Goal: Information Seeking & Learning: Find specific fact

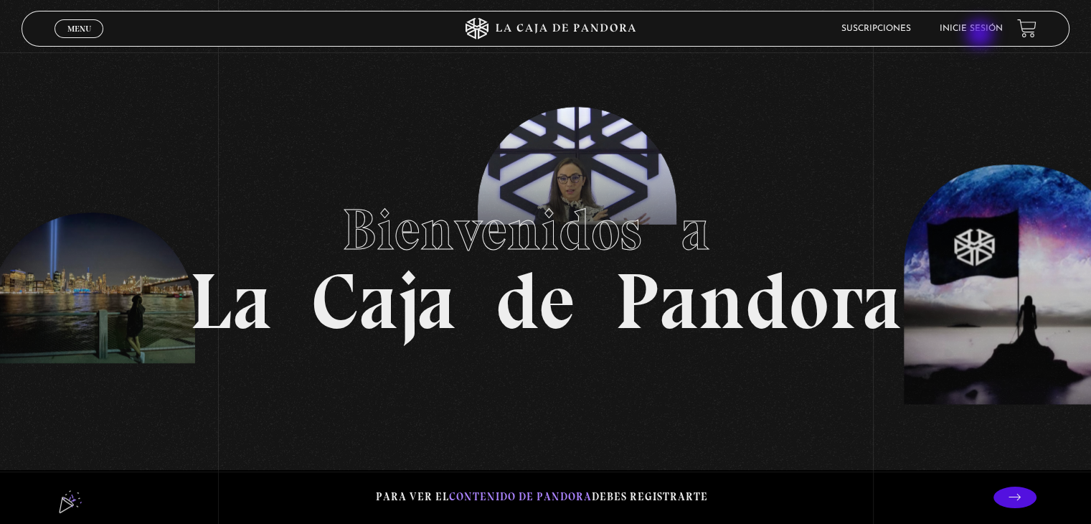
click at [981, 35] on li "Inicie sesión" at bounding box center [971, 28] width 63 height 22
click at [981, 27] on link "Inicie sesión" at bounding box center [971, 28] width 63 height 9
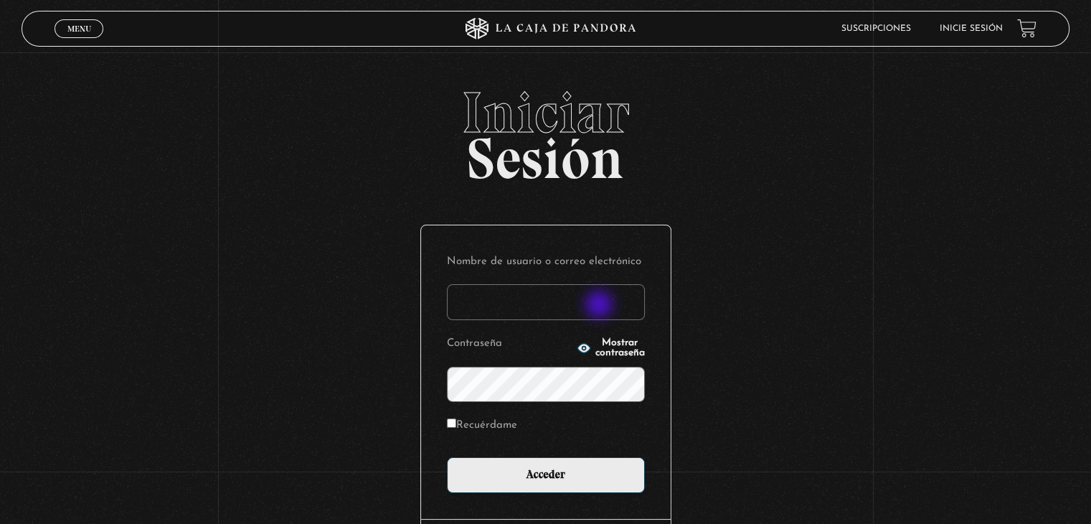
click at [600, 306] on input "Nombre de usuario o correo electrónico" at bounding box center [546, 302] width 198 height 36
type input "dbogantesm@gmail.com"
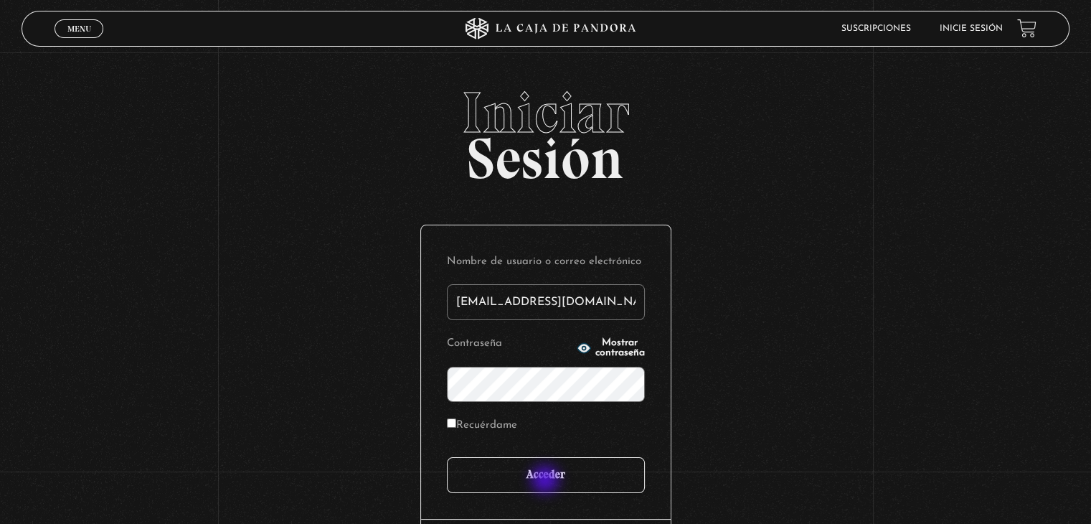
click at [547, 480] on input "Acceder" at bounding box center [546, 475] width 198 height 36
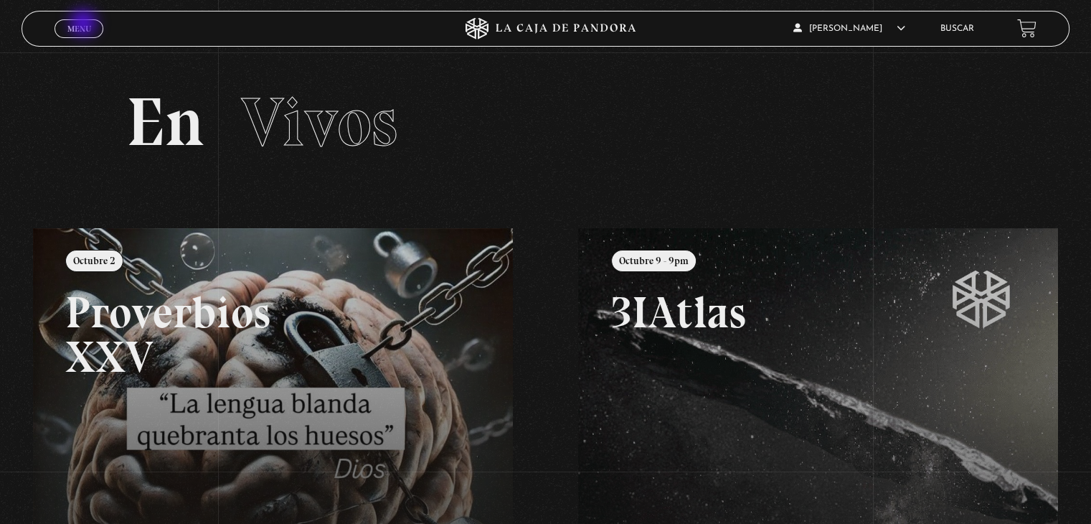
click at [85, 24] on span "Menu" at bounding box center [79, 28] width 24 height 9
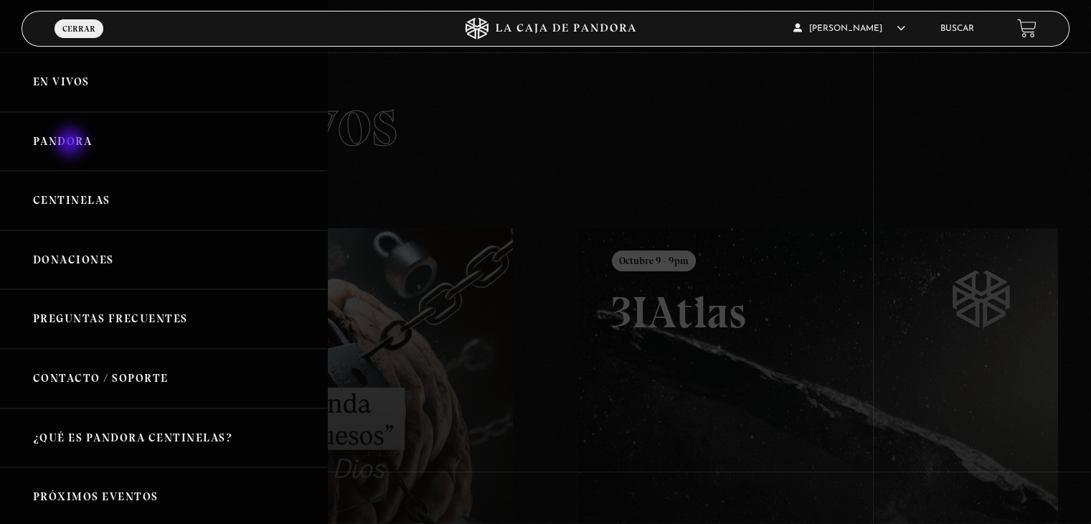
click at [72, 143] on link "Pandora" at bounding box center [163, 142] width 327 height 60
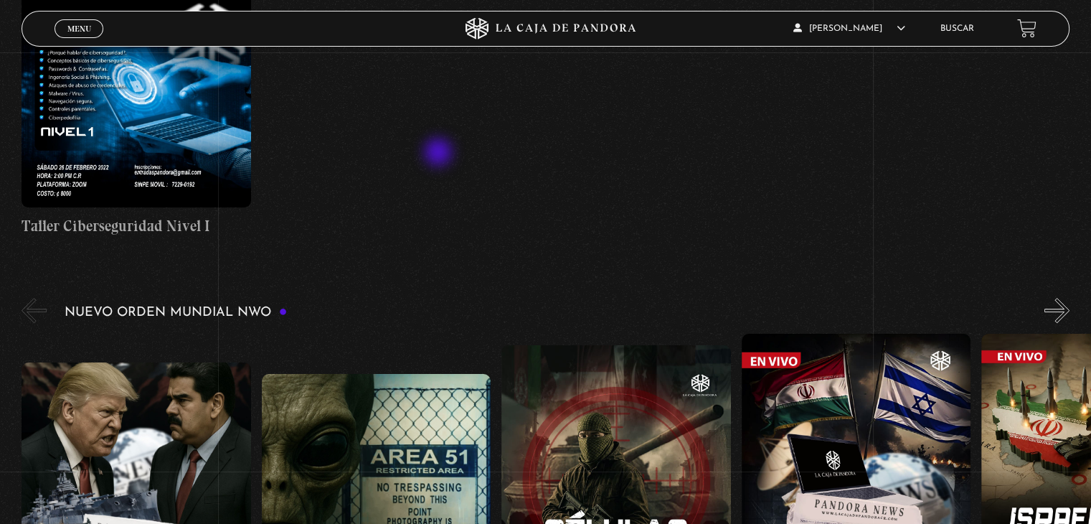
scroll to position [932, 0]
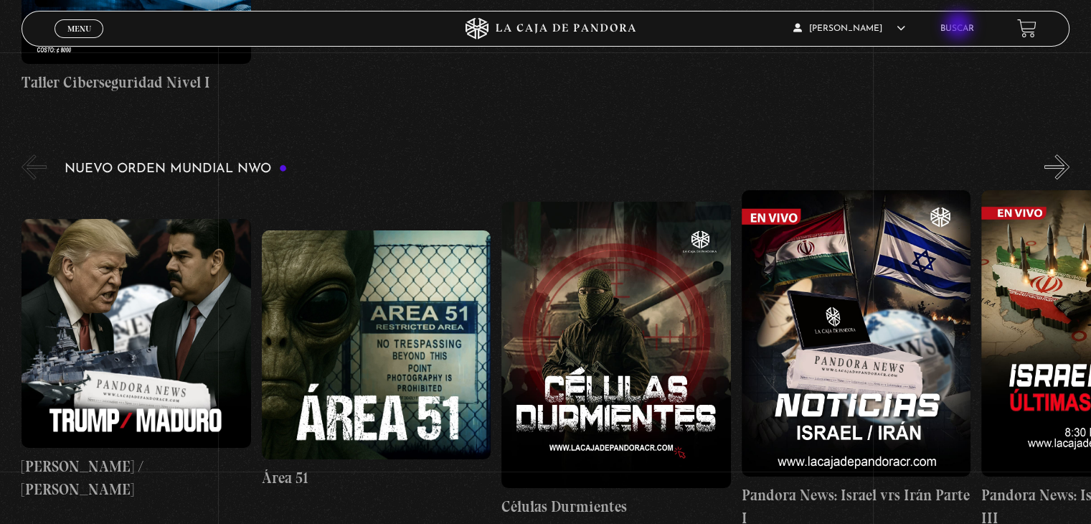
click at [960, 27] on link "Buscar" at bounding box center [957, 28] width 34 height 9
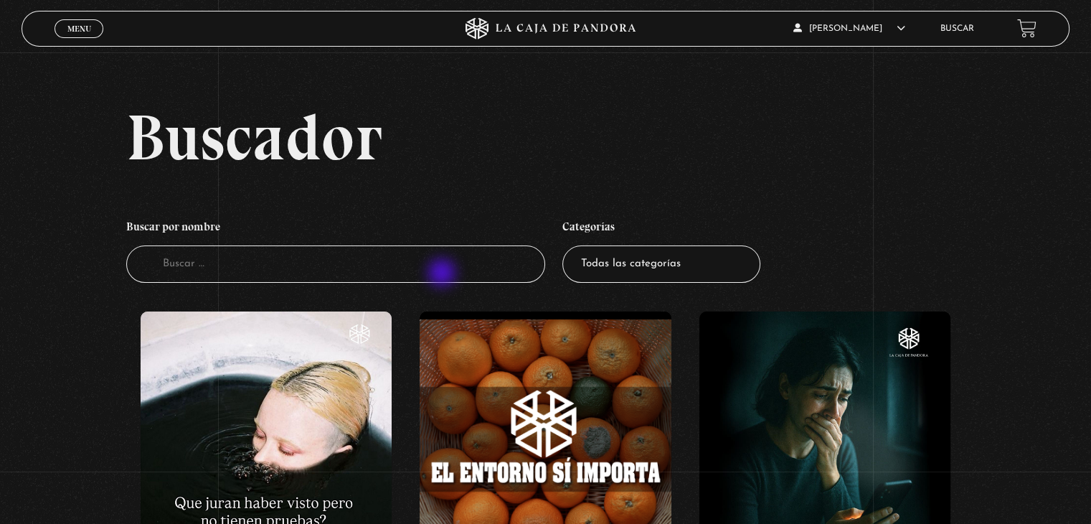
click at [443, 274] on input "Buscador" at bounding box center [335, 264] width 419 height 38
type input "greeland"
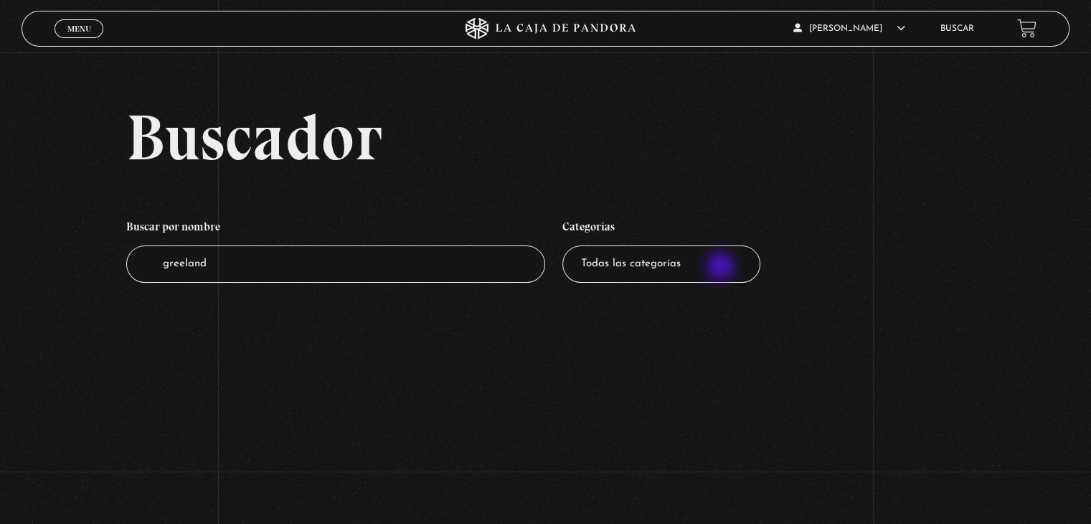
click at [719, 263] on select "Todas las categorías 11:11 Humanitario (1) Amo los Lunes (4) Análisis de series…" at bounding box center [661, 264] width 198 height 38
select select "teorias-de-conspiracion"
click at [567, 245] on select "Todas las categorías 11:11 Humanitario (1) Amo los Lunes (4) Análisis de series…" at bounding box center [661, 264] width 198 height 38
click at [247, 270] on input "greeland" at bounding box center [335, 264] width 419 height 38
type input "gree"
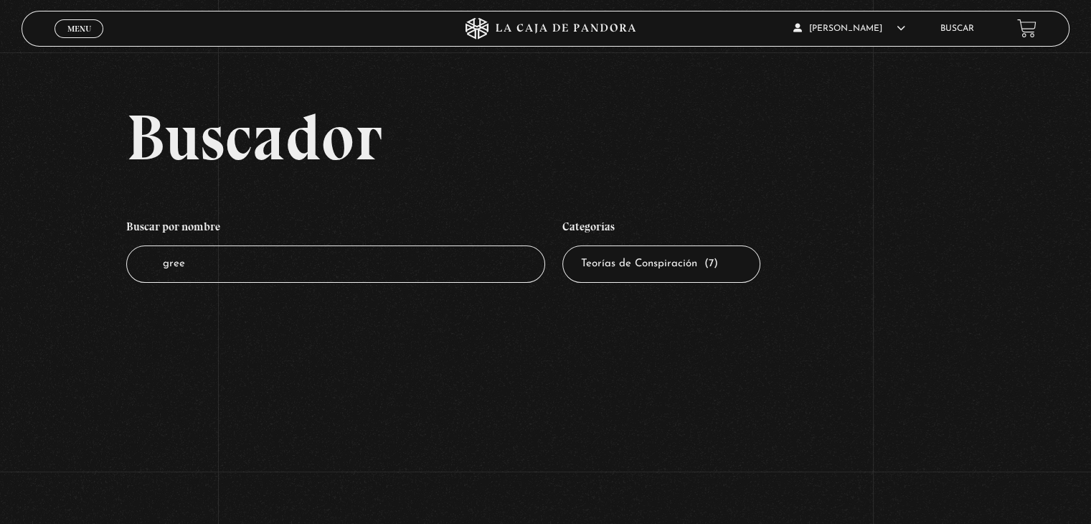
click at [247, 270] on input "gree" at bounding box center [335, 264] width 419 height 38
type input "g"
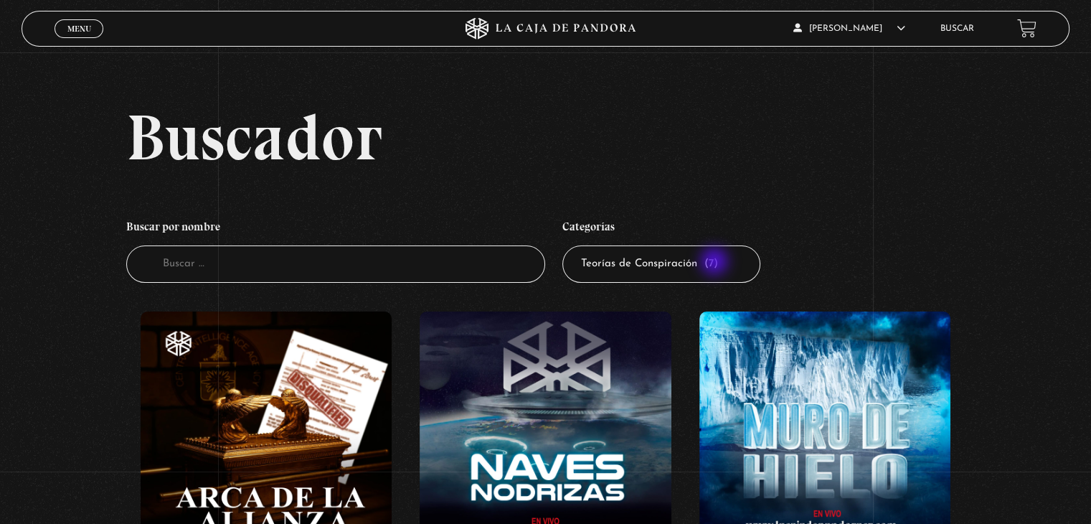
click at [716, 262] on select "Todas las categorías 11:11 Humanitario (1) Amo los Lunes (4) Análisis de series…" at bounding box center [661, 264] width 198 height 38
select select "regulares"
click at [567, 245] on select "Todas las categorías 11:11 Humanitario (1) Amo los [DATE] (4) Análisis de serie…" at bounding box center [661, 264] width 198 height 38
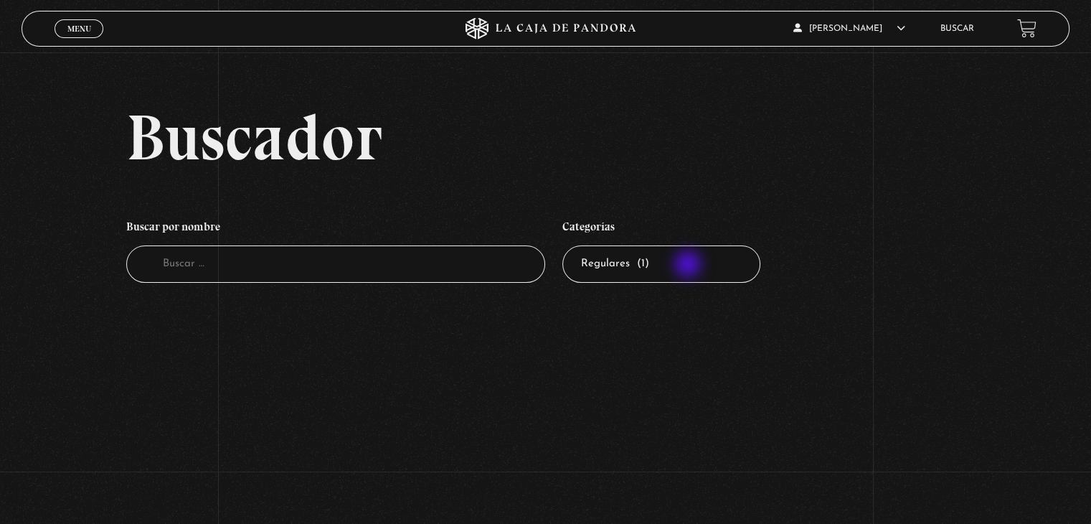
click at [689, 265] on select "Todas las categorías 11:11 Humanitario (1) Amo los [DATE] (4) Análisis de serie…" at bounding box center [661, 264] width 198 height 38
select select "pandora-prepper"
click at [567, 245] on select "Todas las categorías 11:11 Humanitario (1) Amo los [DATE] (4) Análisis de serie…" at bounding box center [661, 264] width 198 height 38
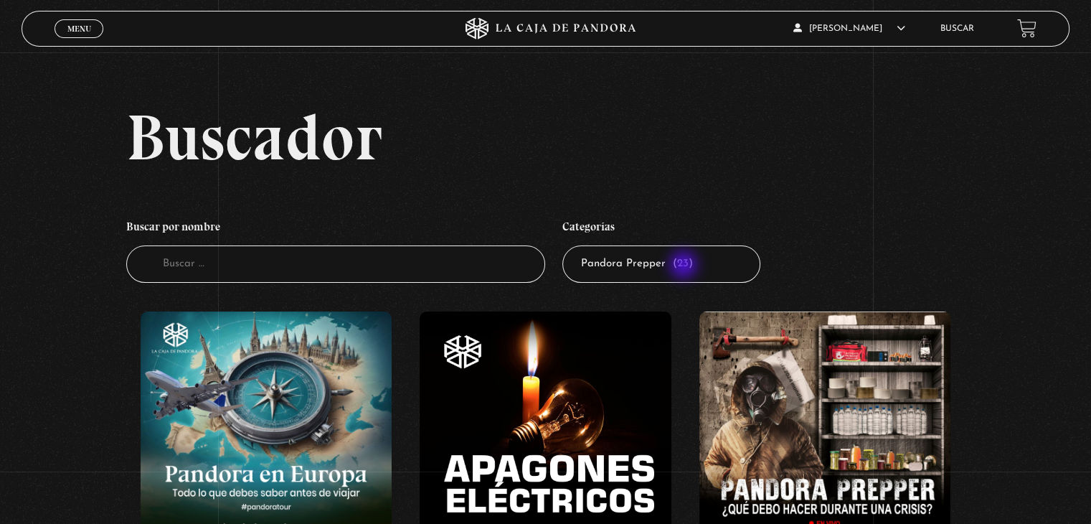
click at [685, 266] on select "Todas las categorías 11:11 Humanitario (1) Amo los [DATE] (4) Análisis de serie…" at bounding box center [661, 264] width 198 height 38
select select "pandora-bio"
click at [567, 245] on select "Todas las categorías 11:11 Humanitario (1) Amo los [DATE] (4) Análisis de serie…" at bounding box center [661, 264] width 198 height 38
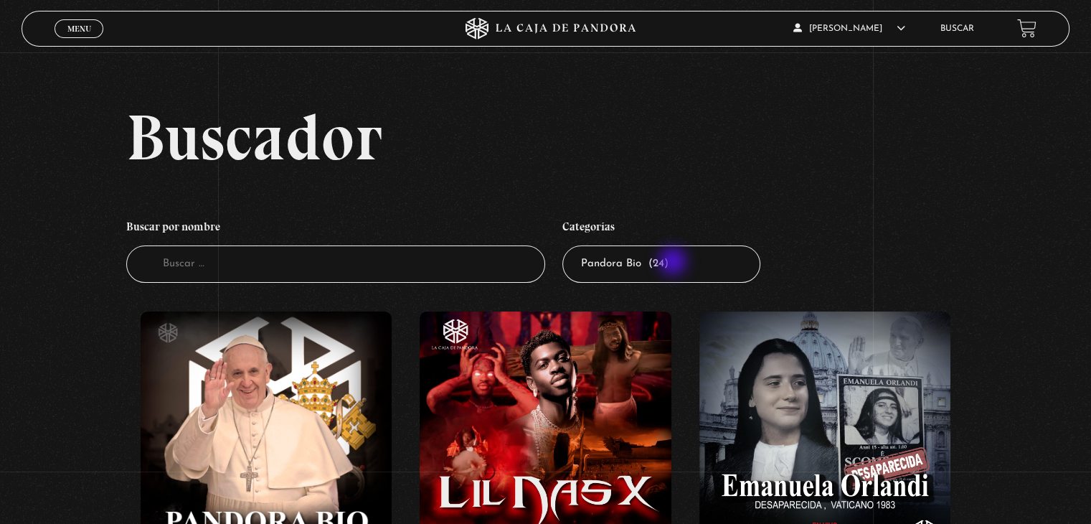
click at [676, 262] on select "Todas las categorías 11:11 Humanitario (1) Amo los Lunes (4) Análisis de series…" at bounding box center [661, 264] width 198 height 38
select select "pandora-prepper"
click at [567, 245] on select "Todas las categorías 11:11 Humanitario (1) Amo los Lunes (4) Análisis de series…" at bounding box center [661, 264] width 198 height 38
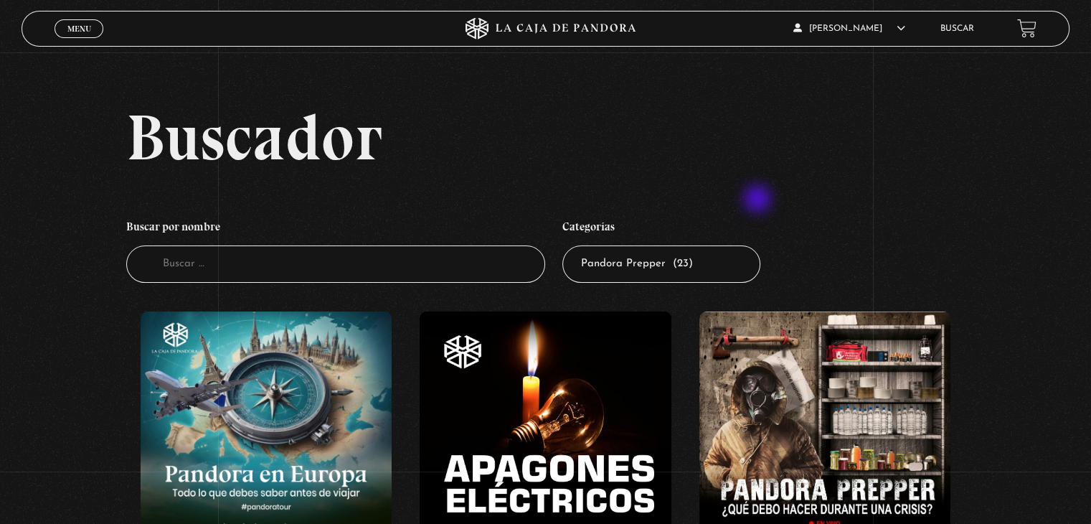
scroll to position [143, 0]
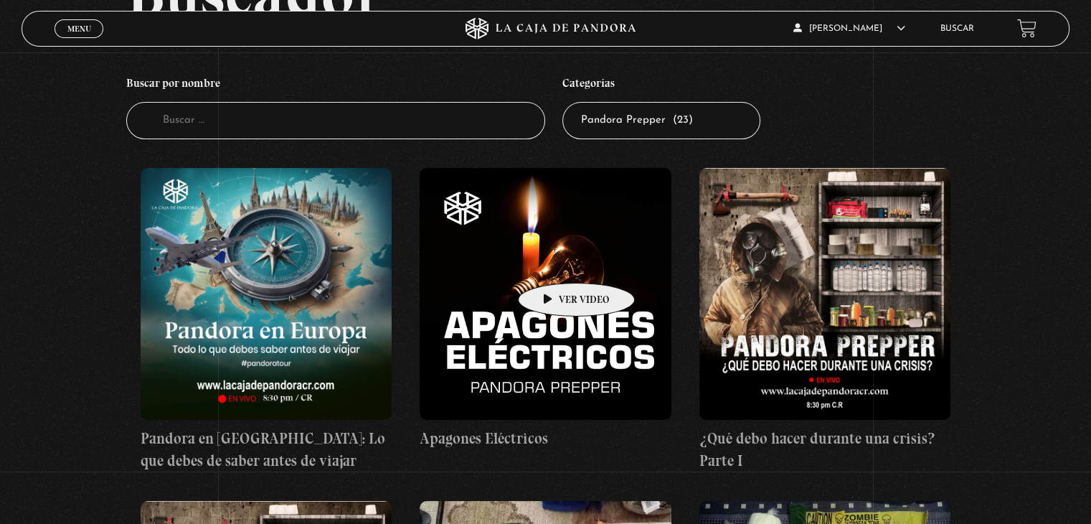
click at [554, 261] on figure at bounding box center [545, 293] width 251 height 251
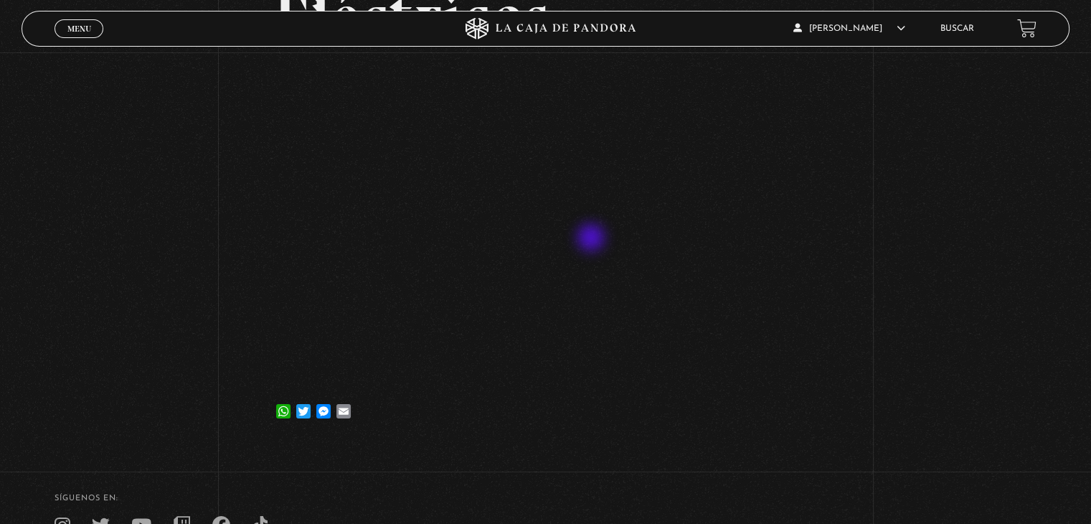
scroll to position [143, 0]
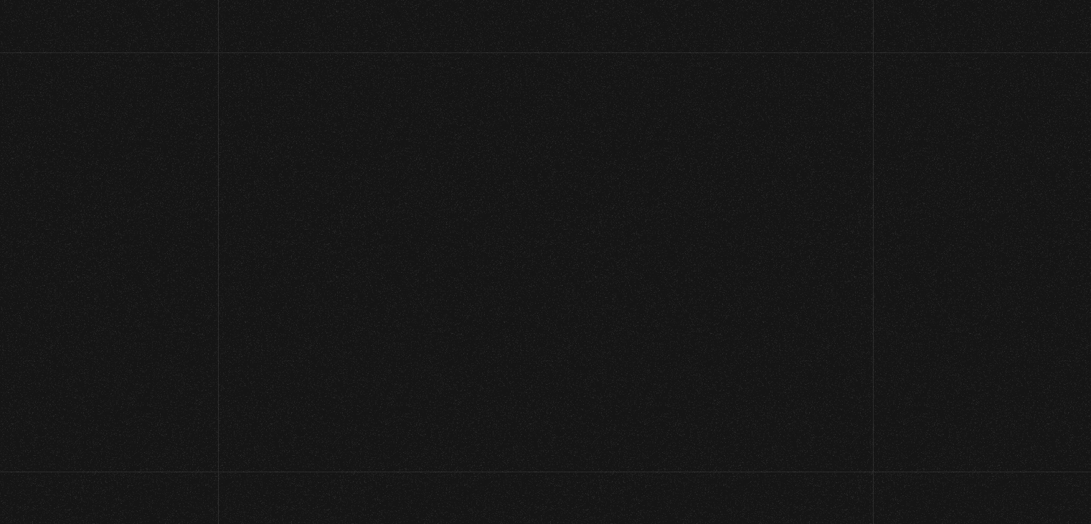
scroll to position [150, 0]
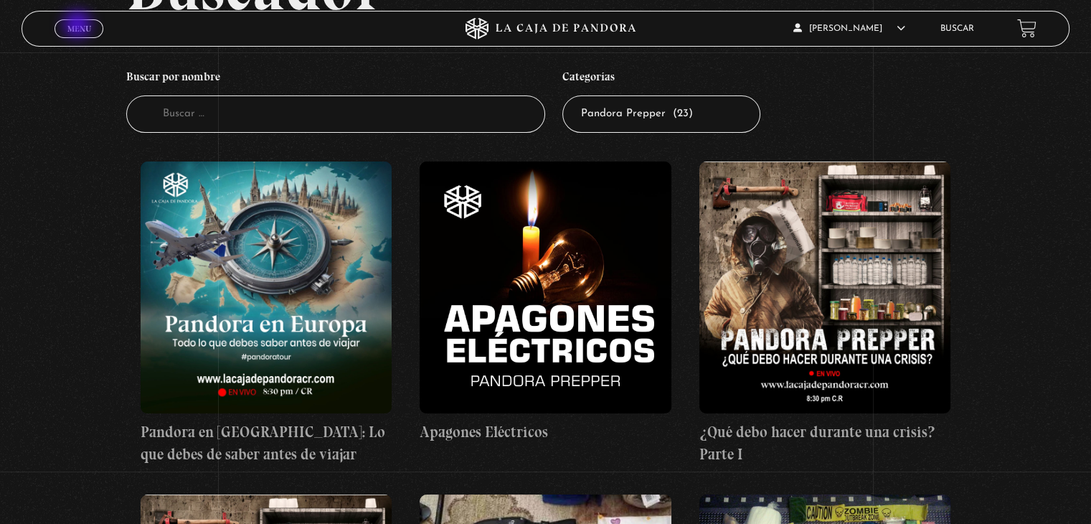
click at [80, 26] on span "Menu" at bounding box center [79, 28] width 24 height 9
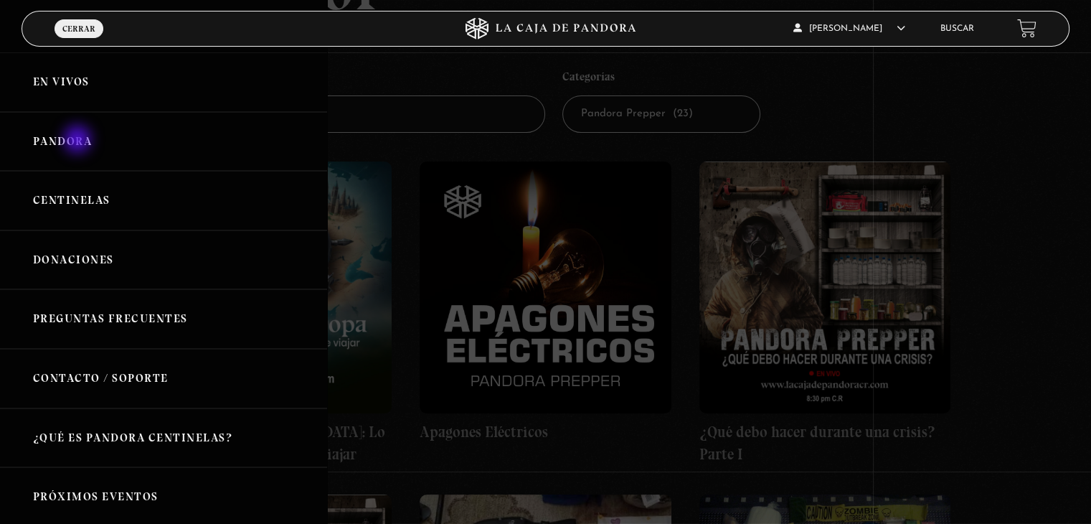
click at [79, 141] on link "Pandora" at bounding box center [163, 142] width 327 height 60
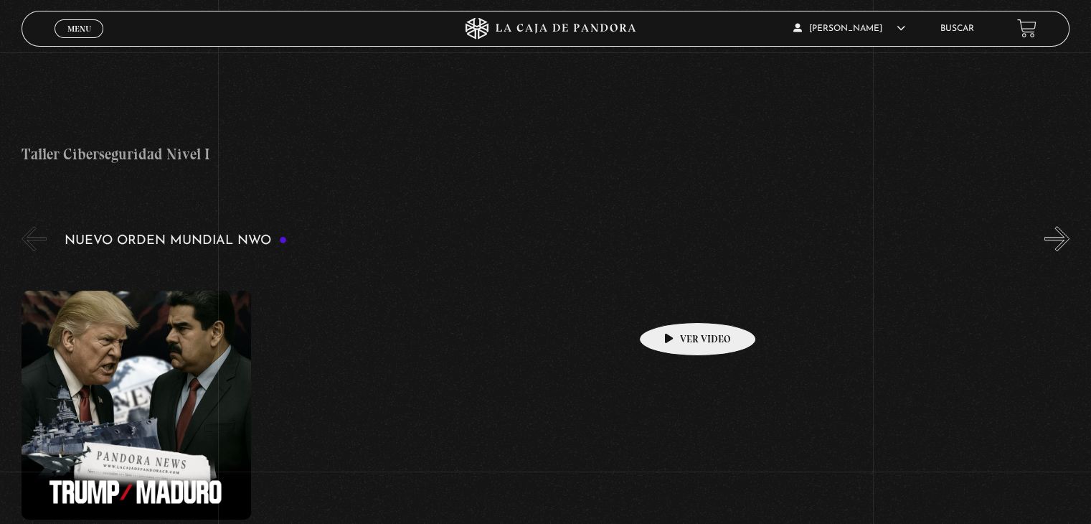
scroll to position [1004, 0]
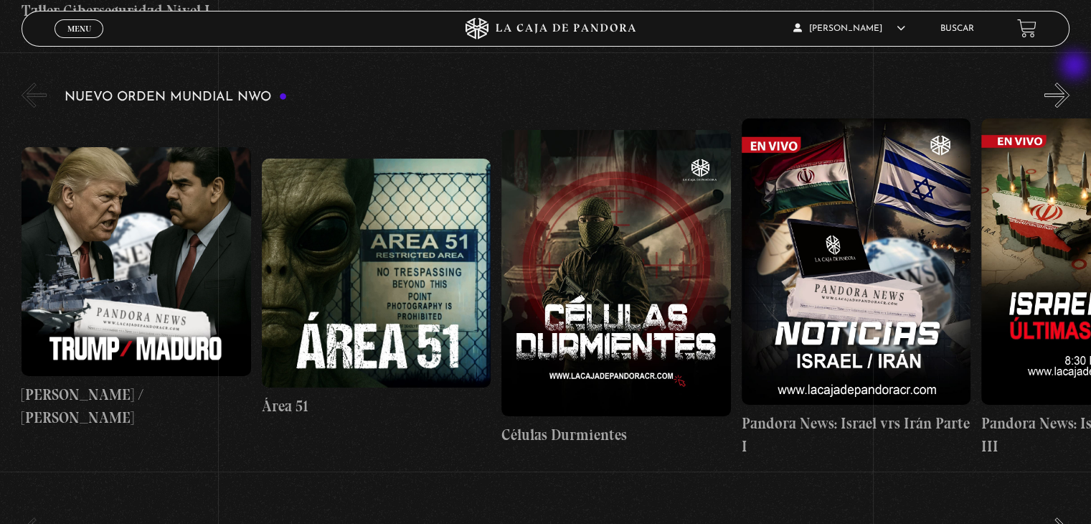
click at [1069, 82] on button "»" at bounding box center [1056, 94] width 25 height 25
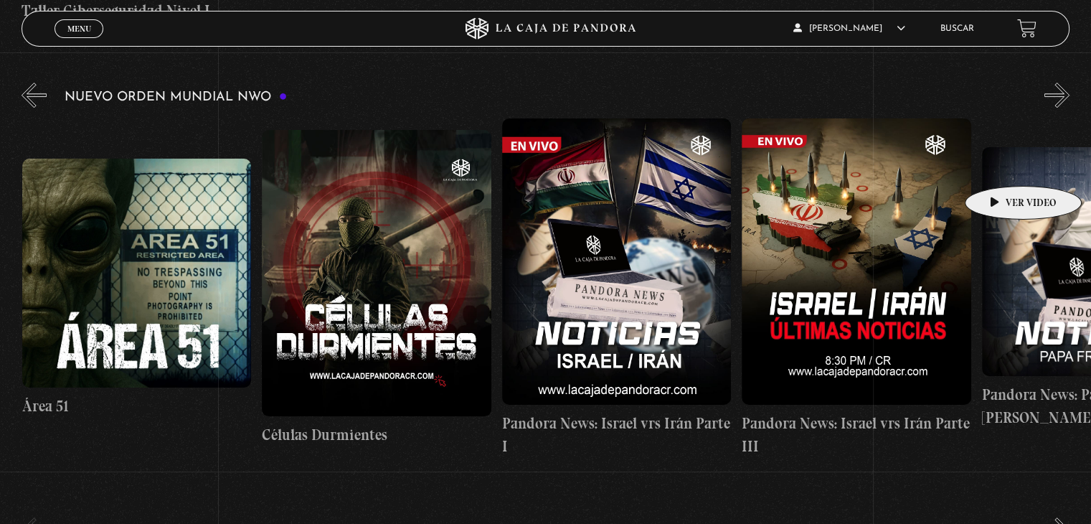
scroll to position [932, 0]
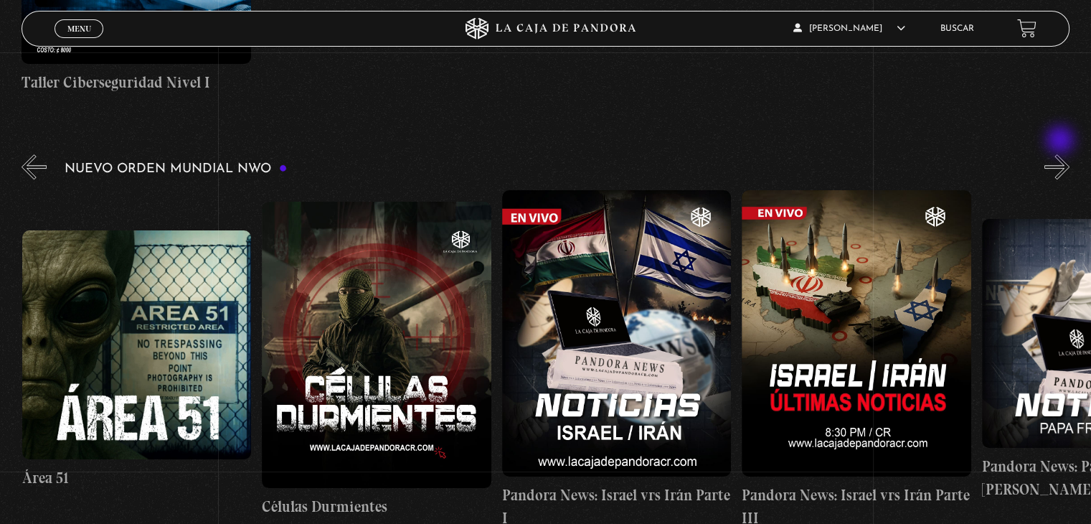
click at [1061, 154] on button "»" at bounding box center [1056, 166] width 25 height 25
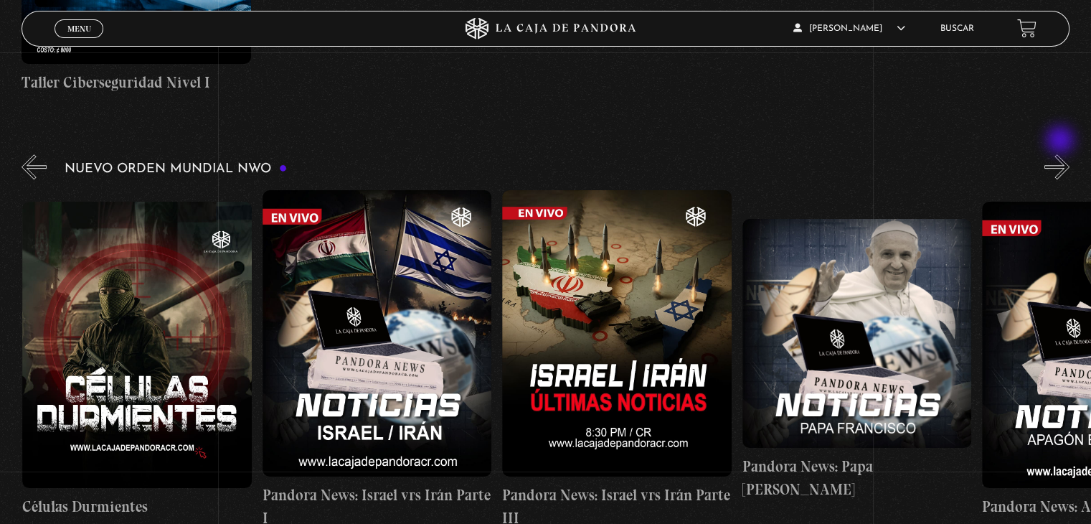
click at [1061, 154] on button "»" at bounding box center [1056, 166] width 25 height 25
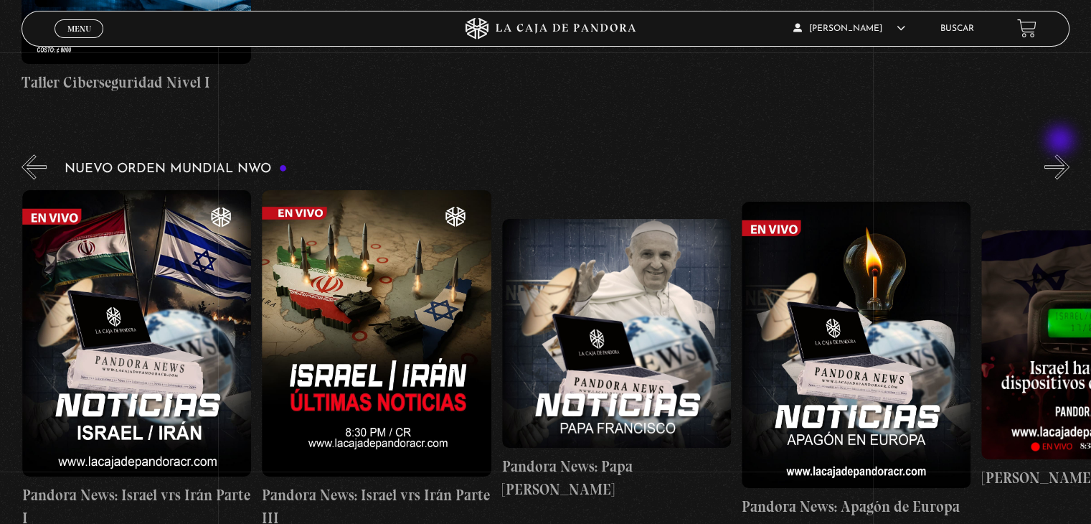
click at [1061, 154] on button "»" at bounding box center [1056, 166] width 25 height 25
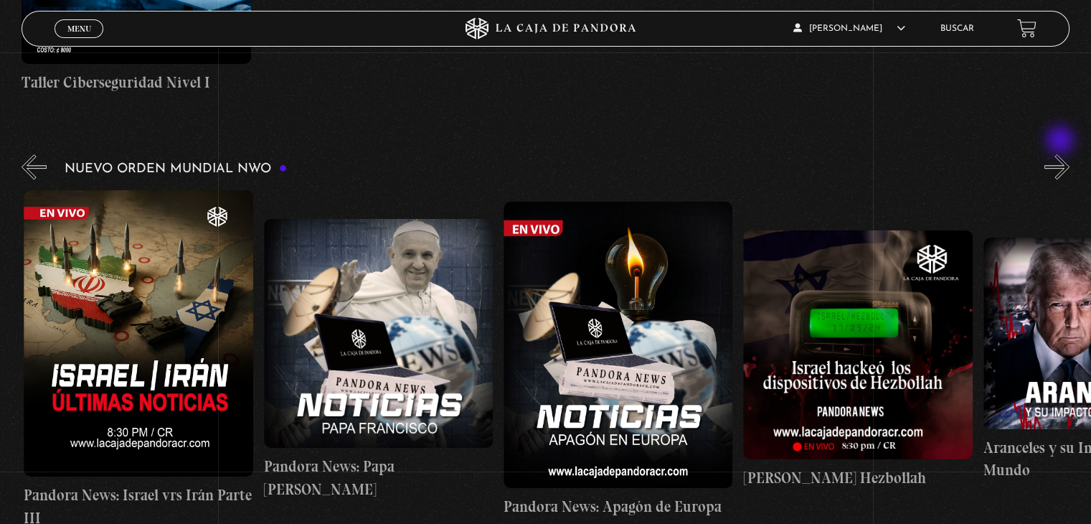
scroll to position [0, 959]
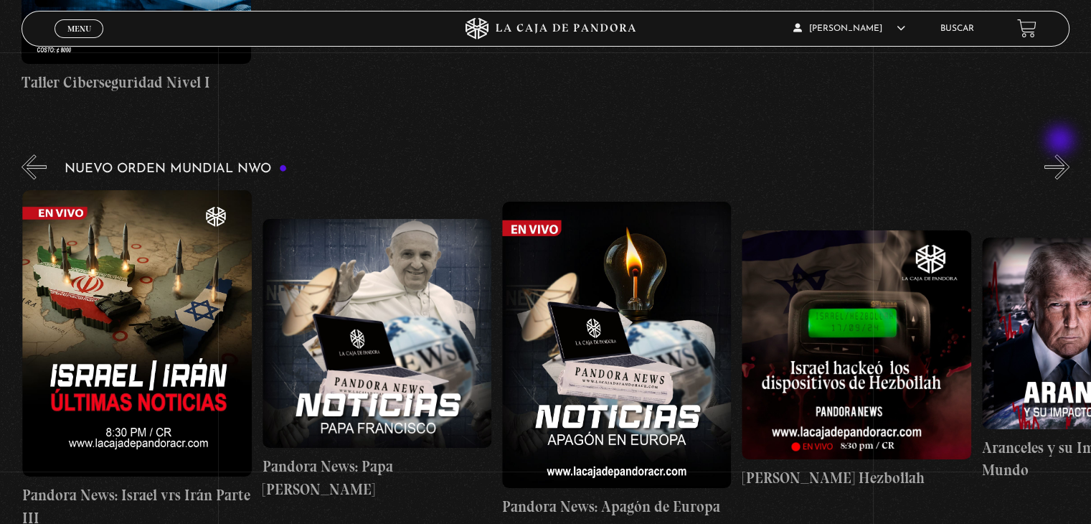
click at [1061, 154] on button "»" at bounding box center [1056, 166] width 25 height 25
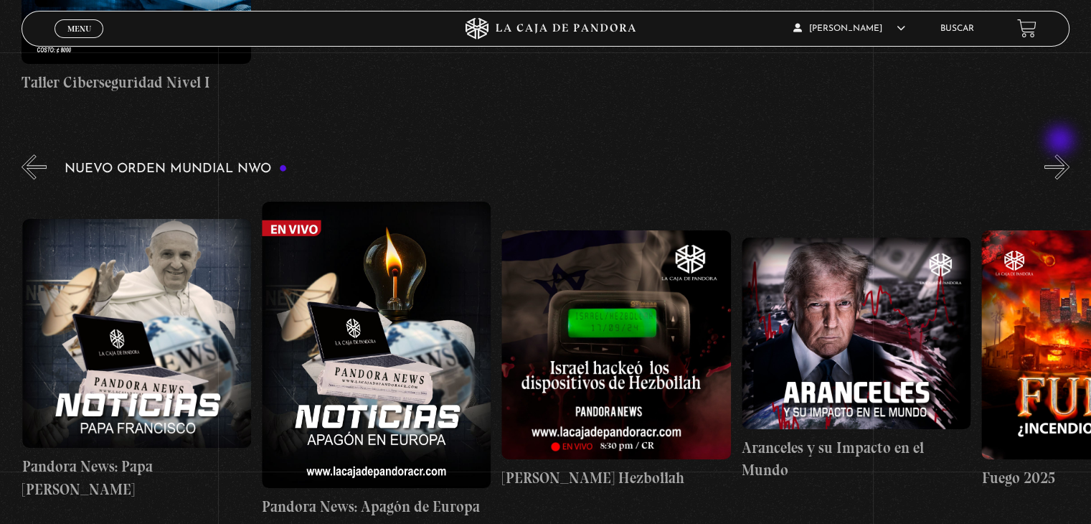
click at [1061, 154] on button "»" at bounding box center [1056, 166] width 25 height 25
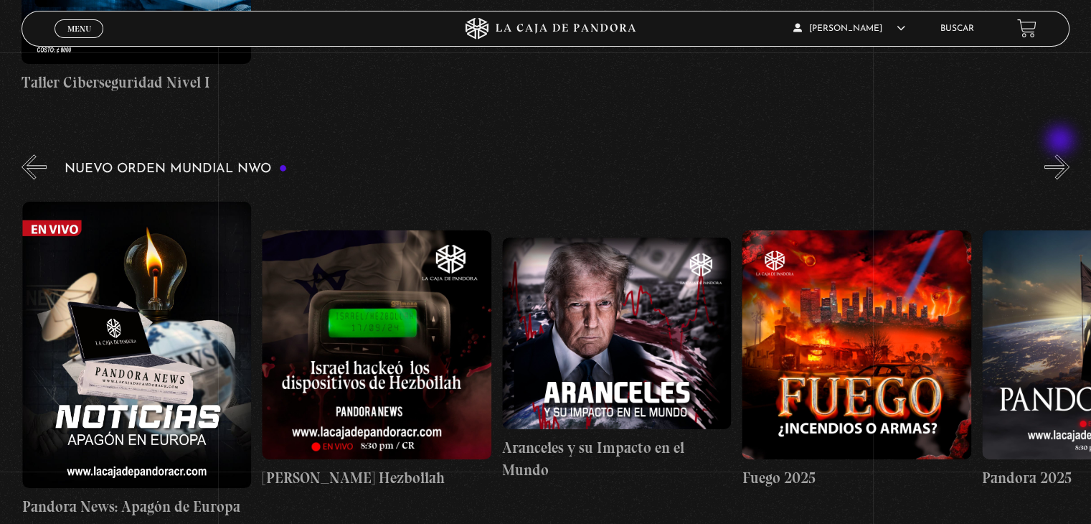
click at [1061, 154] on button "»" at bounding box center [1056, 166] width 25 height 25
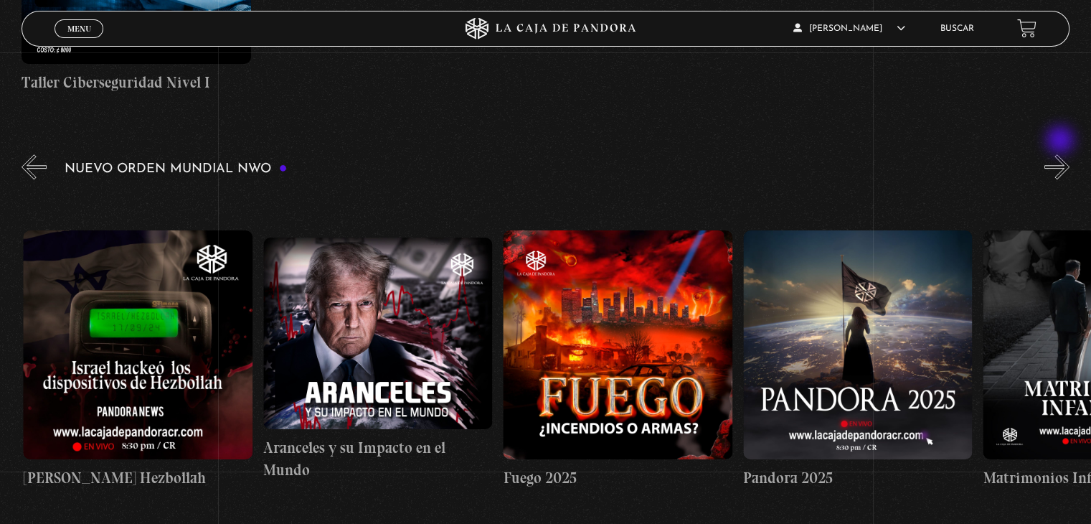
scroll to position [0, 1678]
click at [1061, 154] on button "»" at bounding box center [1056, 166] width 25 height 25
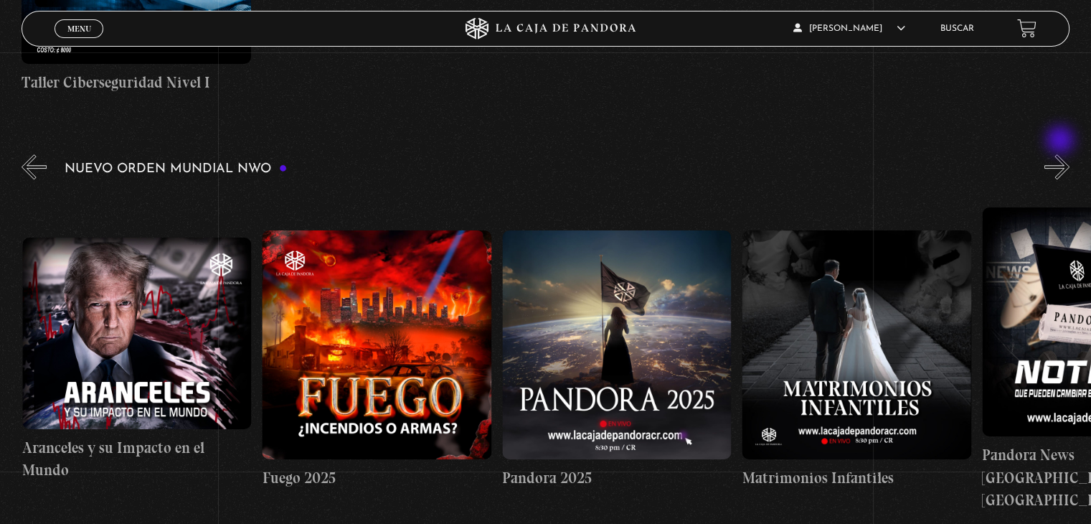
click at [1061, 154] on button "»" at bounding box center [1056, 166] width 25 height 25
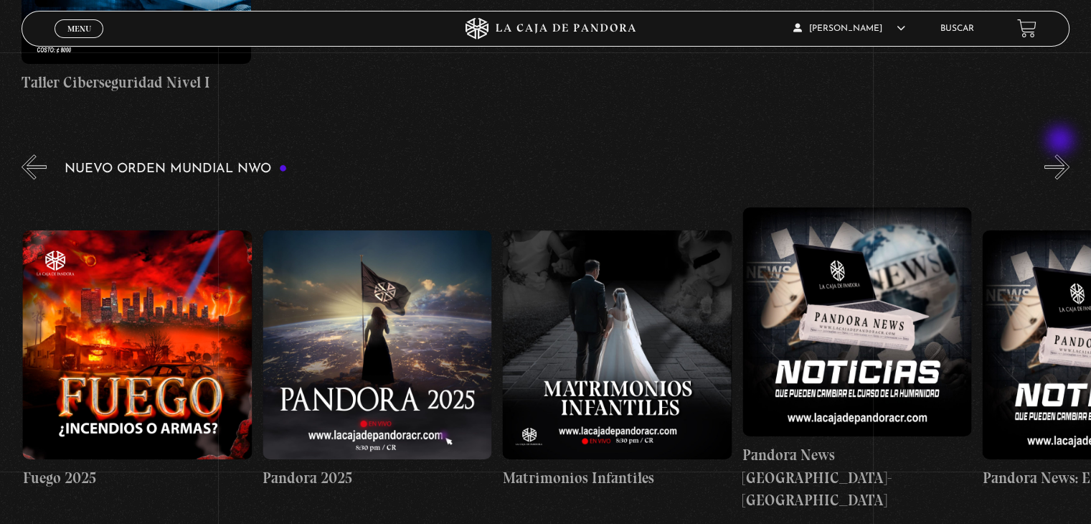
click at [1061, 154] on button "»" at bounding box center [1056, 166] width 25 height 25
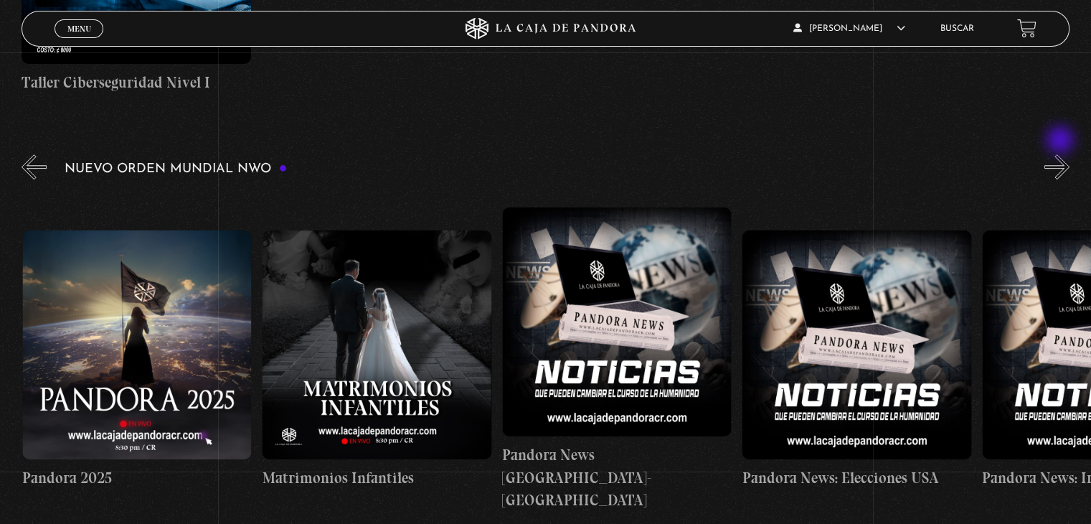
click at [1061, 154] on button "»" at bounding box center [1056, 166] width 25 height 25
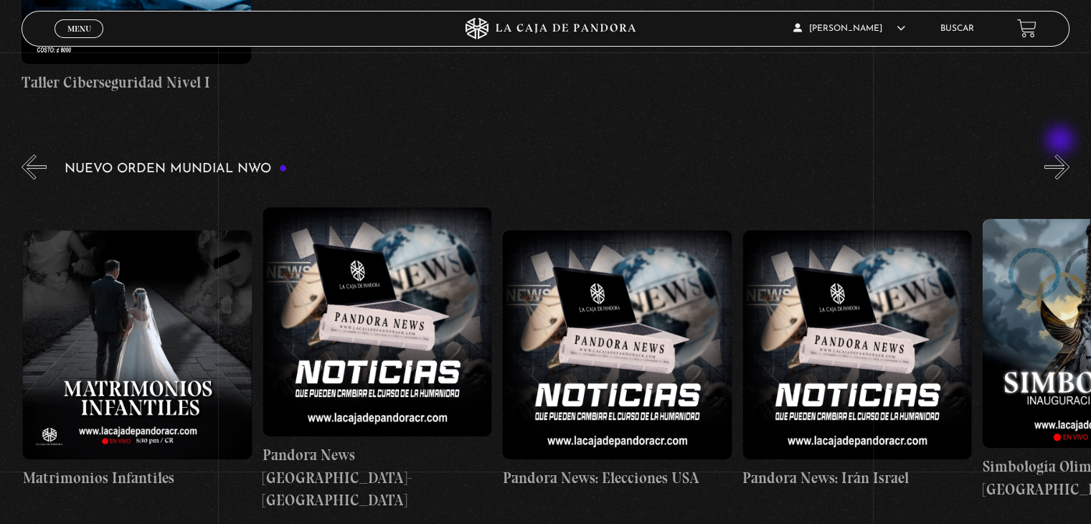
click at [1061, 154] on button "»" at bounding box center [1056, 166] width 25 height 25
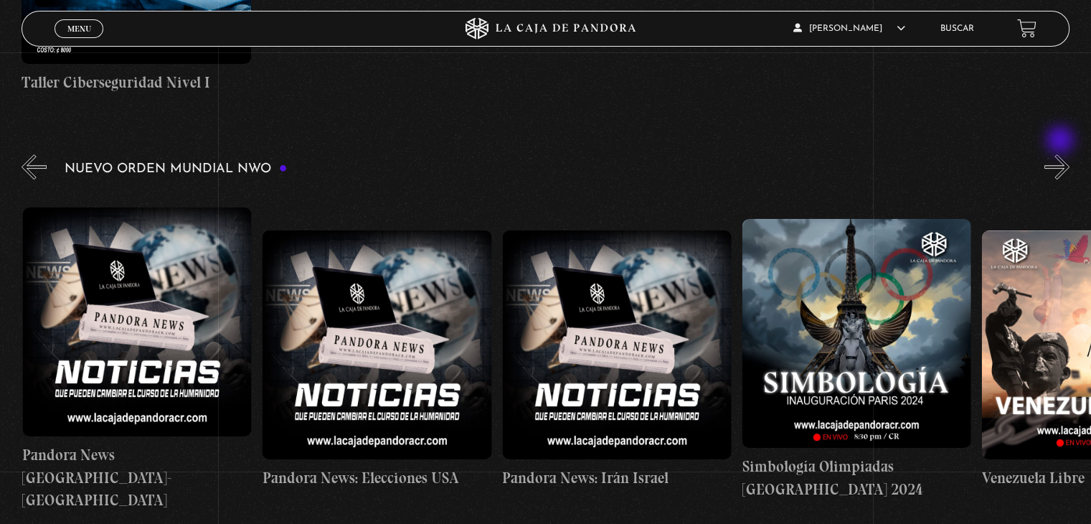
click at [1061, 154] on button "»" at bounding box center [1056, 166] width 25 height 25
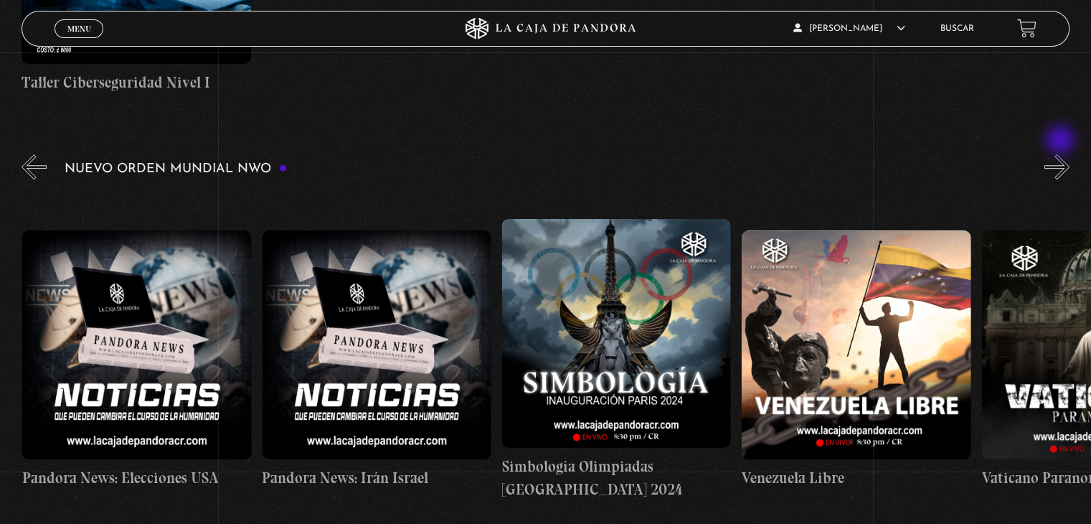
click at [1061, 154] on button "»" at bounding box center [1056, 166] width 25 height 25
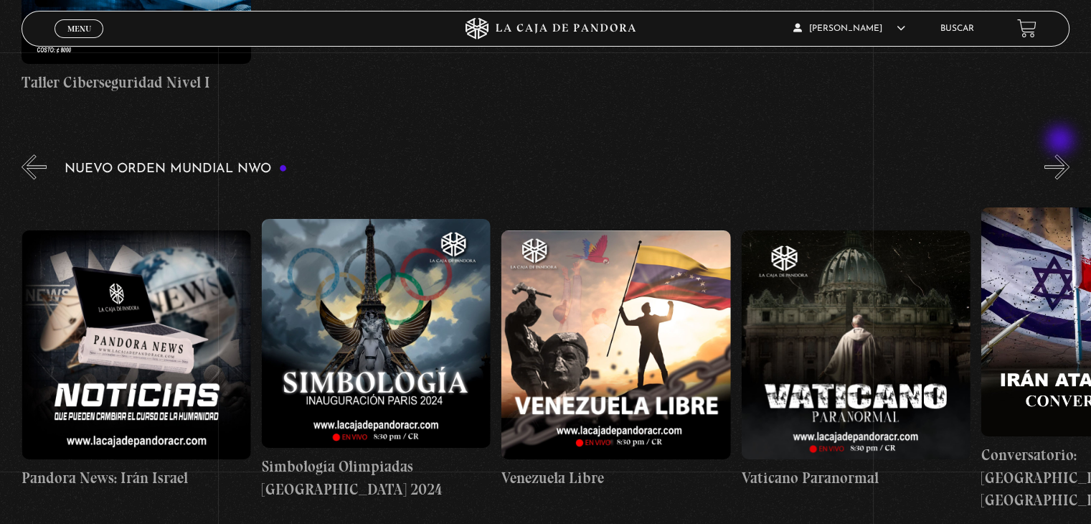
click at [1061, 154] on button "»" at bounding box center [1056, 166] width 25 height 25
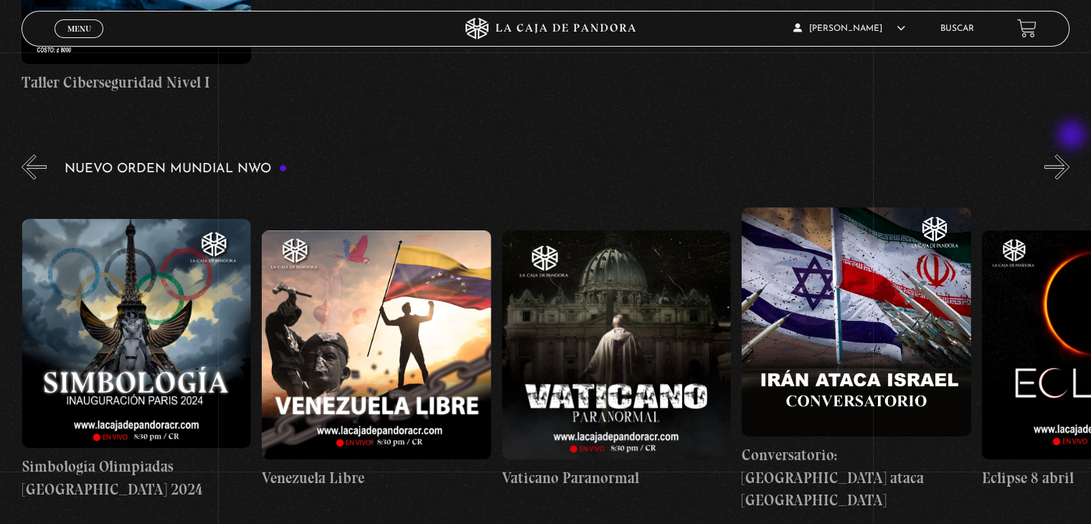
click at [1069, 154] on button "»" at bounding box center [1056, 166] width 25 height 25
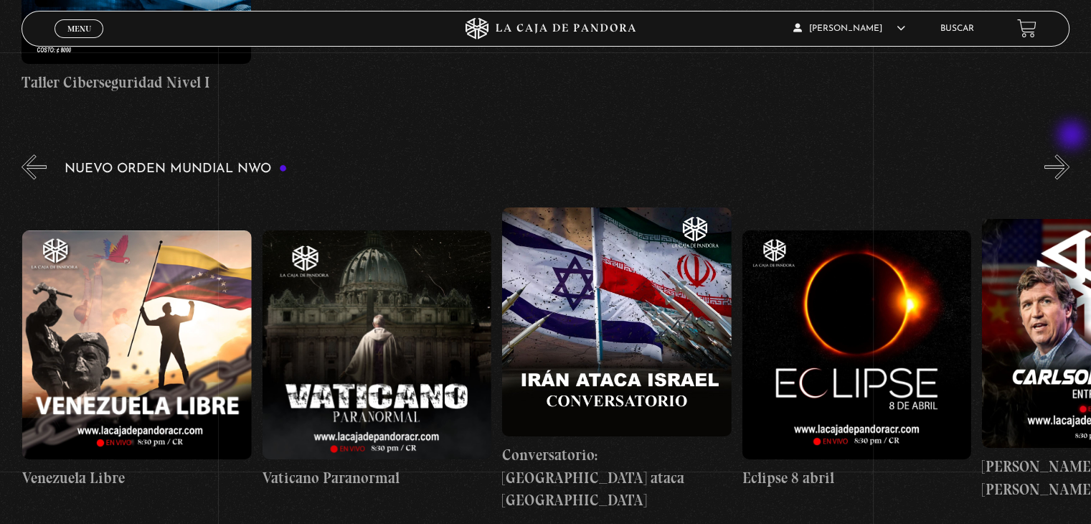
scroll to position [0, 3838]
click at [1069, 154] on button "»" at bounding box center [1056, 166] width 25 height 25
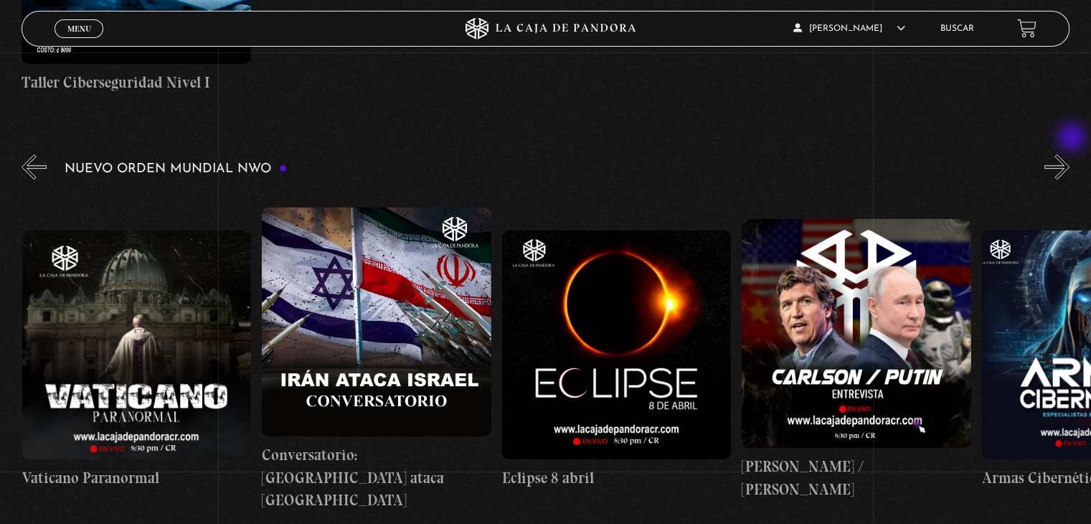
click at [1069, 154] on button "»" at bounding box center [1056, 166] width 25 height 25
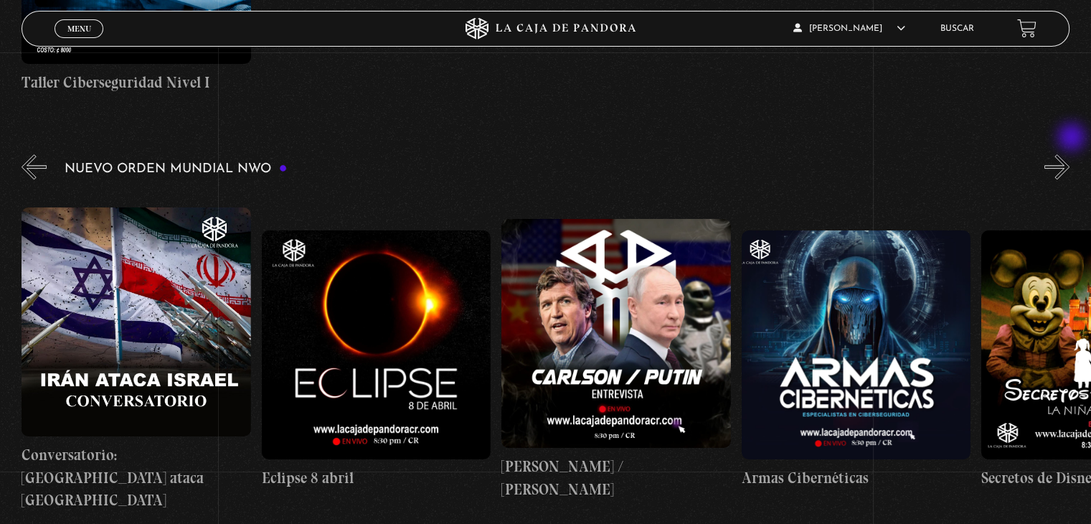
click at [1069, 154] on button "»" at bounding box center [1056, 166] width 25 height 25
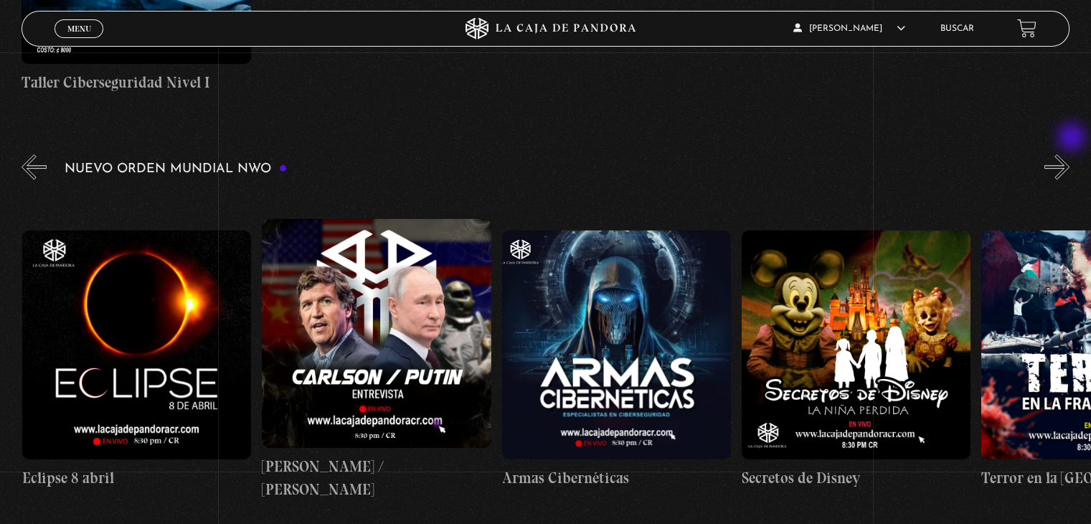
click at [1069, 154] on button "»" at bounding box center [1056, 166] width 25 height 25
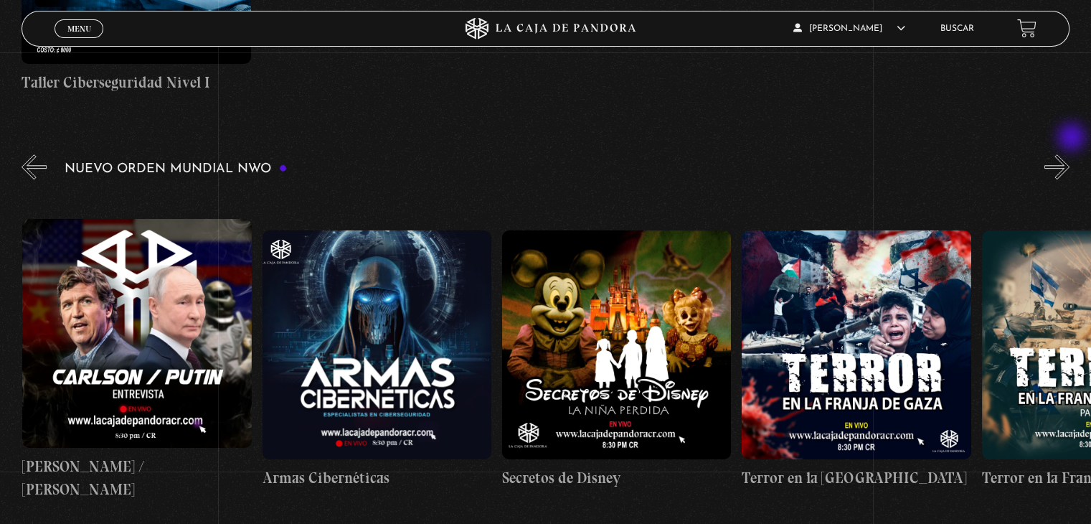
click at [1069, 154] on button "»" at bounding box center [1056, 166] width 25 height 25
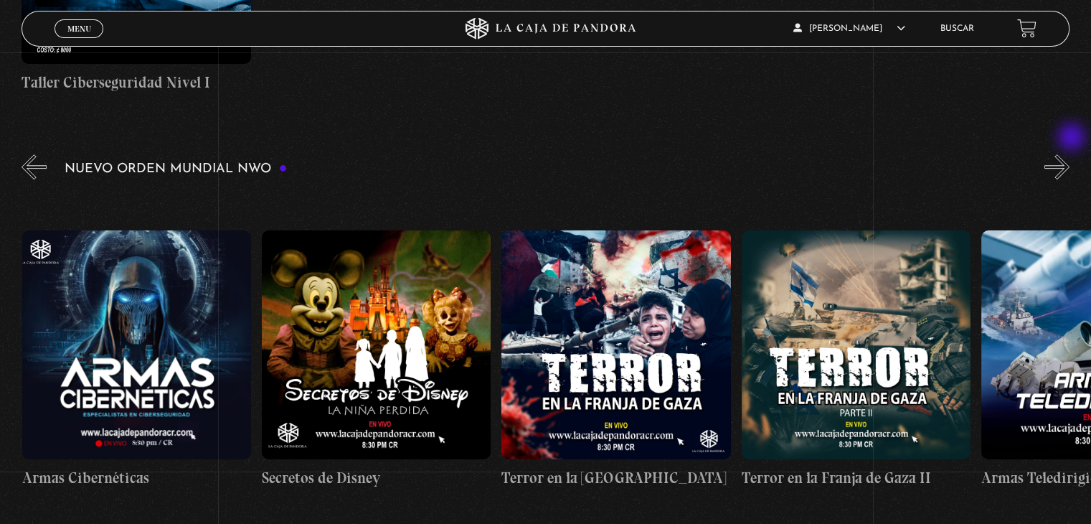
click at [1069, 154] on button "»" at bounding box center [1056, 166] width 25 height 25
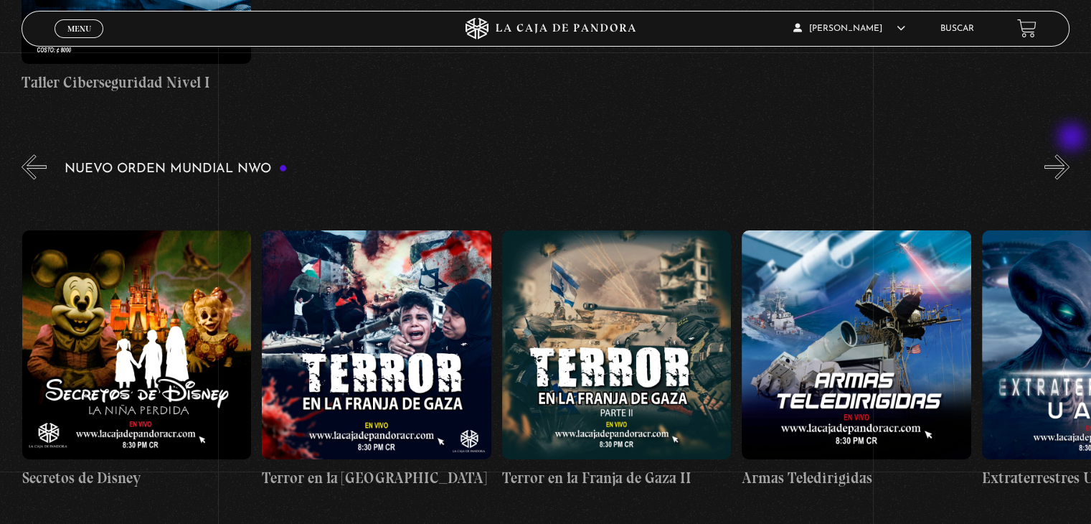
click at [1069, 154] on button "»" at bounding box center [1056, 166] width 25 height 25
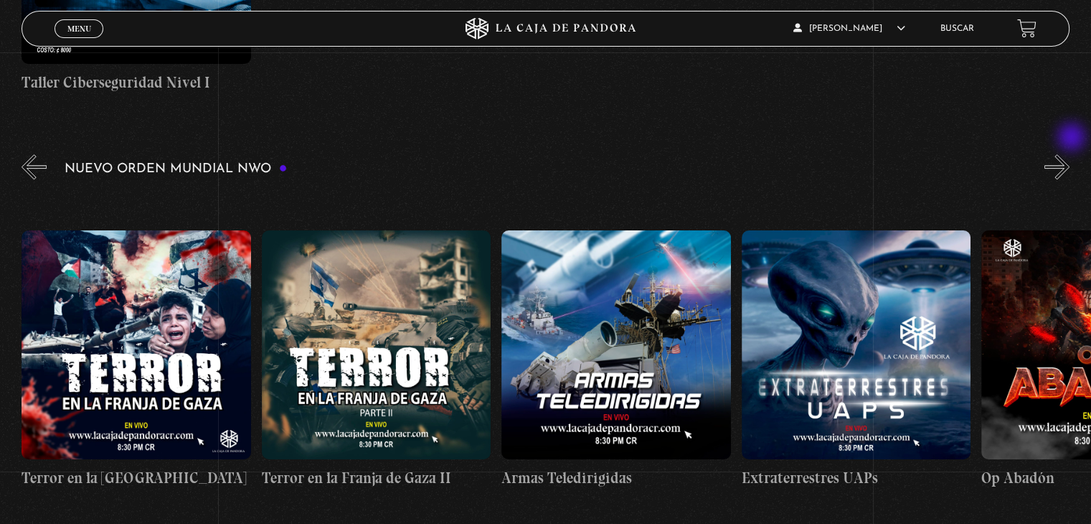
click at [1069, 154] on button "»" at bounding box center [1056, 166] width 25 height 25
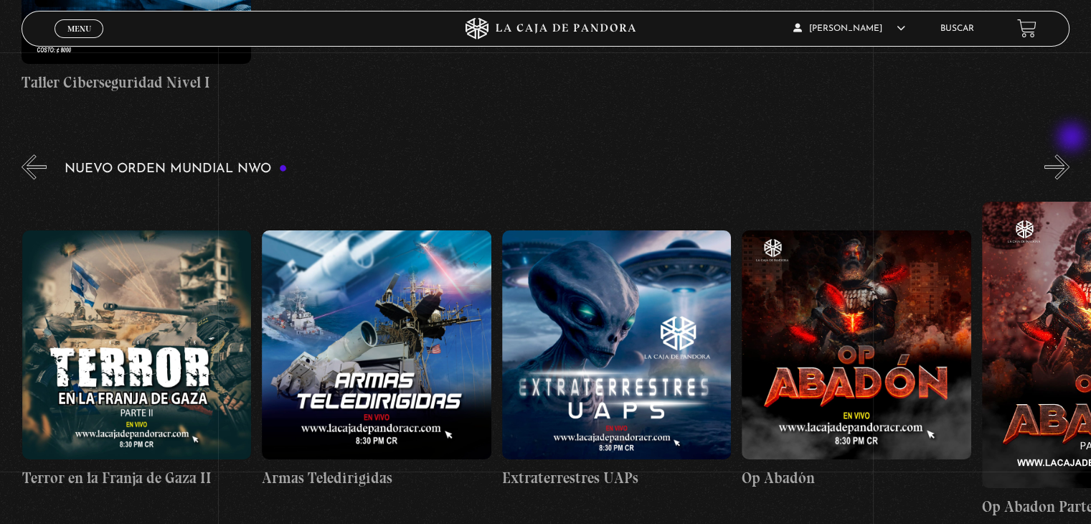
click at [1069, 154] on button "»" at bounding box center [1056, 166] width 25 height 25
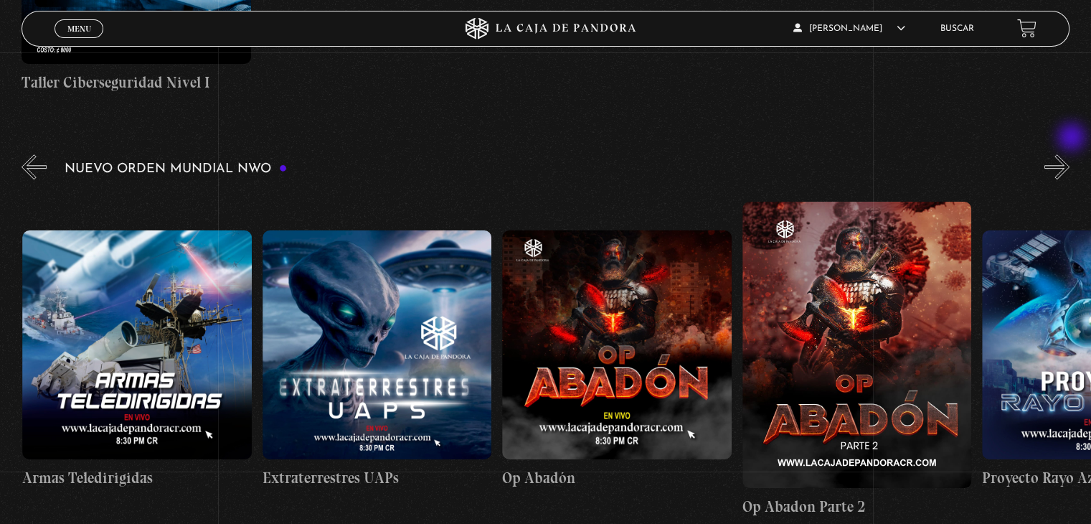
click at [1069, 154] on button "»" at bounding box center [1056, 166] width 25 height 25
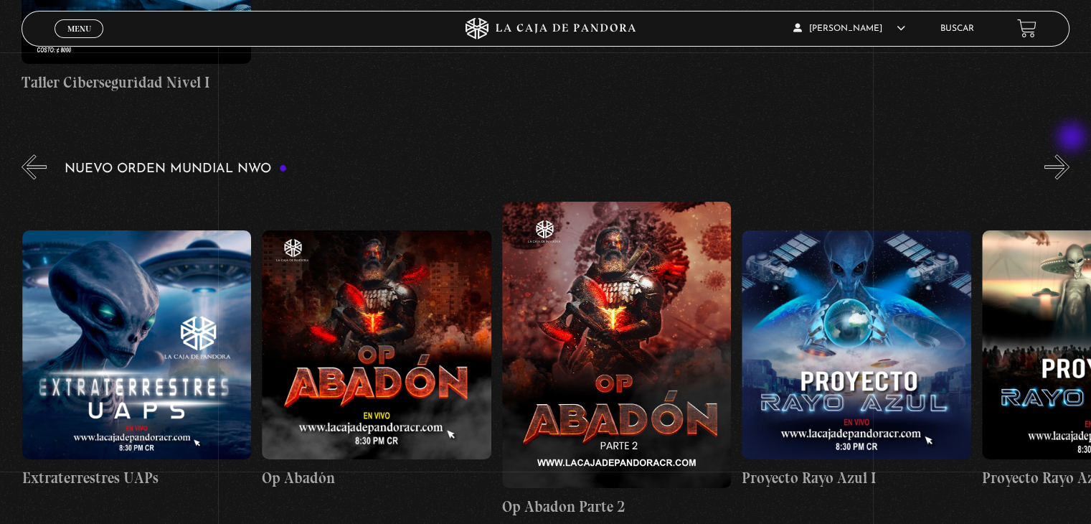
click at [1069, 154] on button "»" at bounding box center [1056, 166] width 25 height 25
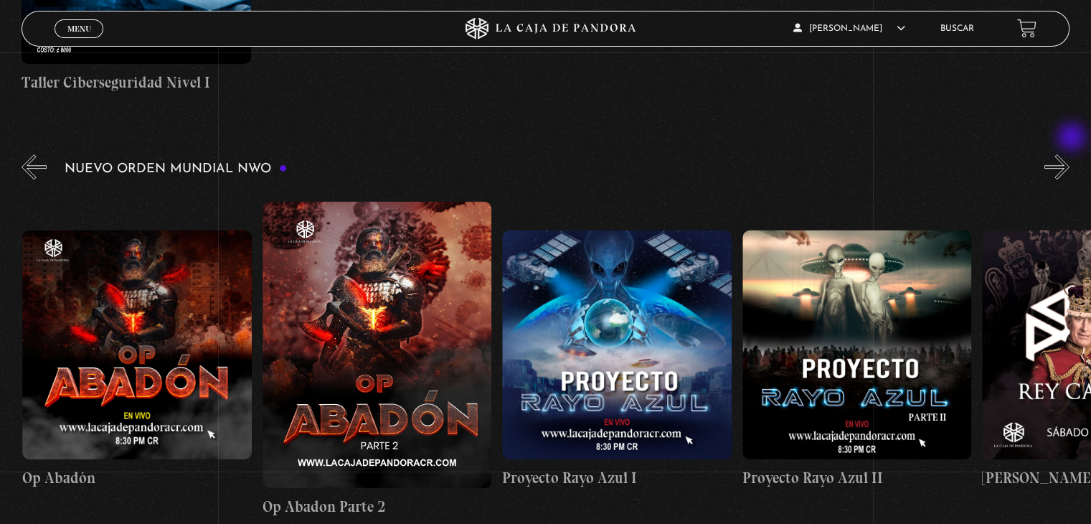
click at [1069, 154] on button "»" at bounding box center [1056, 166] width 25 height 25
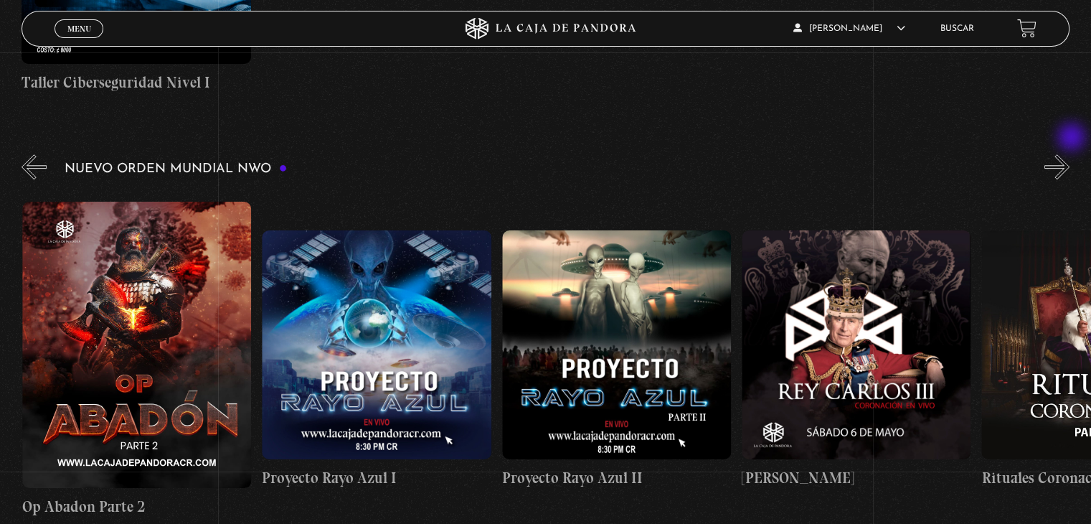
click at [1069, 154] on button "»" at bounding box center [1056, 166] width 25 height 25
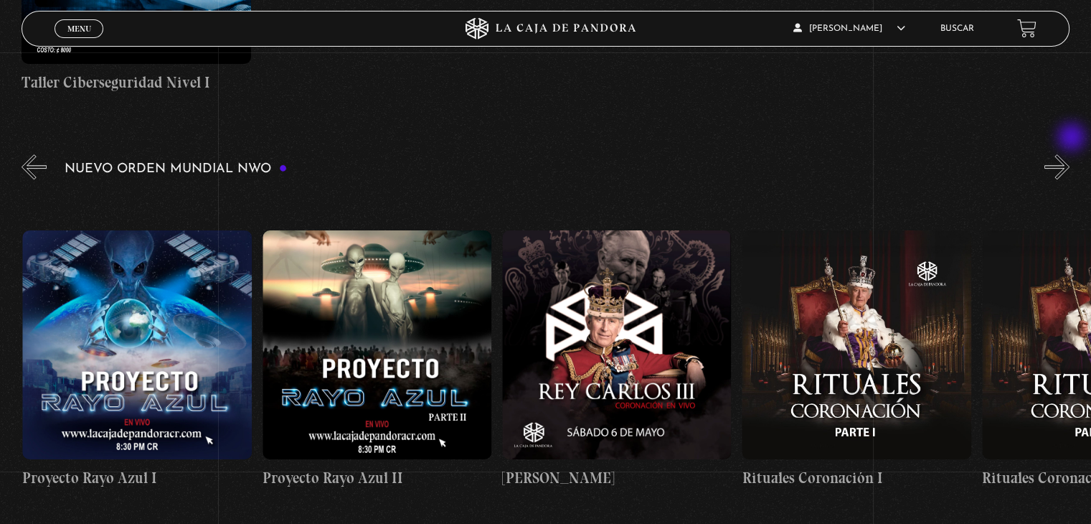
click at [1069, 154] on button "»" at bounding box center [1056, 166] width 25 height 25
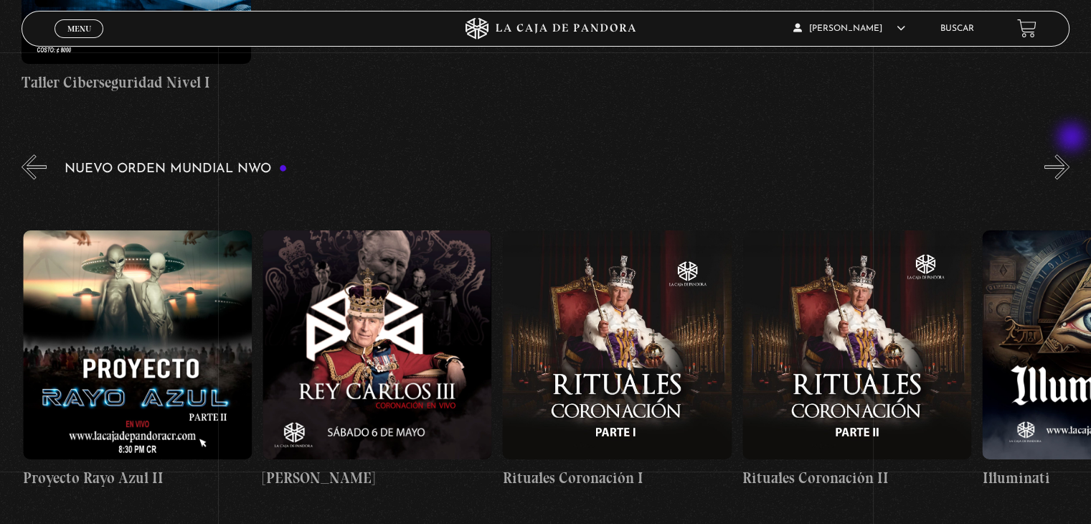
click at [1069, 154] on button "»" at bounding box center [1056, 166] width 25 height 25
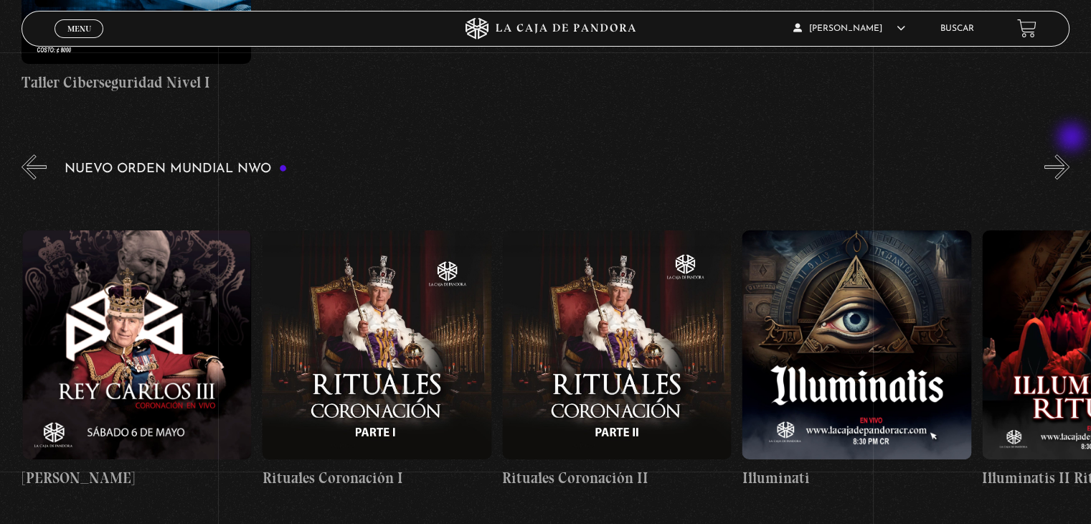
click at [1069, 154] on button "»" at bounding box center [1056, 166] width 25 height 25
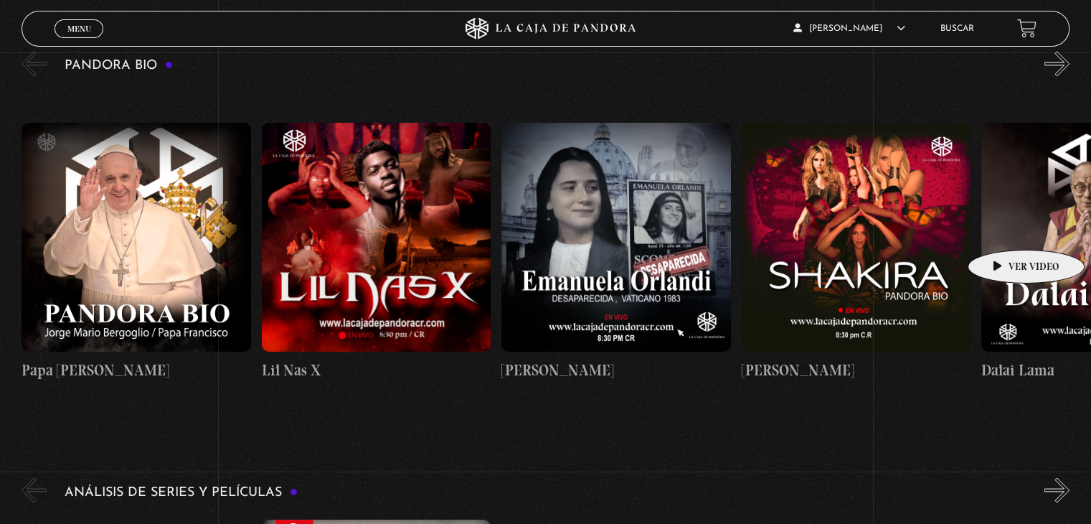
scroll to position [2152, 0]
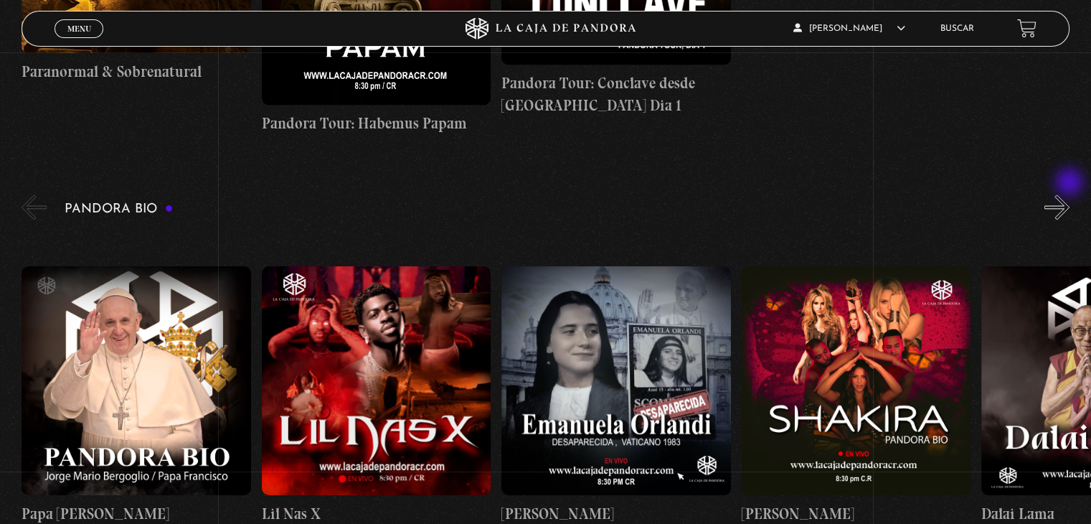
click at [1069, 194] on button "»" at bounding box center [1056, 206] width 25 height 25
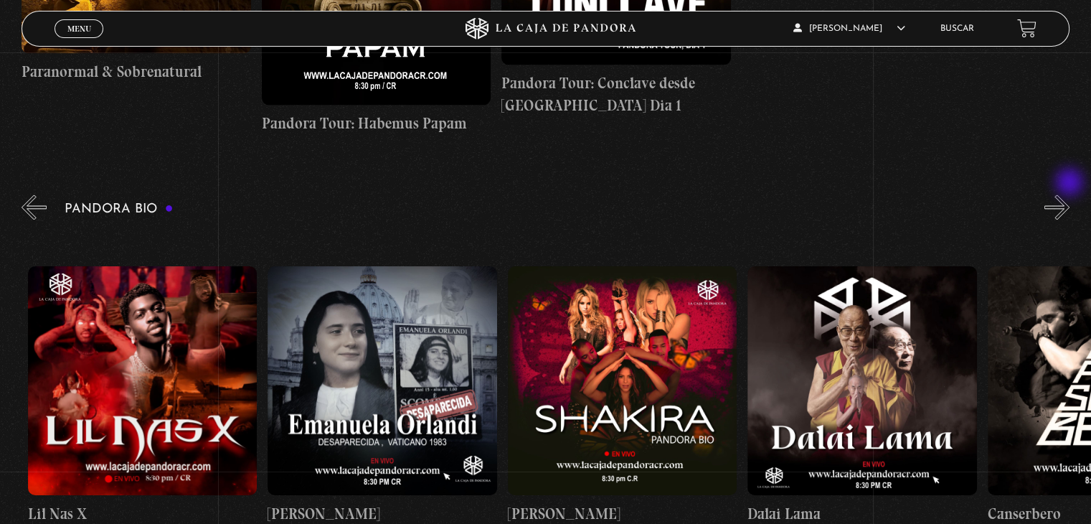
click at [1069, 194] on button "»" at bounding box center [1056, 206] width 25 height 25
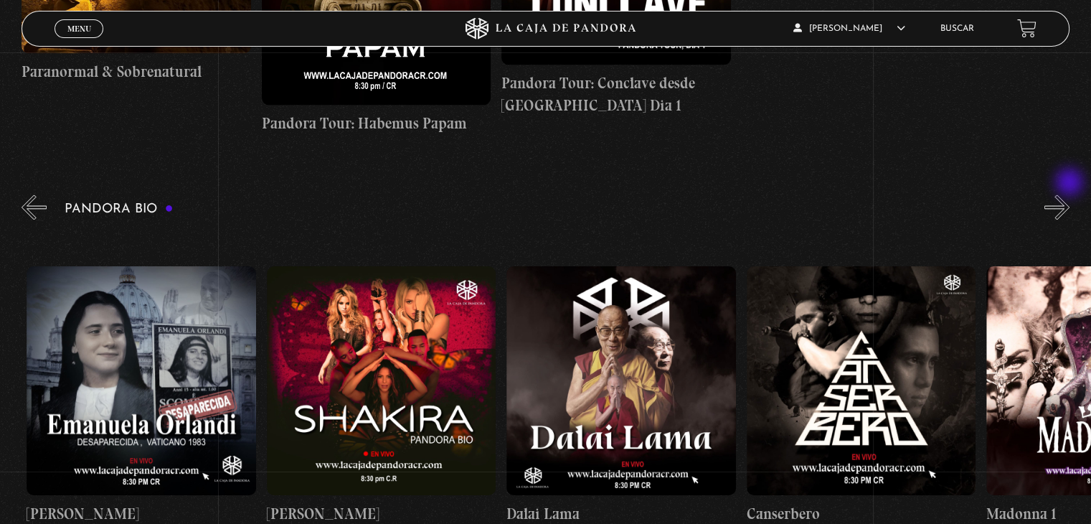
click at [1069, 194] on button "»" at bounding box center [1056, 206] width 25 height 25
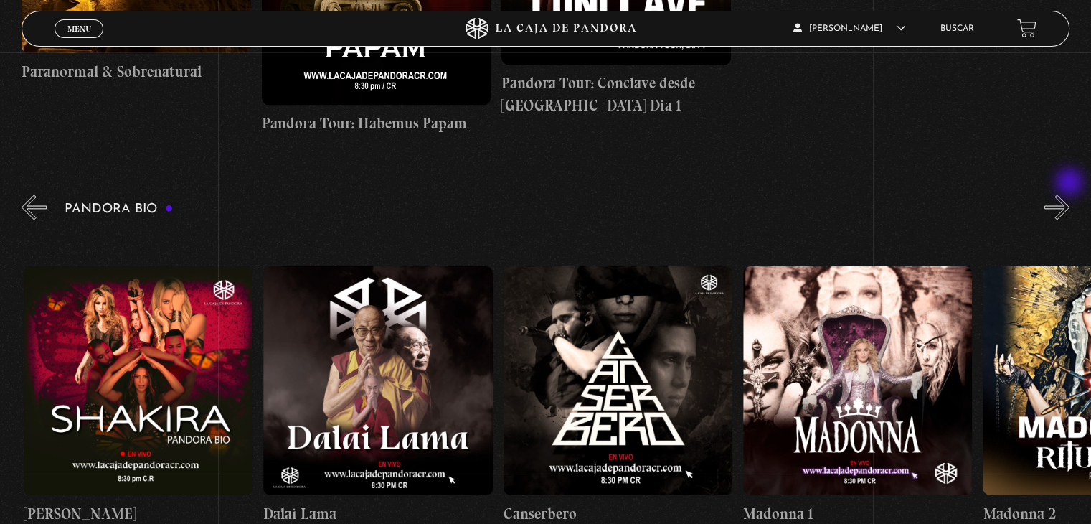
click at [1069, 194] on button "»" at bounding box center [1056, 206] width 25 height 25
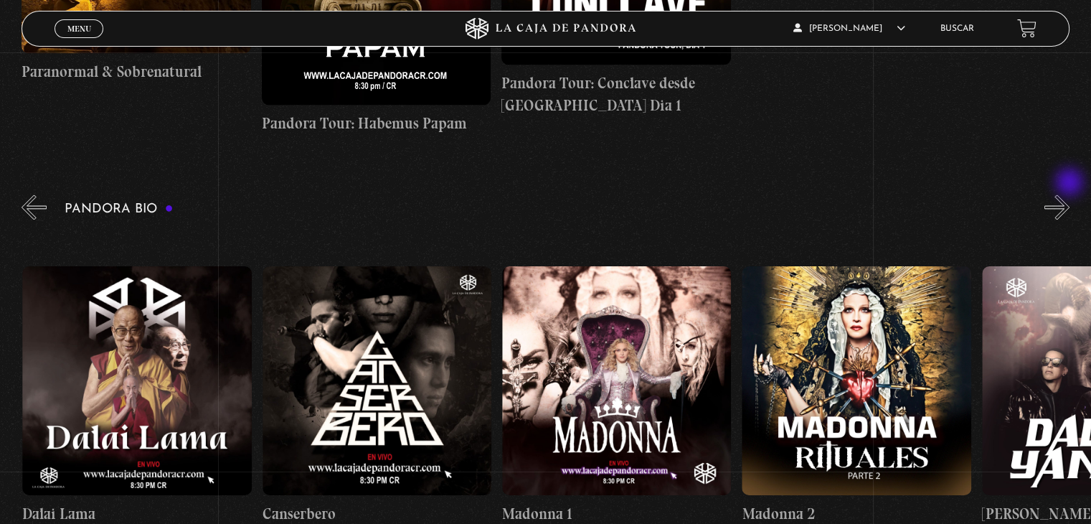
click at [1069, 194] on button "»" at bounding box center [1056, 206] width 25 height 25
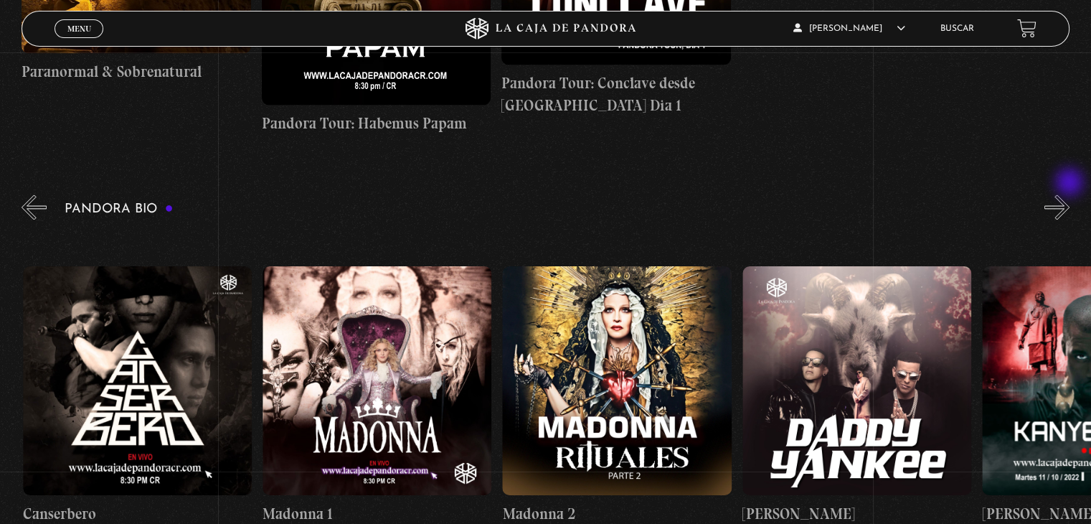
click at [1069, 194] on button "»" at bounding box center [1056, 206] width 25 height 25
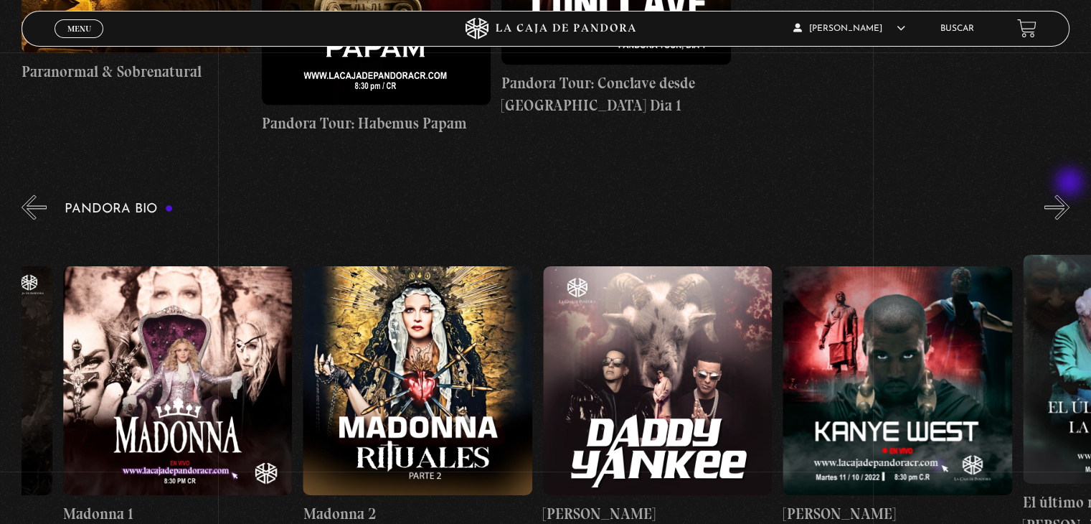
click at [1069, 194] on button "»" at bounding box center [1056, 206] width 25 height 25
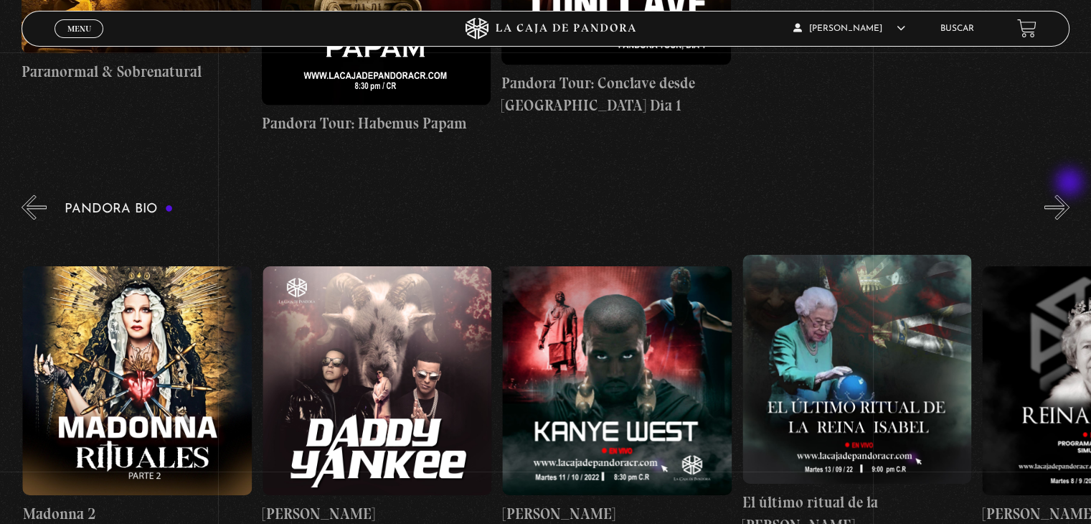
click at [1069, 194] on button "»" at bounding box center [1056, 206] width 25 height 25
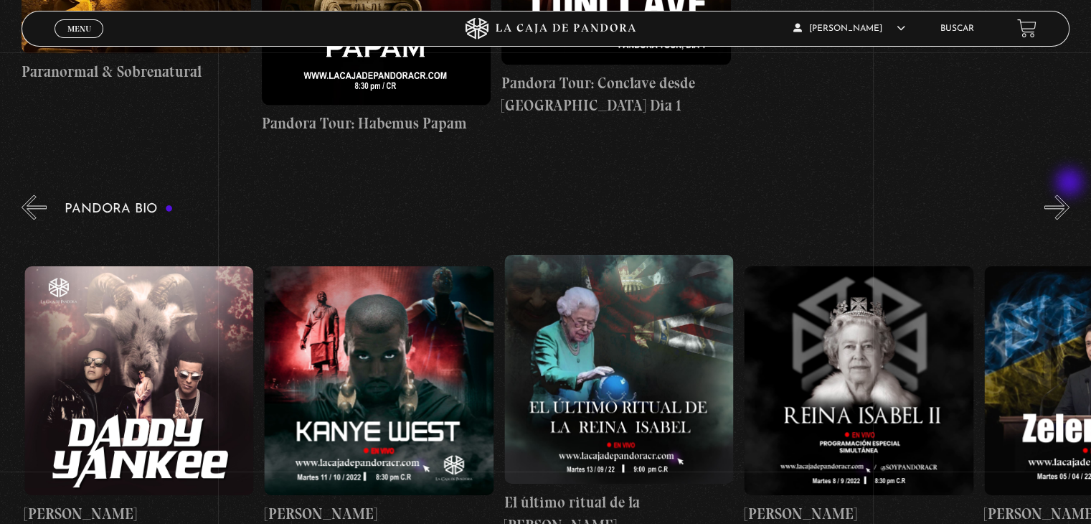
click at [1069, 194] on button "»" at bounding box center [1056, 206] width 25 height 25
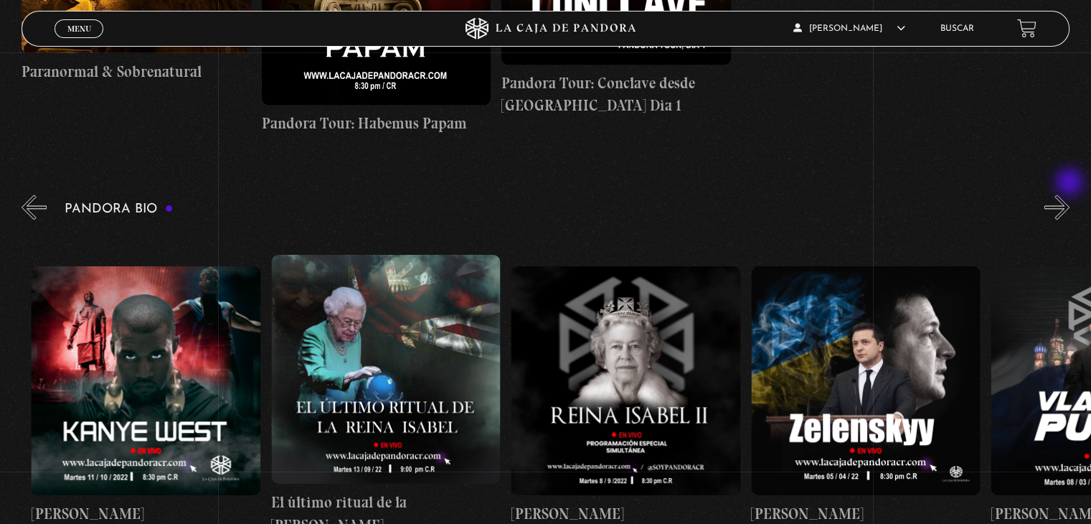
click at [1069, 194] on button "»" at bounding box center [1056, 206] width 25 height 25
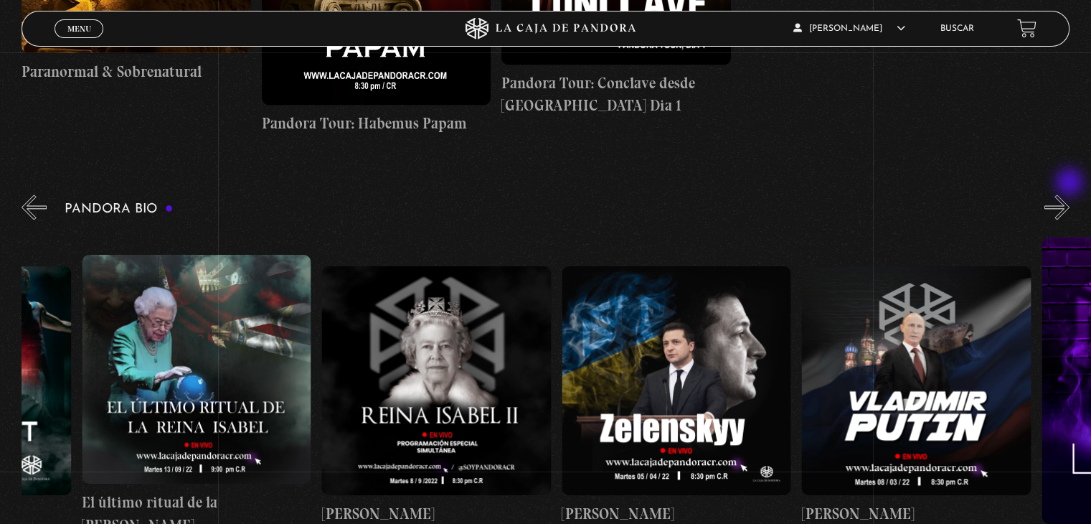
click at [1069, 194] on button "»" at bounding box center [1056, 206] width 25 height 25
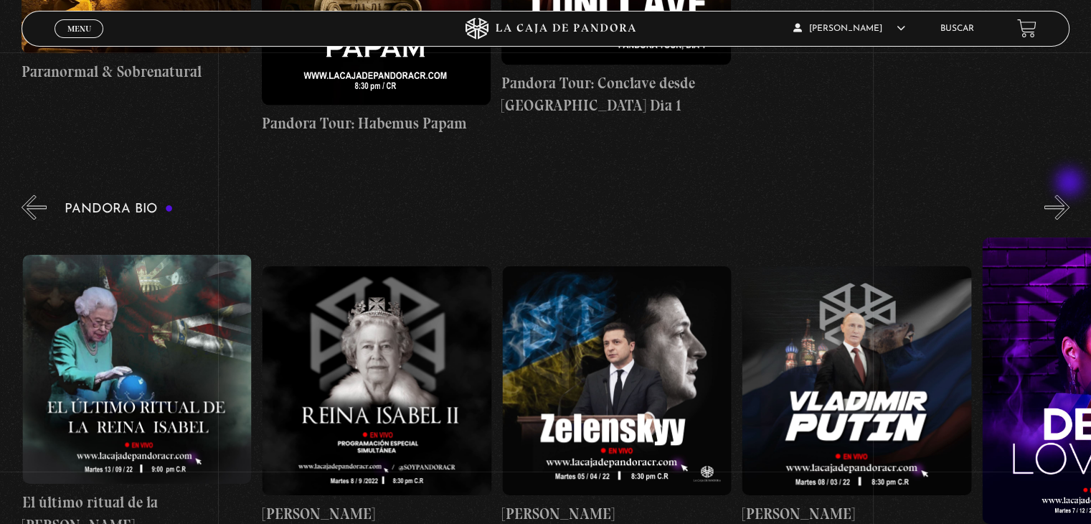
click at [1069, 194] on button "»" at bounding box center [1056, 206] width 25 height 25
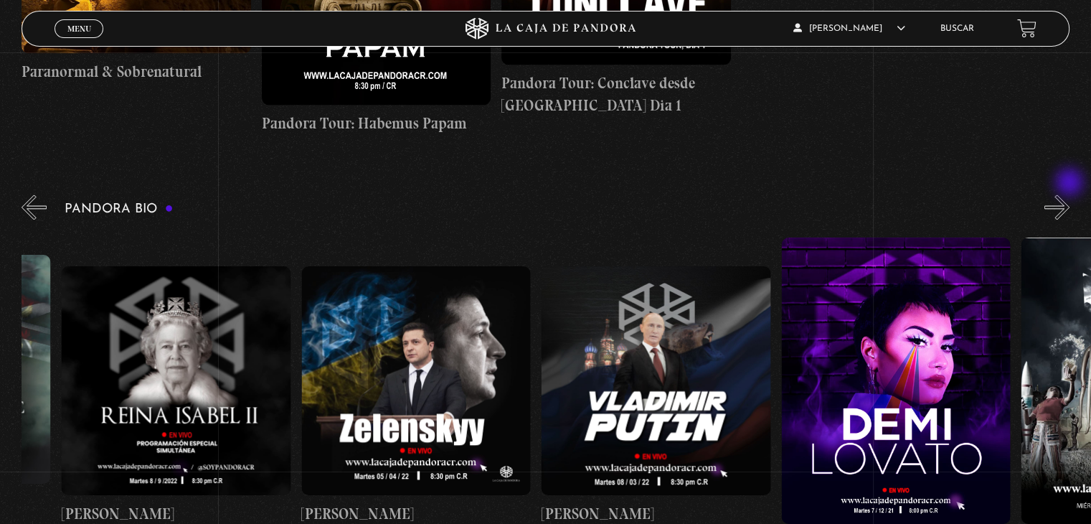
click at [1069, 194] on button "»" at bounding box center [1056, 206] width 25 height 25
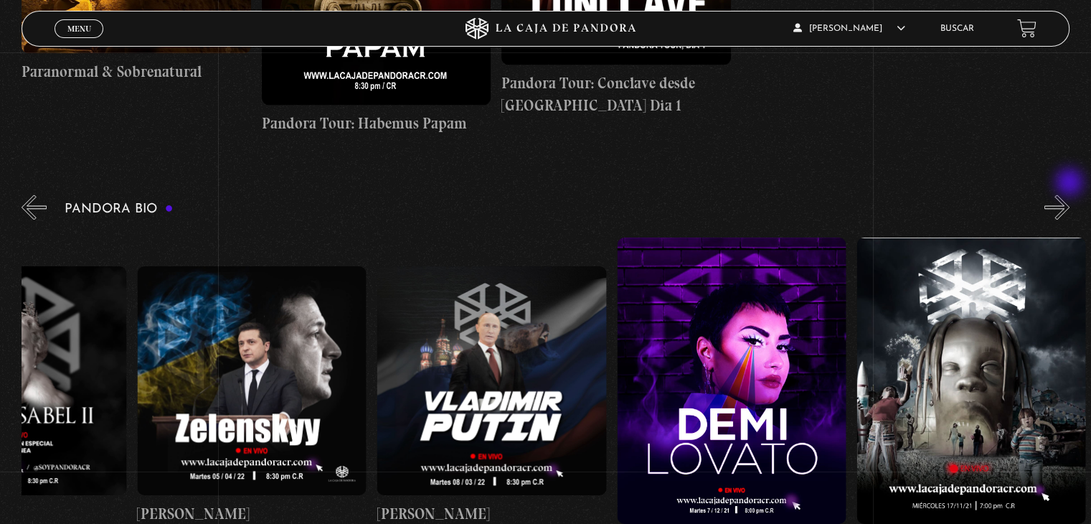
click at [1069, 194] on button "»" at bounding box center [1056, 206] width 25 height 25
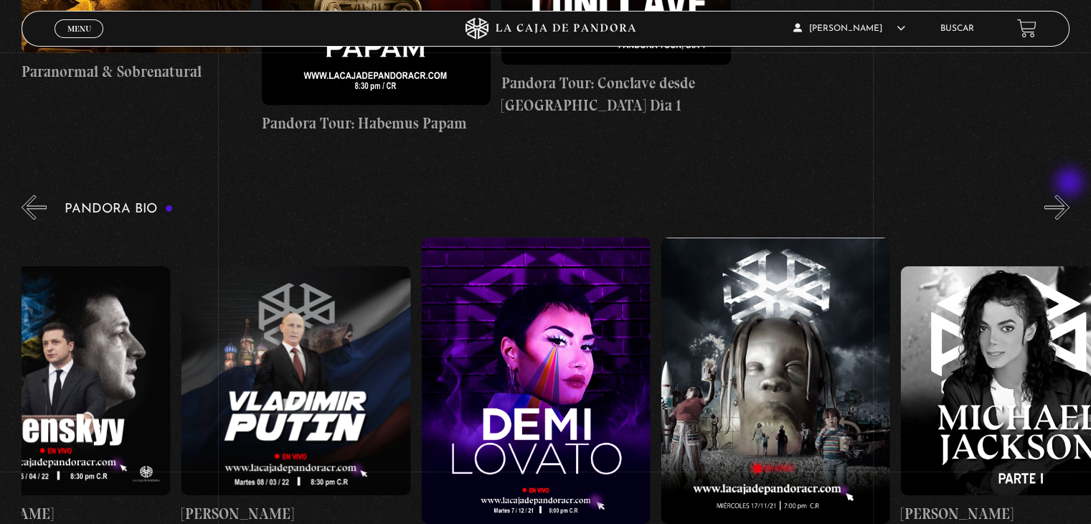
click at [1069, 194] on button "»" at bounding box center [1056, 206] width 25 height 25
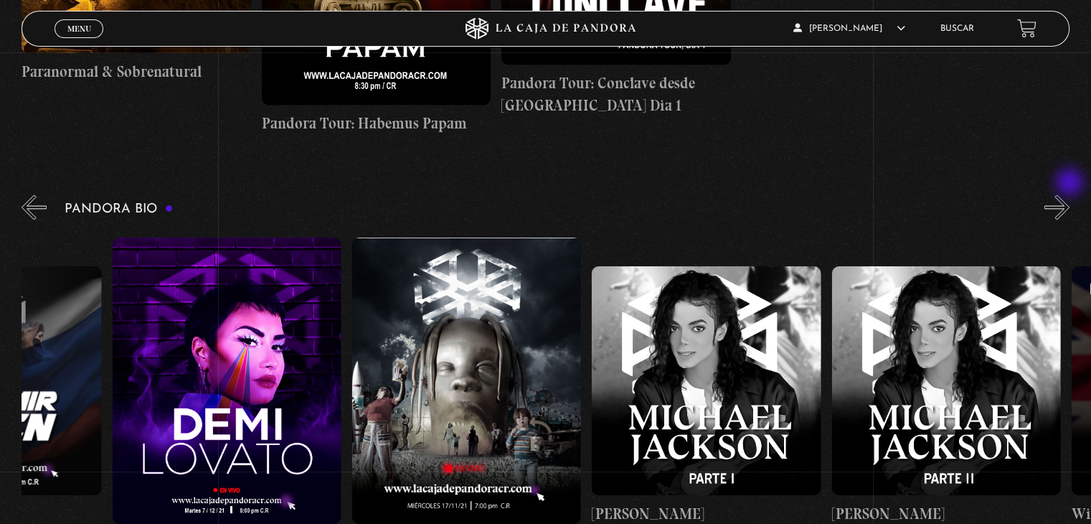
click at [1069, 194] on button "»" at bounding box center [1056, 206] width 25 height 25
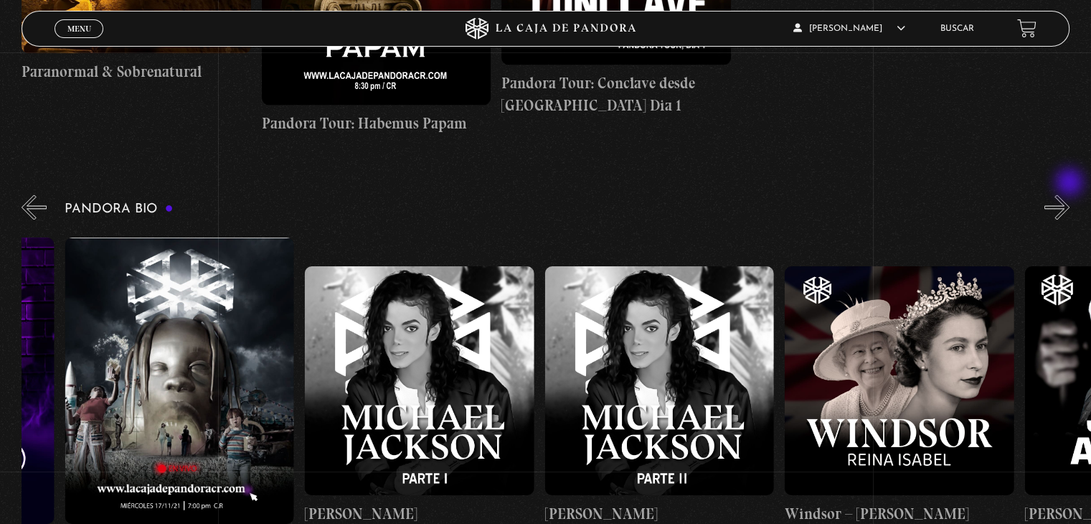
click at [1069, 194] on button "»" at bounding box center [1056, 206] width 25 height 25
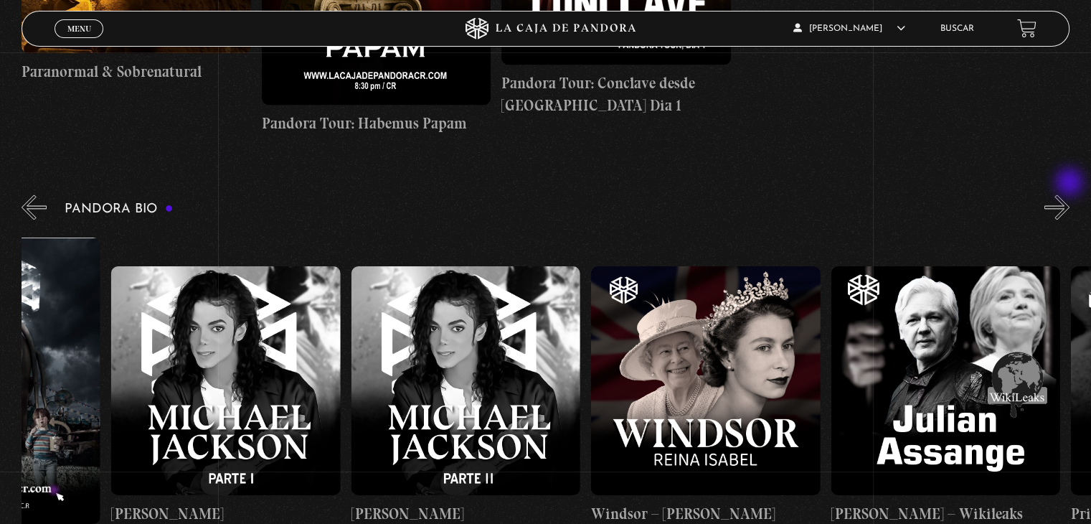
click at [1069, 194] on button "»" at bounding box center [1056, 206] width 25 height 25
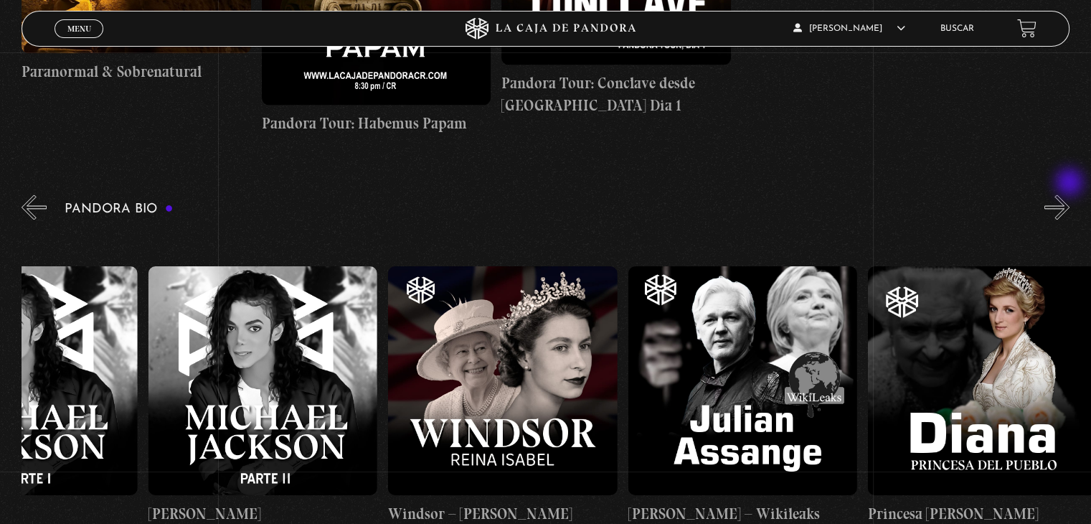
click at [1069, 194] on button "»" at bounding box center [1056, 206] width 25 height 25
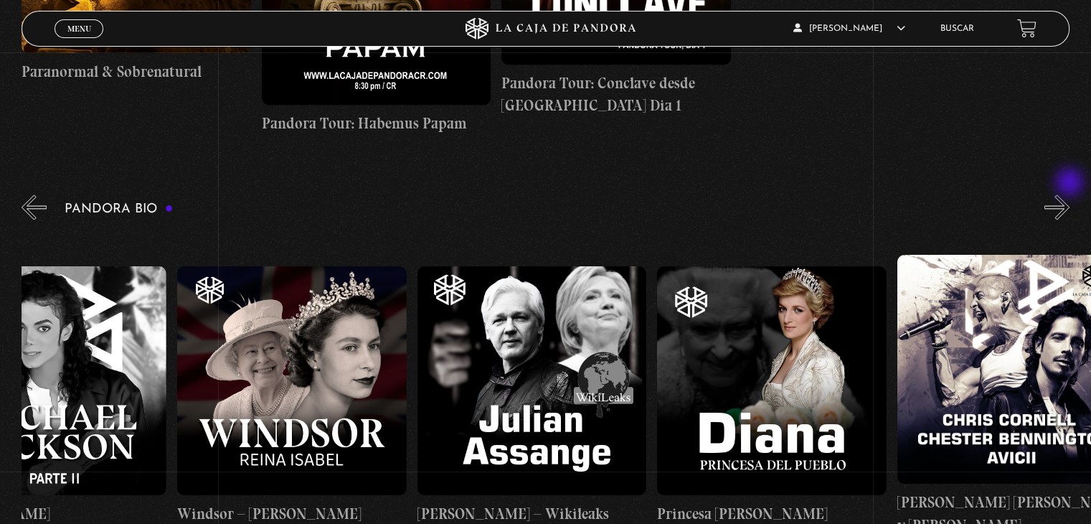
click at [1069, 194] on button "»" at bounding box center [1056, 206] width 25 height 25
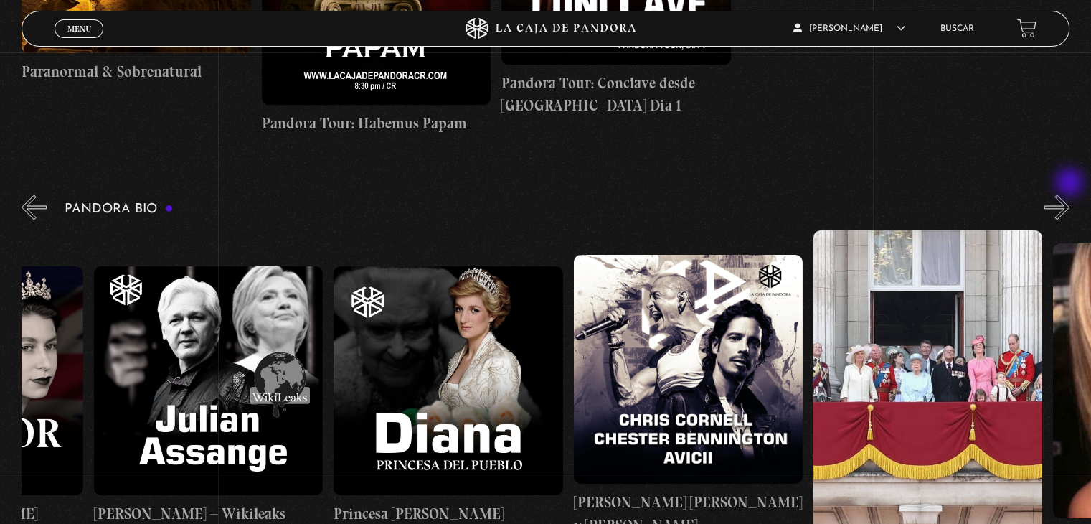
click at [1069, 194] on button "»" at bounding box center [1056, 206] width 25 height 25
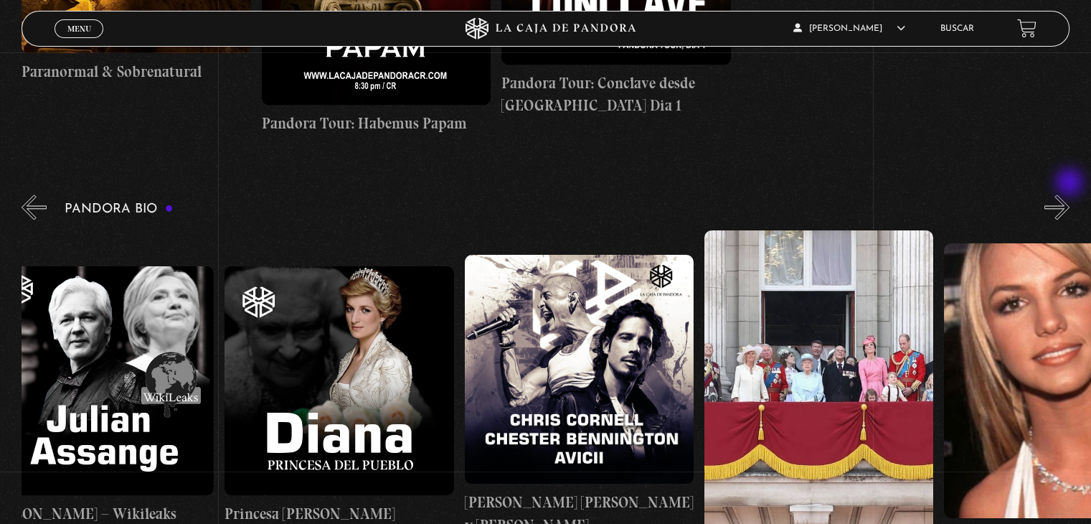
scroll to position [0, 4676]
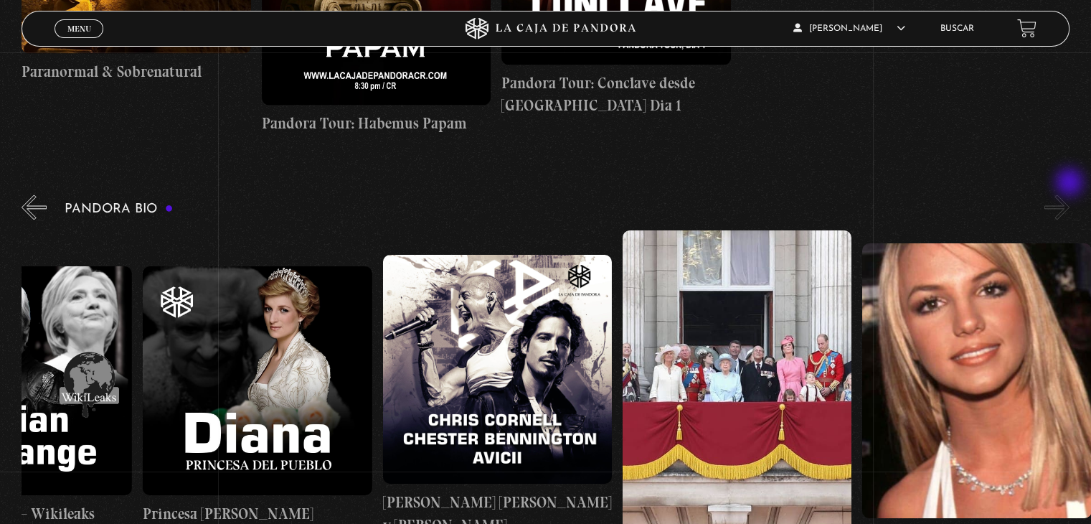
click at [1069, 194] on button "»" at bounding box center [1056, 206] width 25 height 25
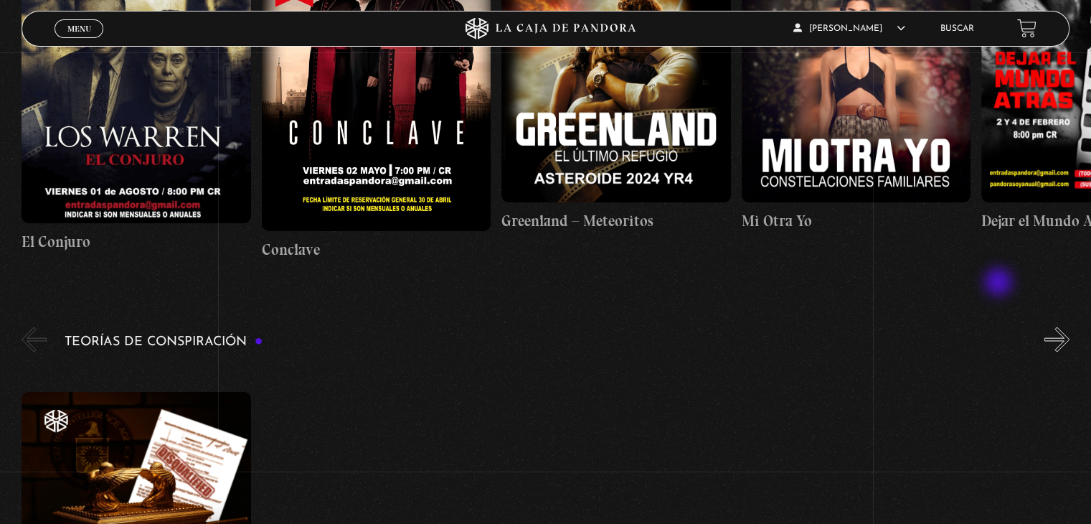
scroll to position [3012, 0]
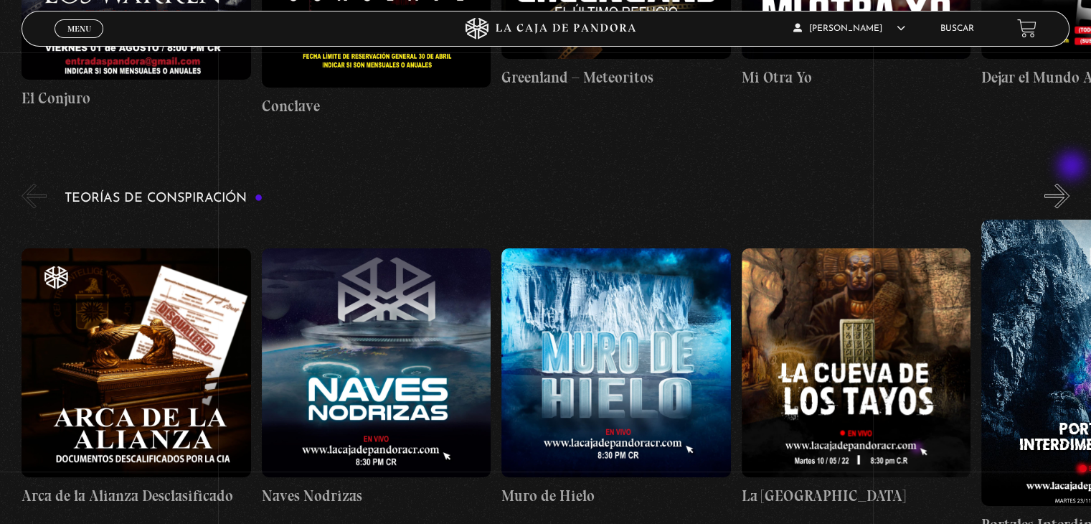
click at [1069, 184] on button "»" at bounding box center [1056, 196] width 25 height 25
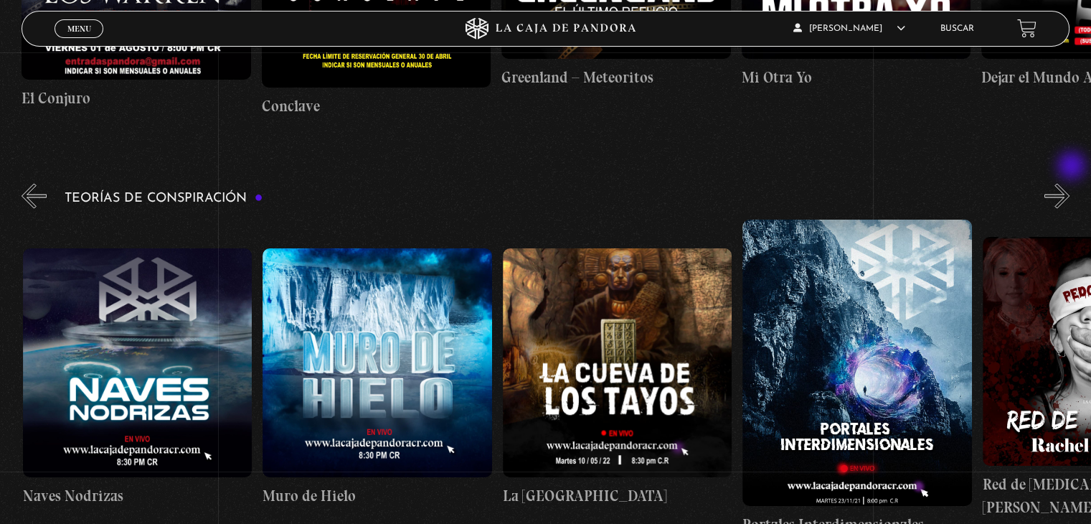
scroll to position [0, 240]
click at [1069, 184] on button "»" at bounding box center [1056, 196] width 25 height 25
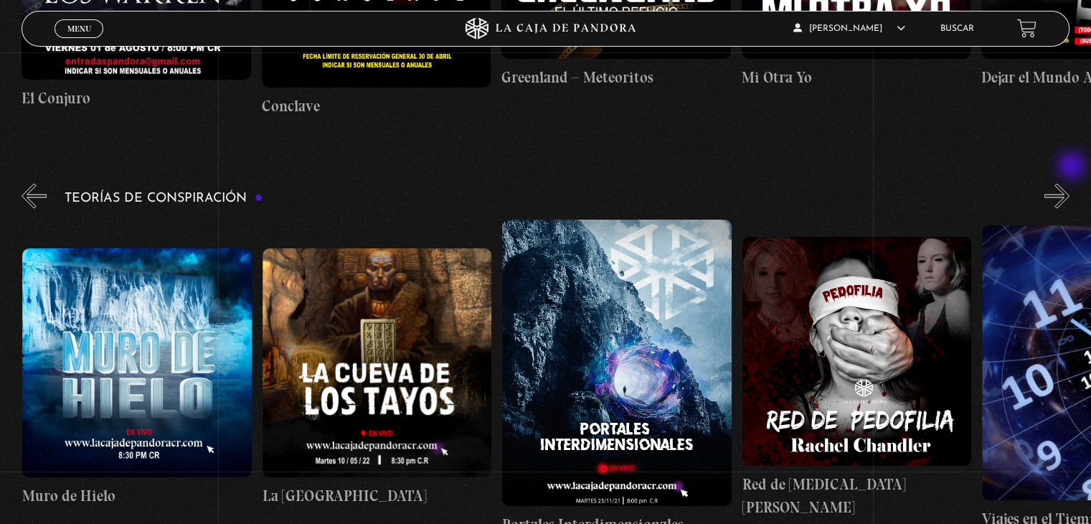
click at [1069, 184] on button "»" at bounding box center [1056, 196] width 25 height 25
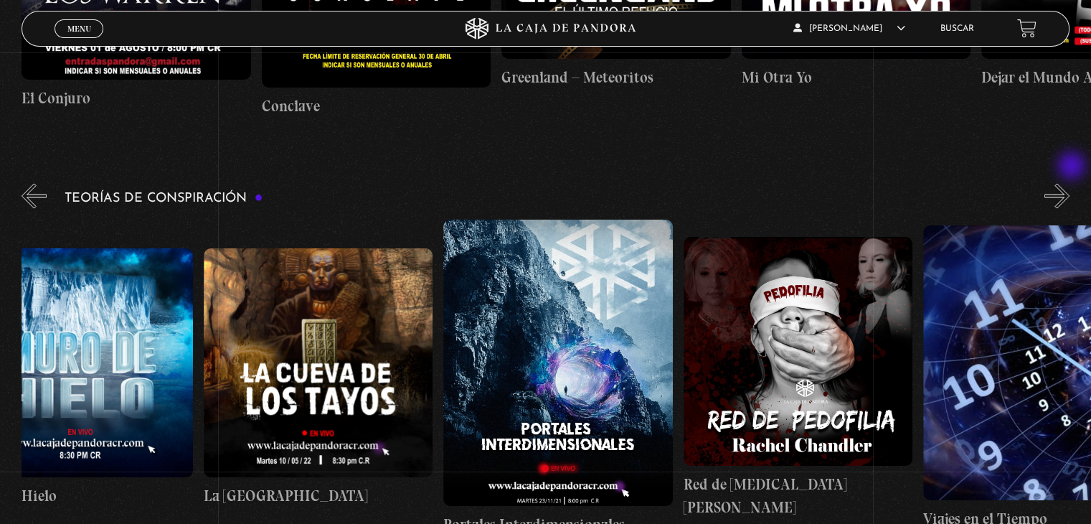
scroll to position [0, 599]
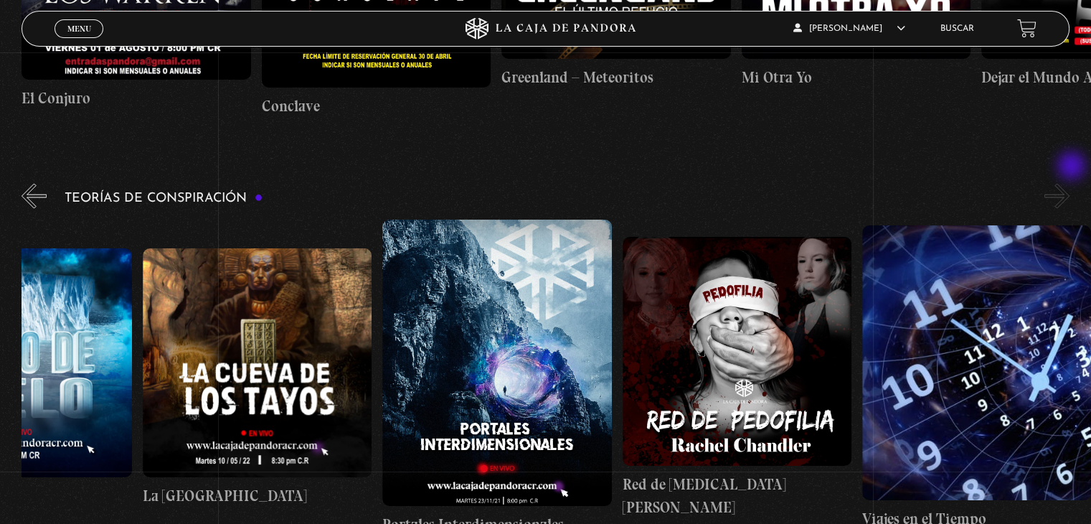
click at [1069, 184] on button "»" at bounding box center [1056, 196] width 25 height 25
click at [29, 184] on button "«" at bounding box center [34, 196] width 25 height 25
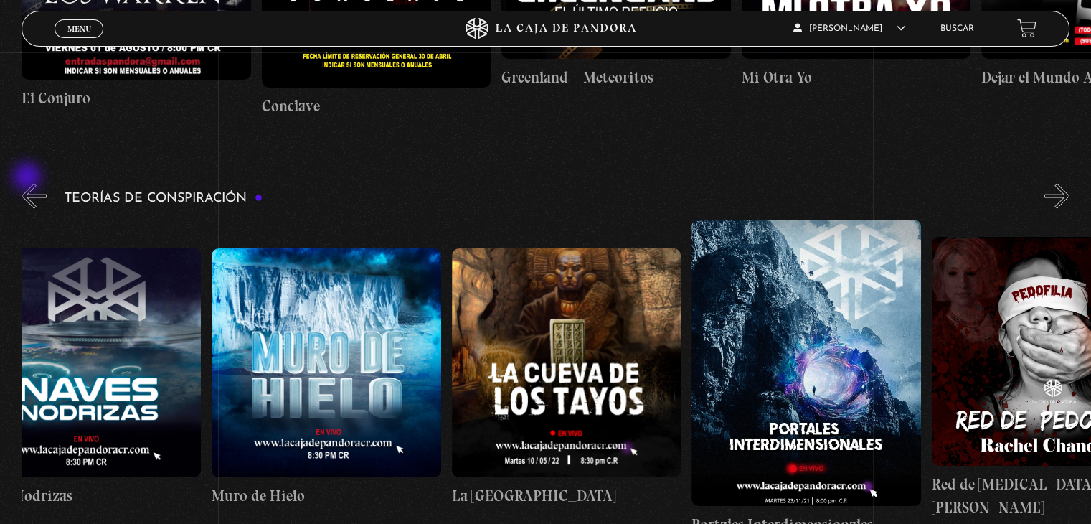
click at [29, 184] on button "«" at bounding box center [34, 196] width 25 height 25
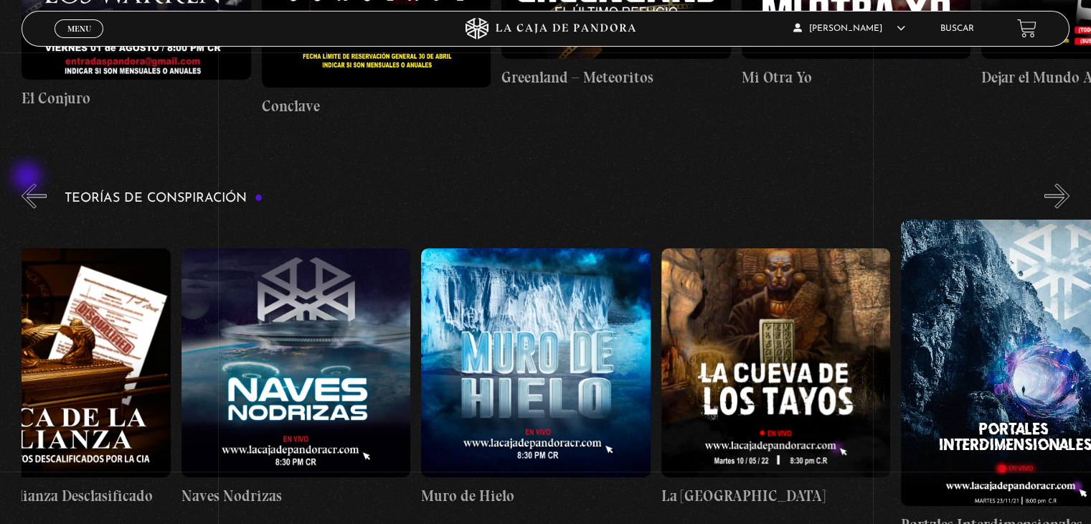
scroll to position [0, 0]
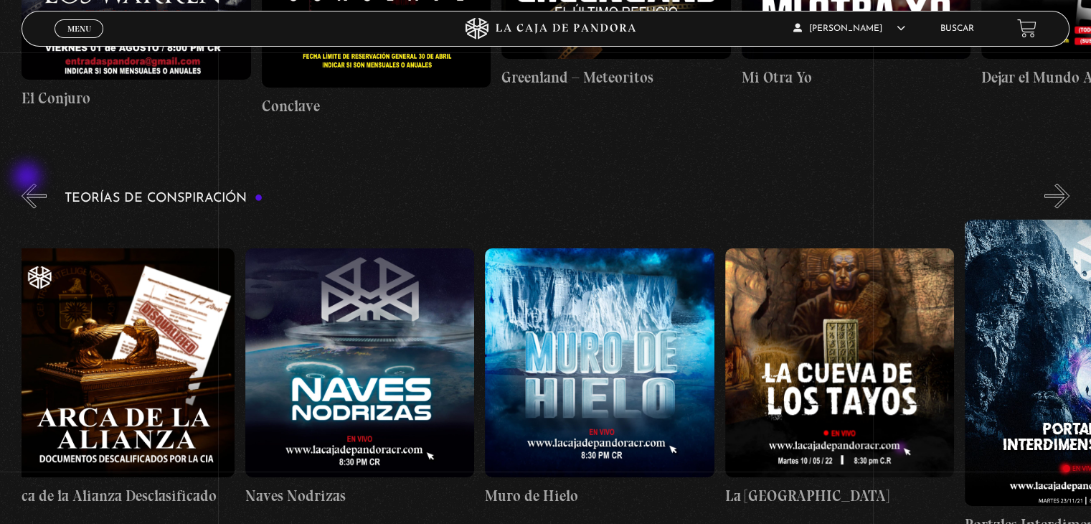
click at [29, 184] on button "«" at bounding box center [34, 196] width 25 height 25
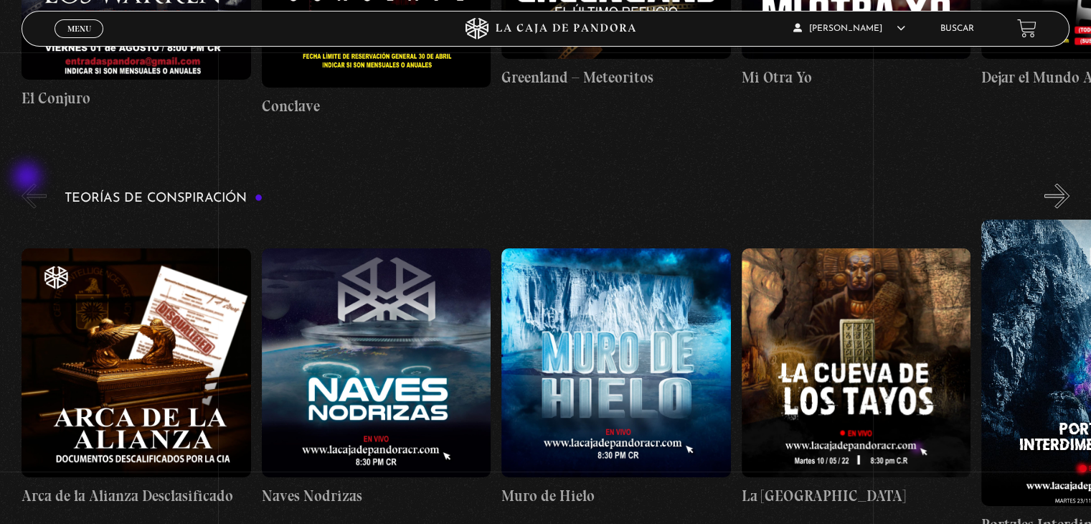
click at [29, 184] on button "«" at bounding box center [34, 196] width 25 height 25
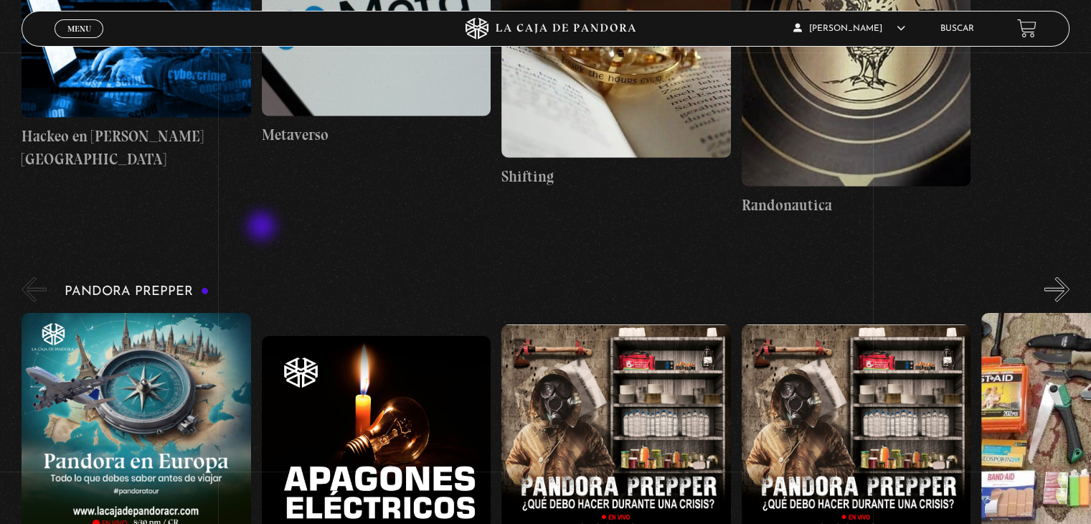
scroll to position [3945, 0]
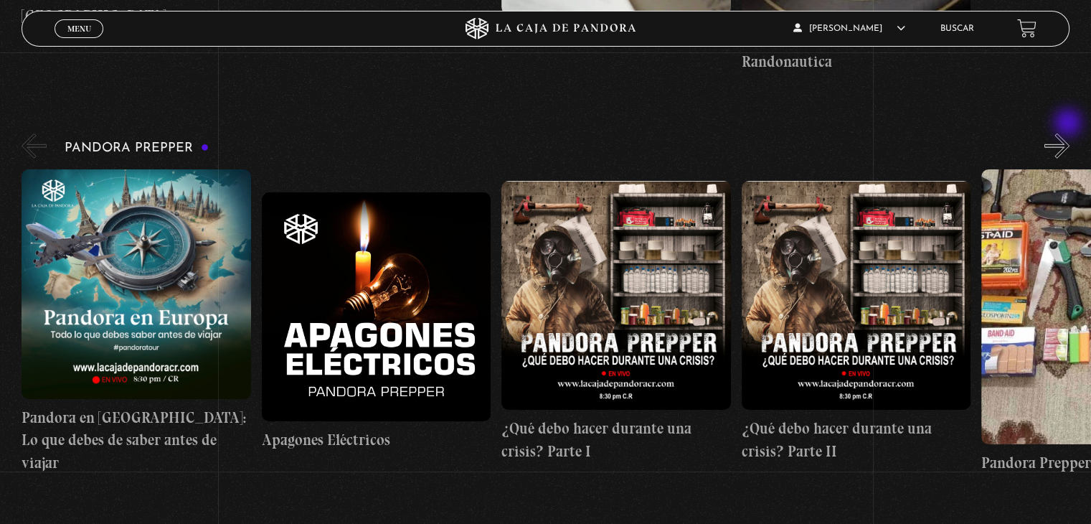
click at [1069, 133] on button "»" at bounding box center [1056, 145] width 25 height 25
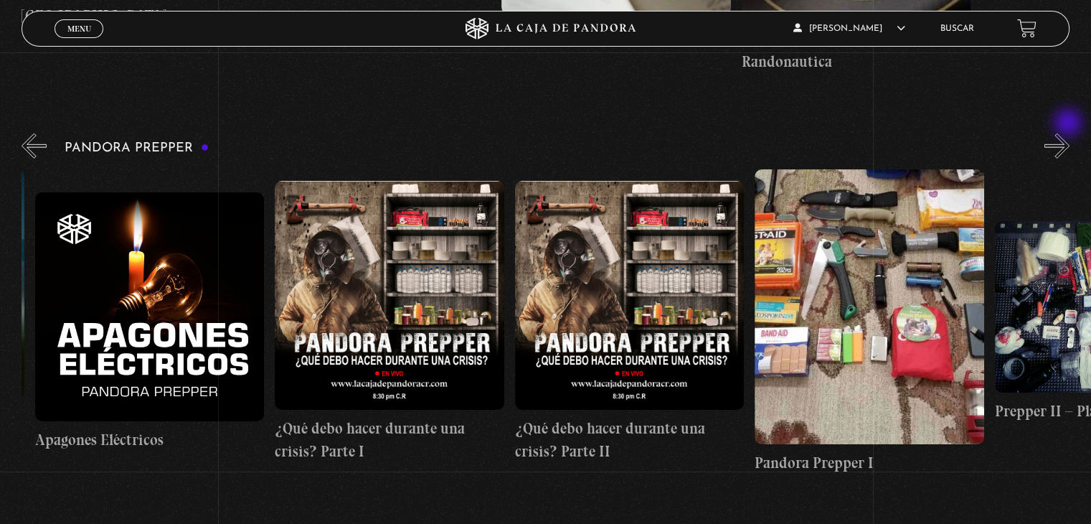
click at [1069, 133] on button "»" at bounding box center [1056, 145] width 25 height 25
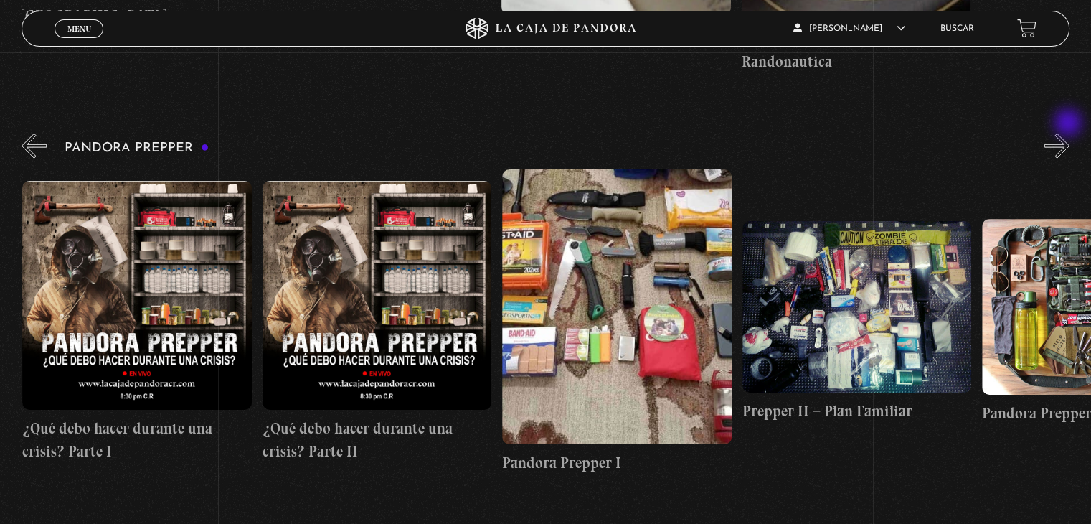
click at [1069, 133] on button "»" at bounding box center [1056, 145] width 25 height 25
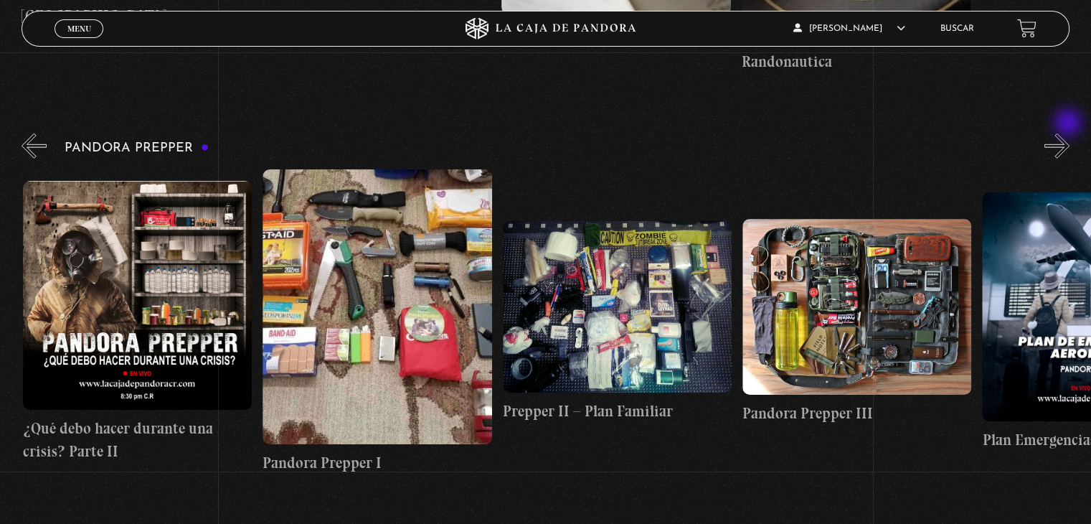
click at [1069, 133] on button "»" at bounding box center [1056, 145] width 25 height 25
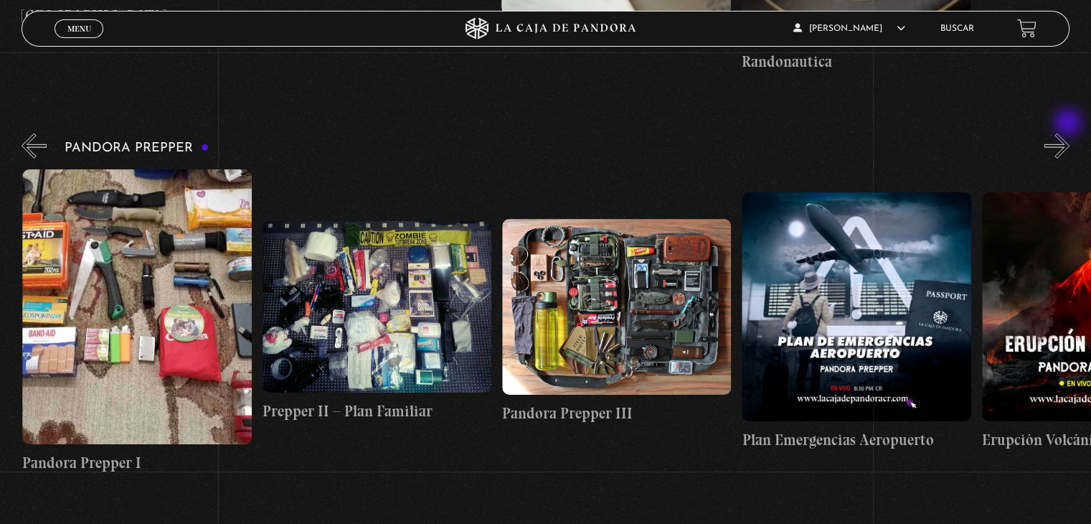
click at [1069, 133] on button "»" at bounding box center [1056, 145] width 25 height 25
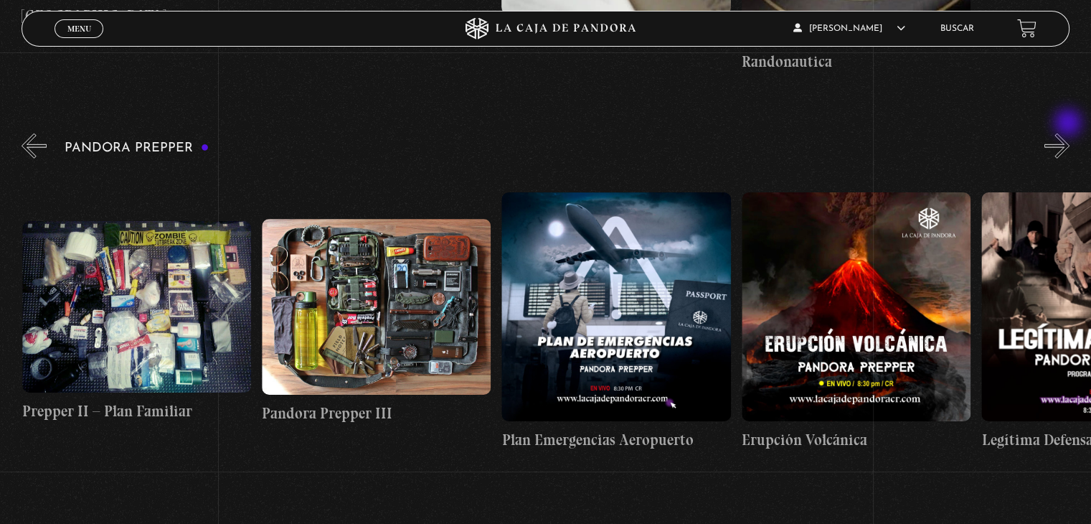
click at [1069, 133] on button "»" at bounding box center [1056, 145] width 25 height 25
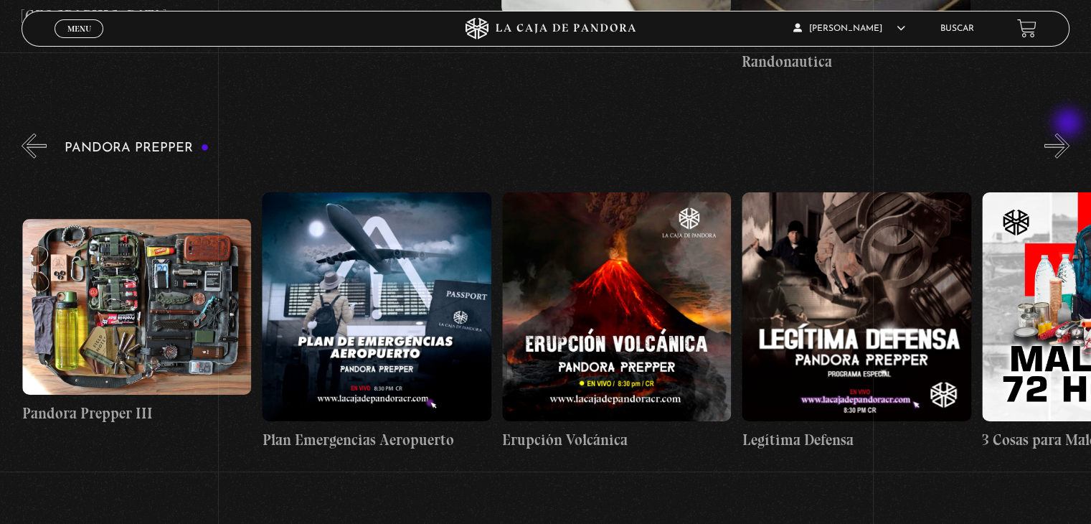
click at [1069, 133] on button "»" at bounding box center [1056, 145] width 25 height 25
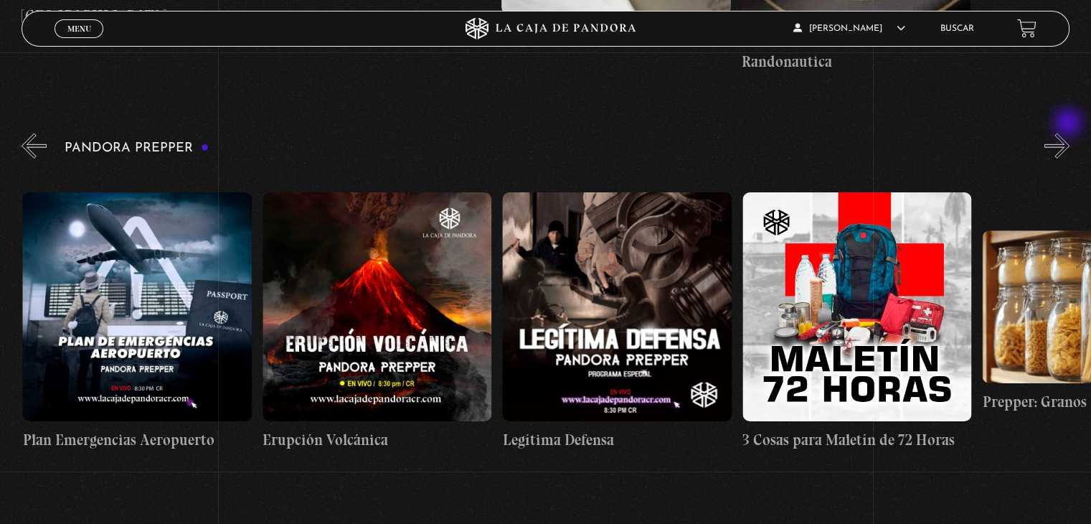
click at [1069, 133] on button "»" at bounding box center [1056, 145] width 25 height 25
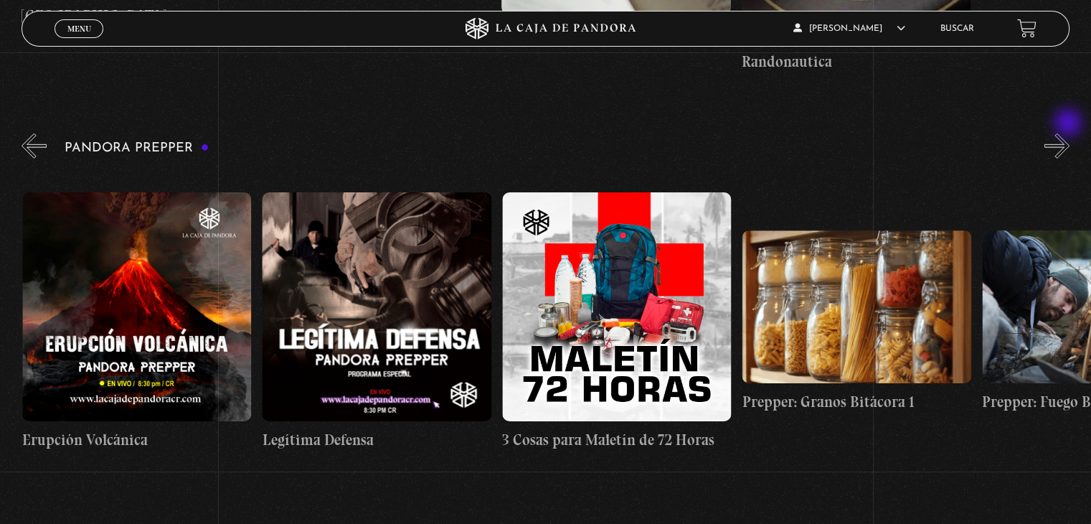
click at [1069, 133] on button "»" at bounding box center [1056, 145] width 25 height 25
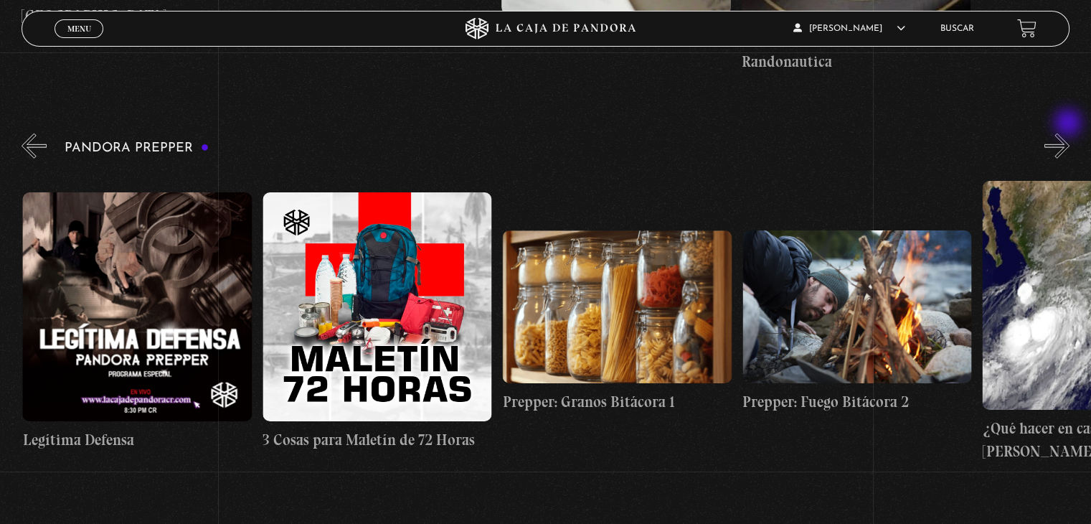
click at [1069, 133] on button "»" at bounding box center [1056, 145] width 25 height 25
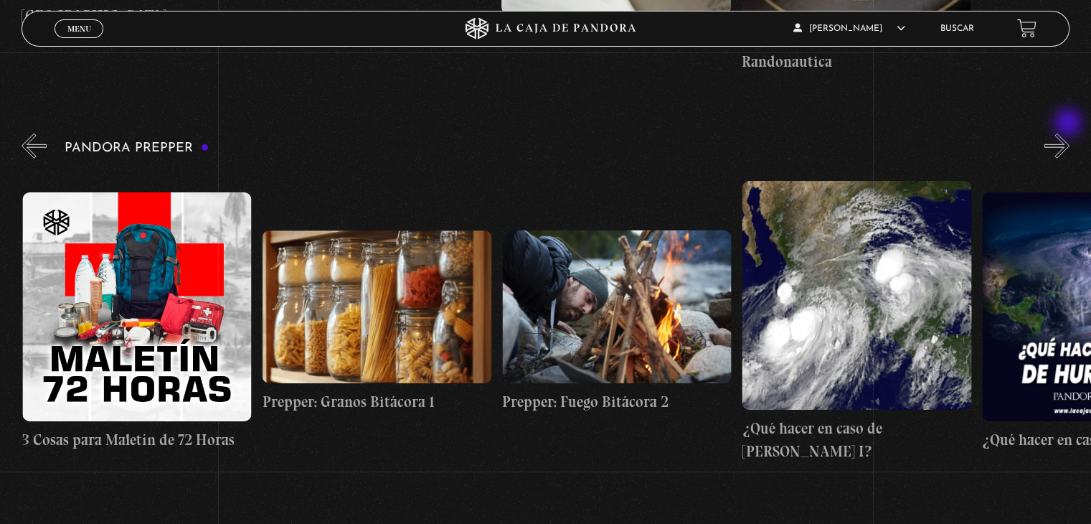
click at [1069, 133] on button "»" at bounding box center [1056, 145] width 25 height 25
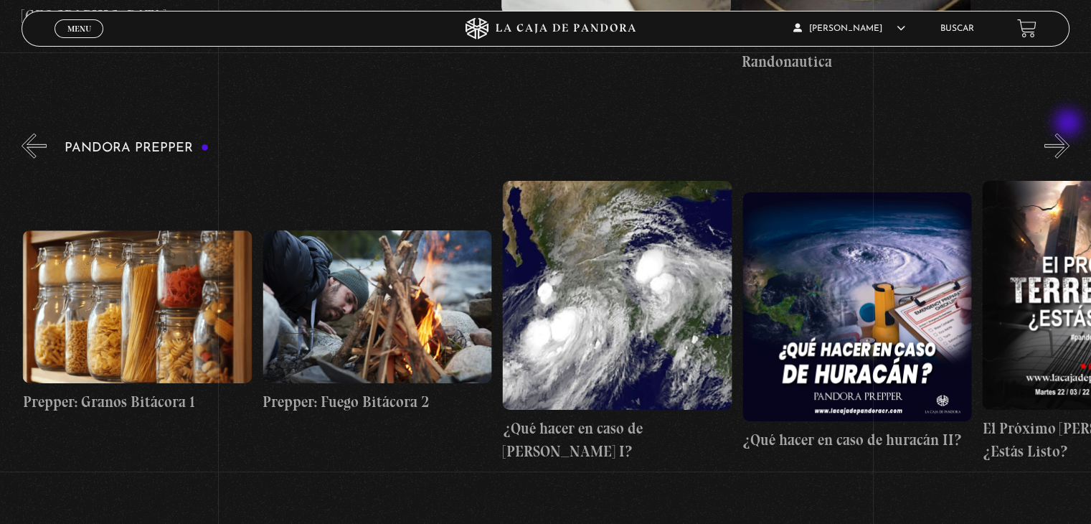
scroll to position [0, 2639]
click at [1069, 133] on button "»" at bounding box center [1056, 145] width 25 height 25
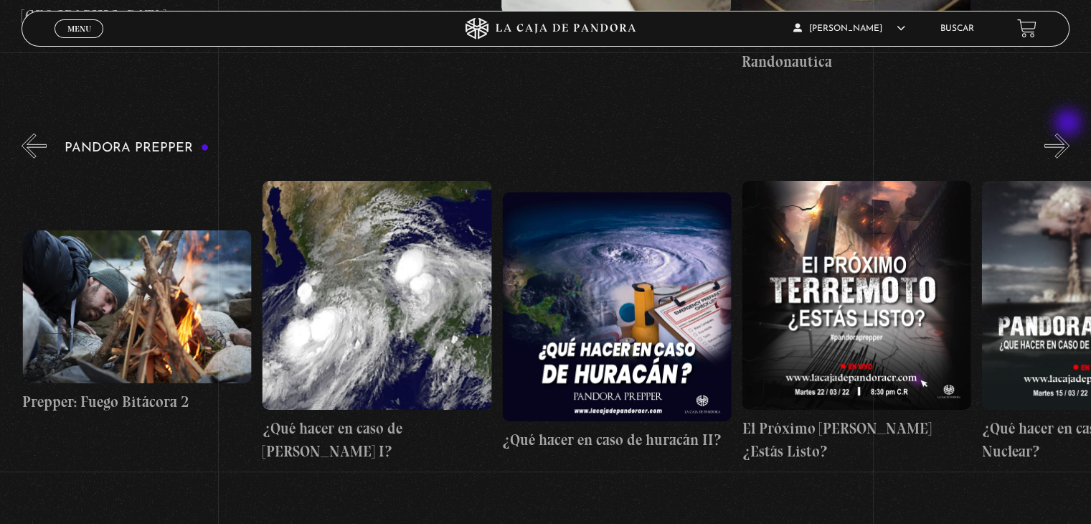
click at [1069, 133] on button "»" at bounding box center [1056, 145] width 25 height 25
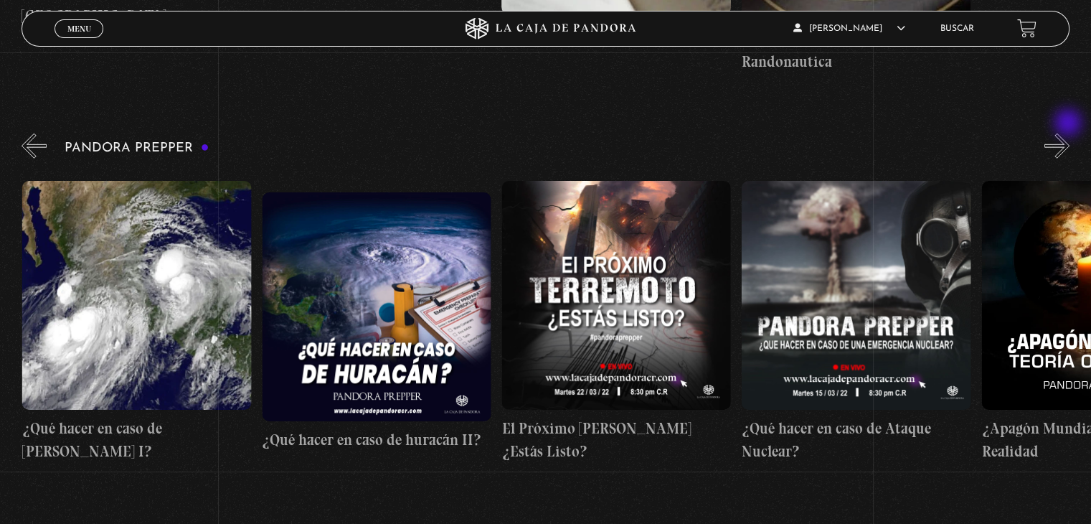
scroll to position [0, 3118]
click at [1069, 133] on button "»" at bounding box center [1056, 145] width 25 height 25
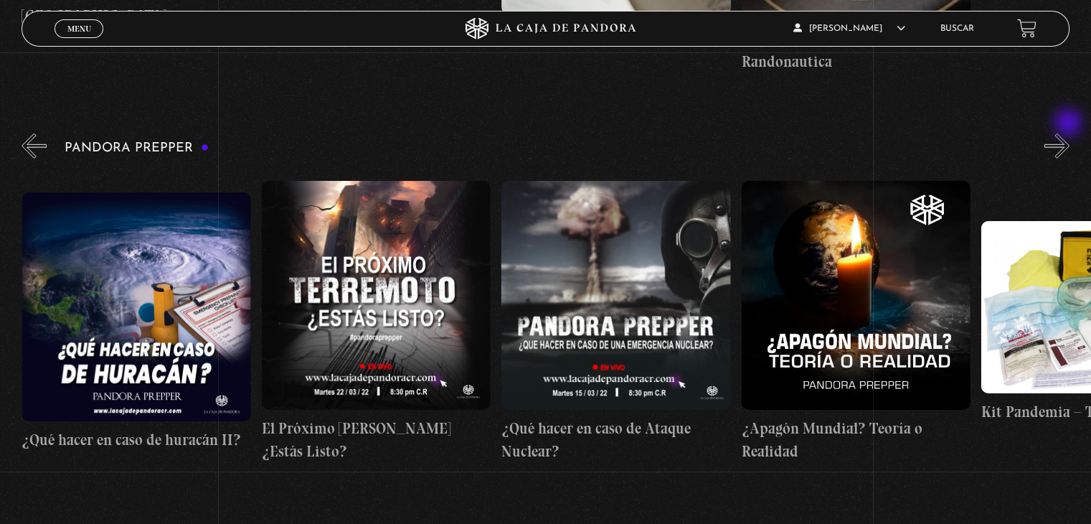
click at [1069, 133] on button "»" at bounding box center [1056, 145] width 25 height 25
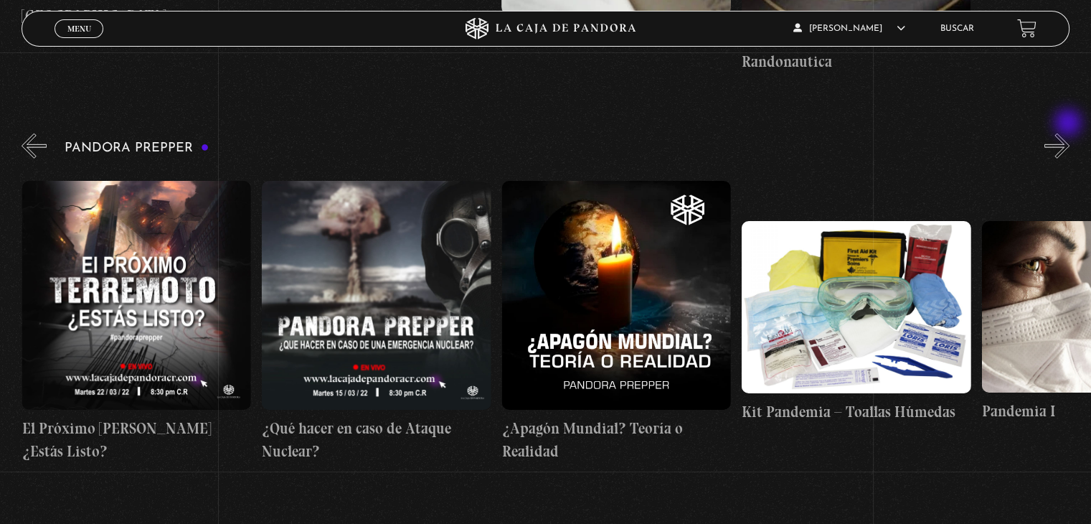
click at [1069, 133] on button "»" at bounding box center [1056, 145] width 25 height 25
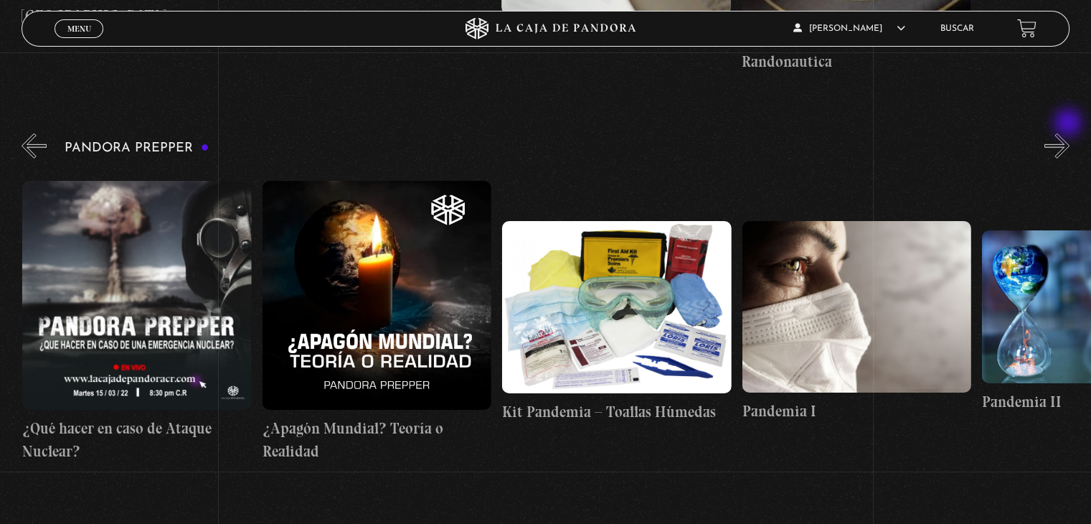
scroll to position [0, 3838]
click at [1069, 133] on button "»" at bounding box center [1056, 145] width 25 height 25
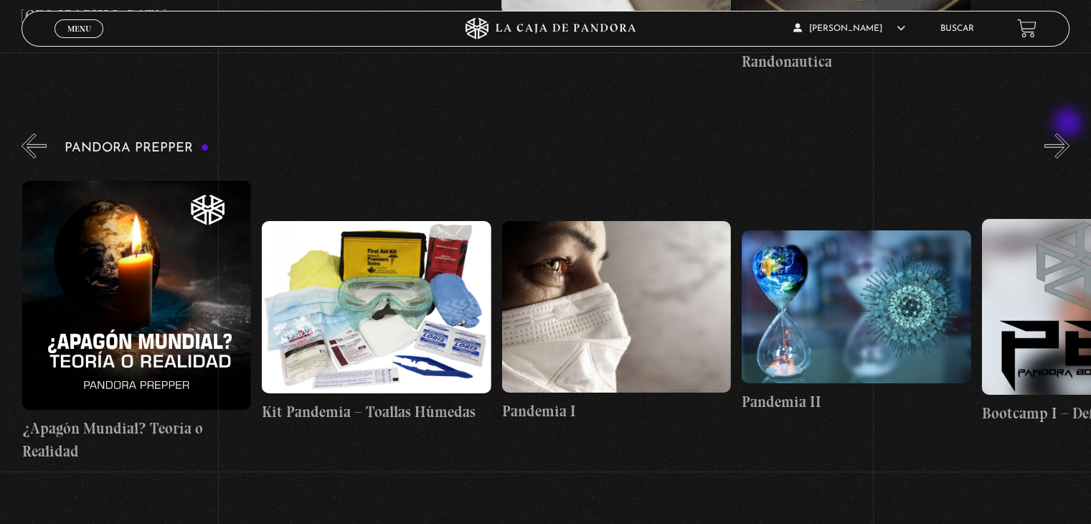
click at [1069, 133] on button "»" at bounding box center [1056, 145] width 25 height 25
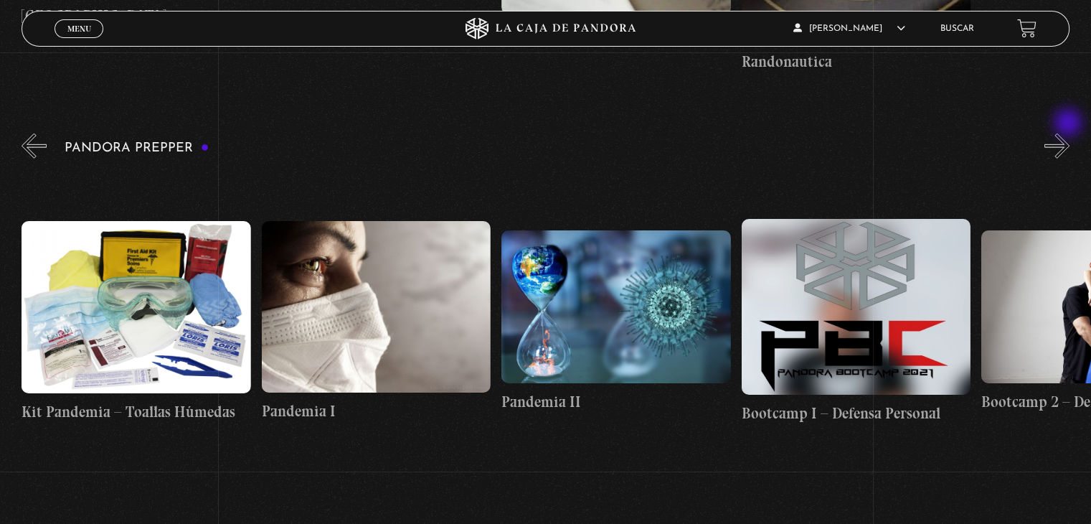
click at [1069, 133] on button "»" at bounding box center [1056, 145] width 25 height 25
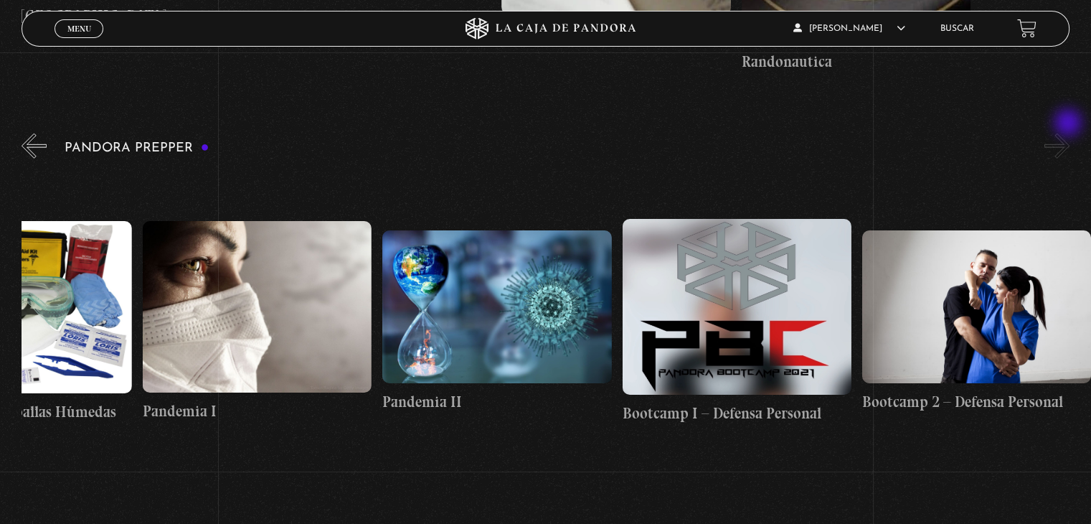
scroll to position [0, 4437]
click at [29, 133] on button "«" at bounding box center [34, 145] width 25 height 25
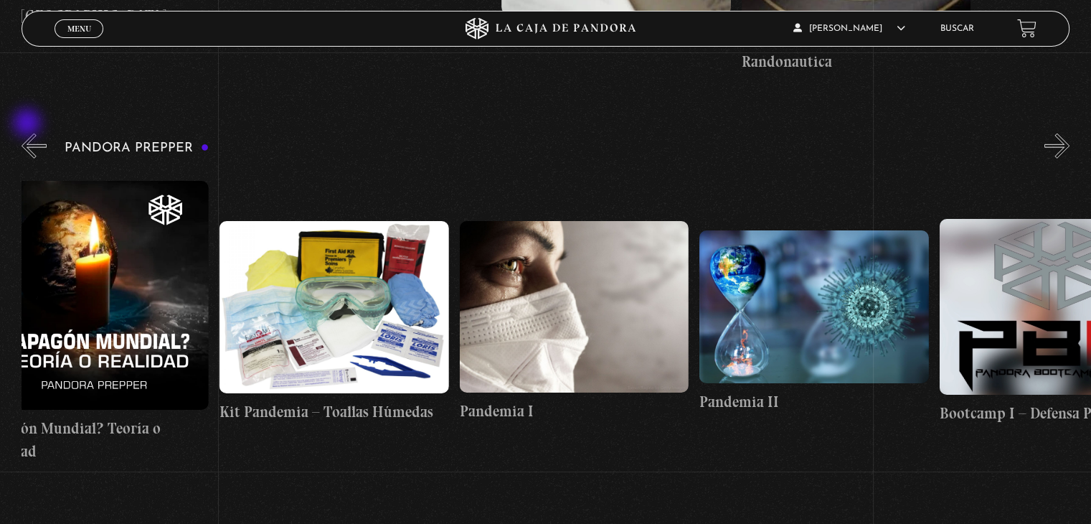
click at [29, 133] on button "«" at bounding box center [34, 145] width 25 height 25
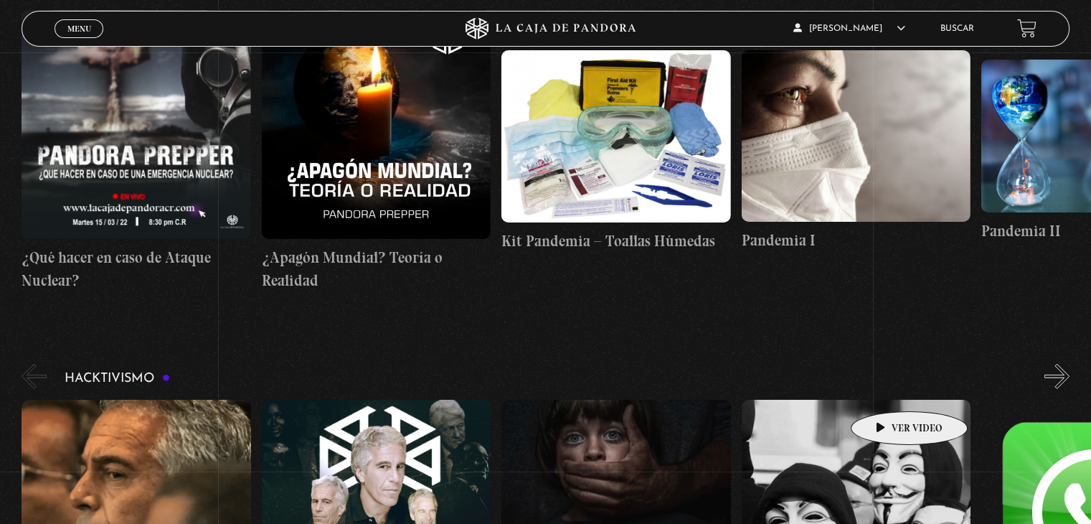
scroll to position [3972, 0]
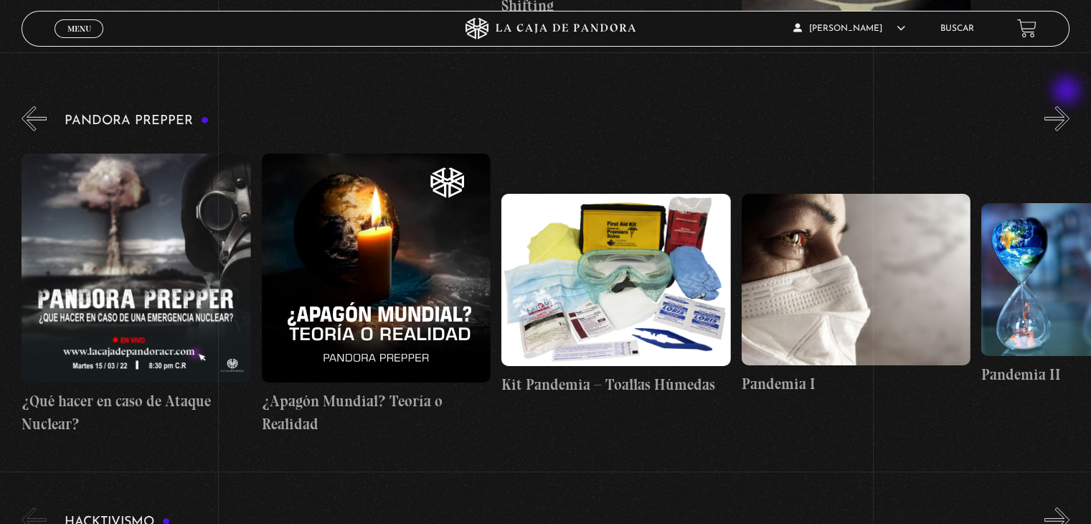
click at [1068, 106] on button "»" at bounding box center [1056, 118] width 25 height 25
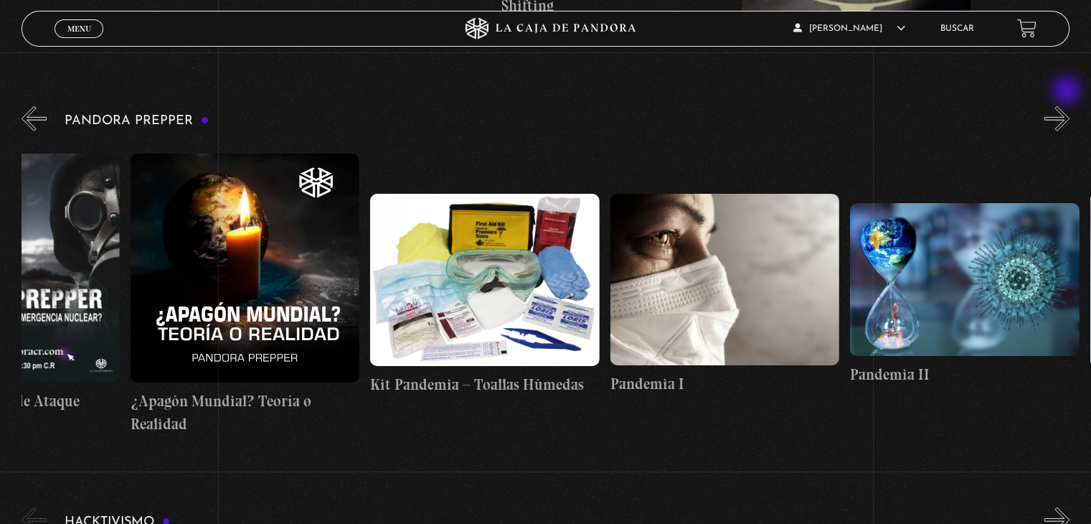
click at [1068, 106] on button "»" at bounding box center [1056, 118] width 25 height 25
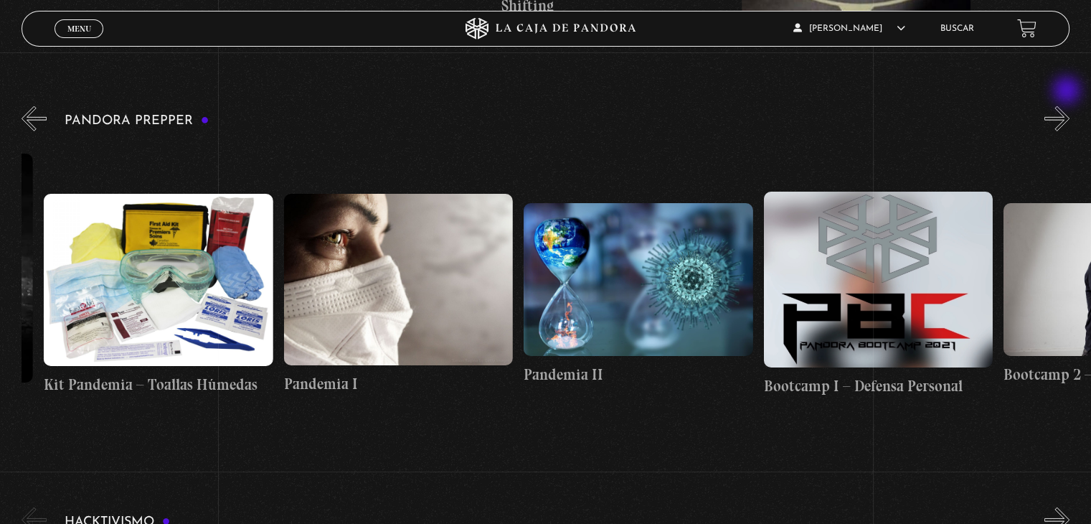
click at [1068, 106] on button "»" at bounding box center [1056, 118] width 25 height 25
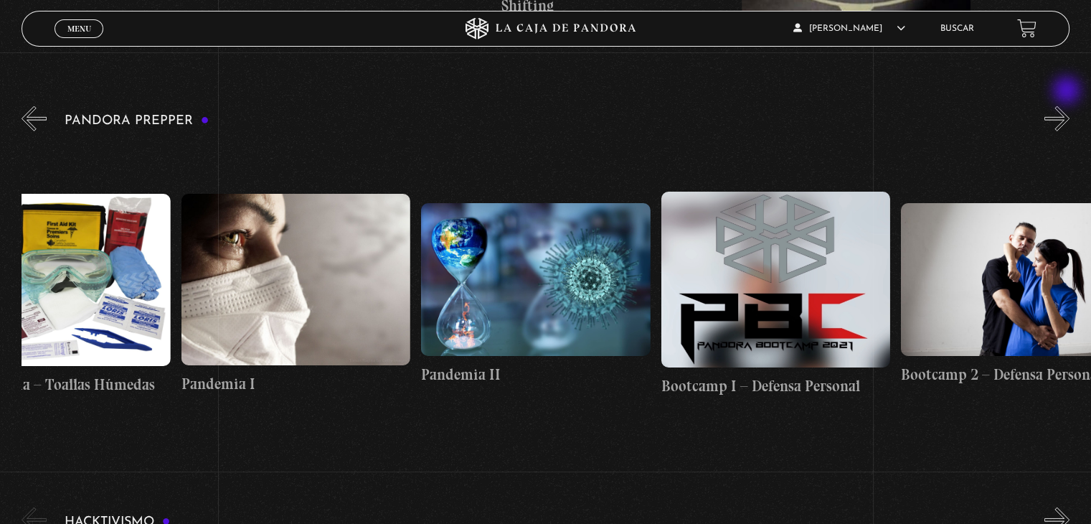
scroll to position [0, 4437]
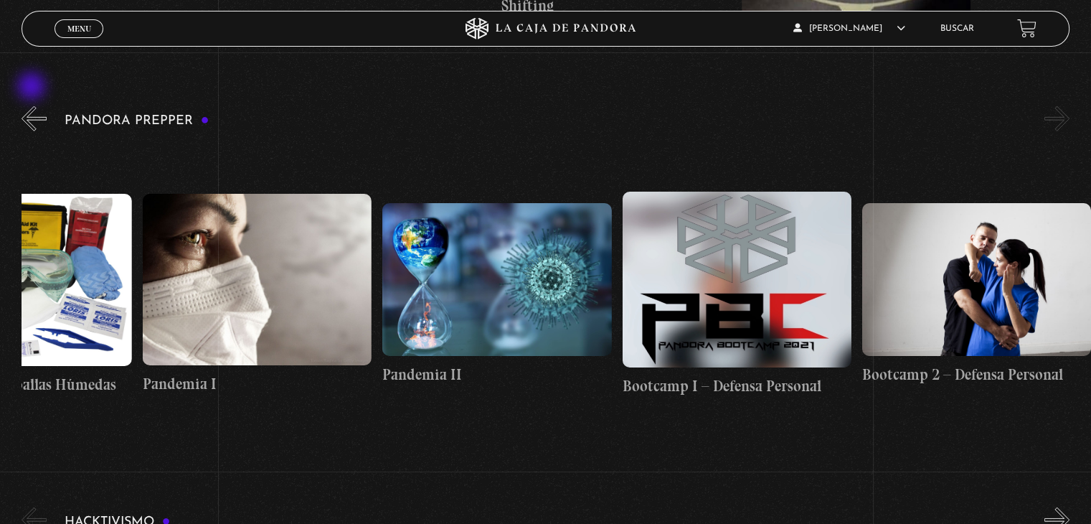
click at [33, 106] on button "«" at bounding box center [34, 118] width 25 height 25
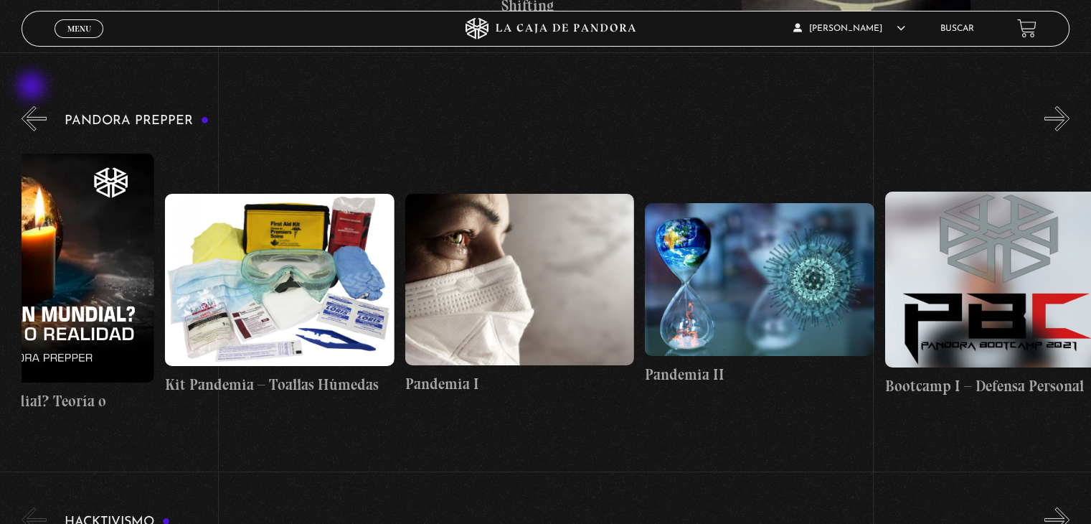
click at [33, 106] on button "«" at bounding box center [34, 118] width 25 height 25
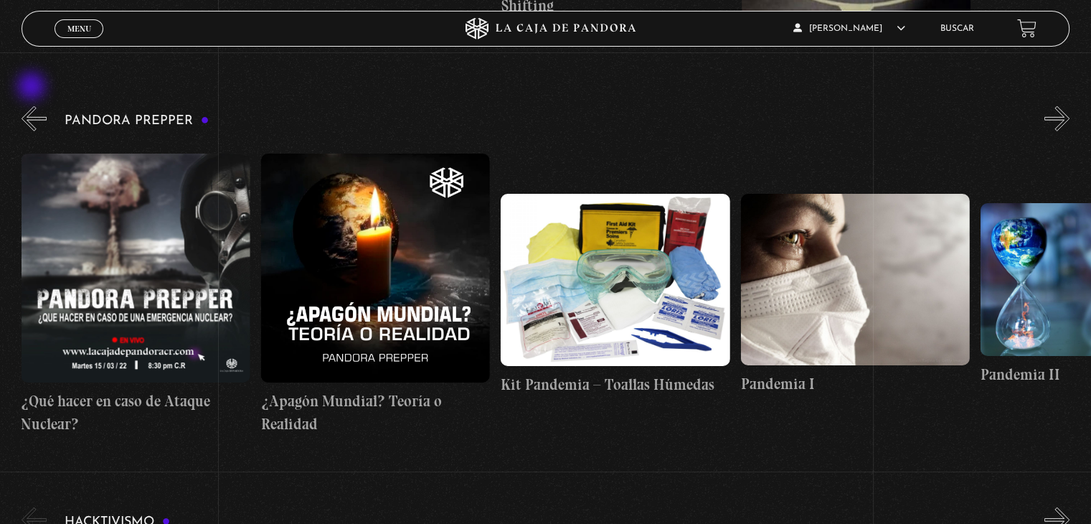
scroll to position [0, 3838]
click at [971, 24] on link "Buscar" at bounding box center [957, 28] width 34 height 9
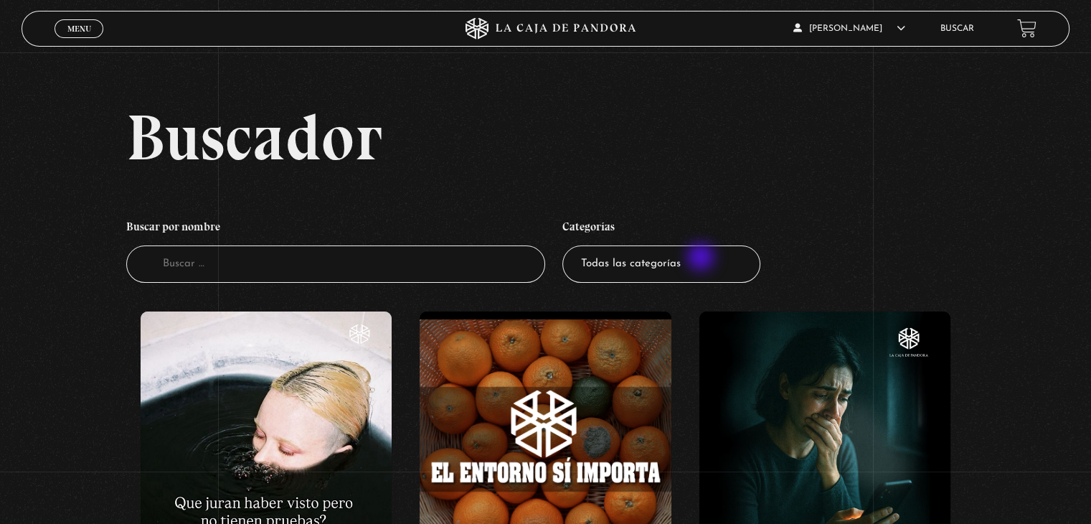
click at [702, 258] on select "Todas las categorías 11:11 Humanitario (1) Amo los [DATE] (4) Análisis de serie…" at bounding box center [661, 264] width 198 height 38
click at [697, 267] on select "Todas las categorías 11:11 Humanitario (1) Amo los [DATE] (4) Análisis de serie…" at bounding box center [661, 264] width 198 height 38
click at [491, 273] on input "Buscador" at bounding box center [335, 264] width 419 height 38
type input "Greenla"
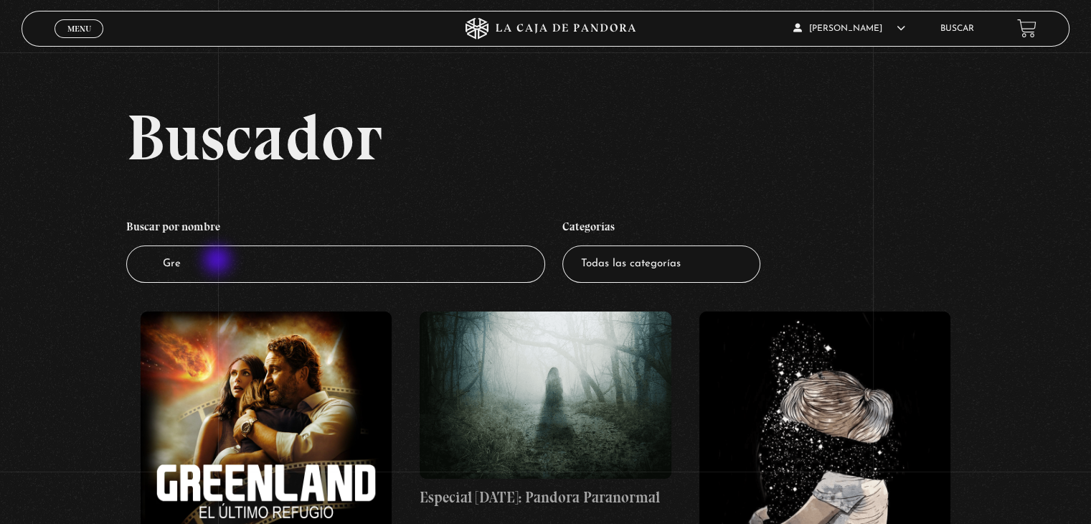
click at [219, 261] on input "Gre" at bounding box center [335, 264] width 419 height 38
type input "[GEOGRAPHIC_DATA]"
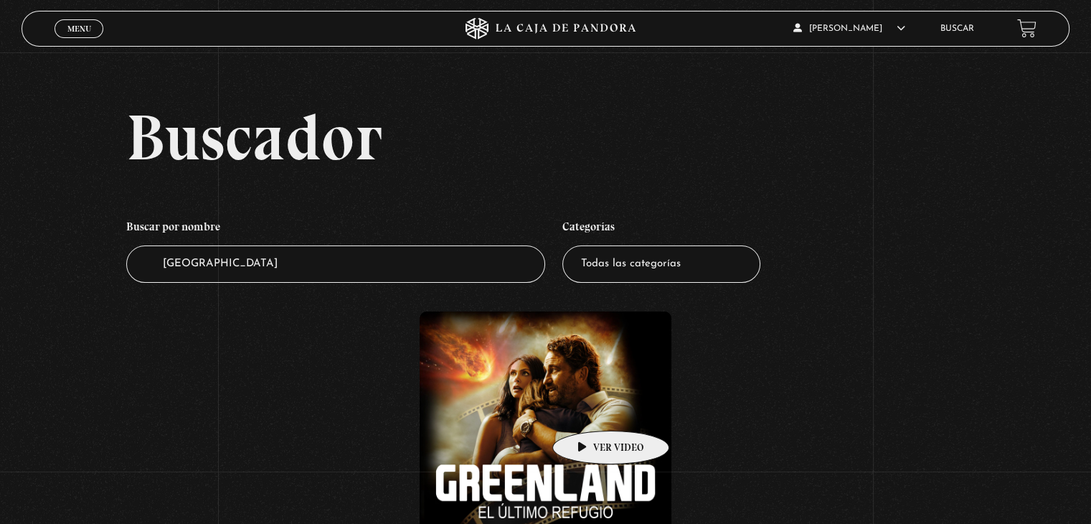
click at [588, 409] on figure at bounding box center [545, 436] width 251 height 251
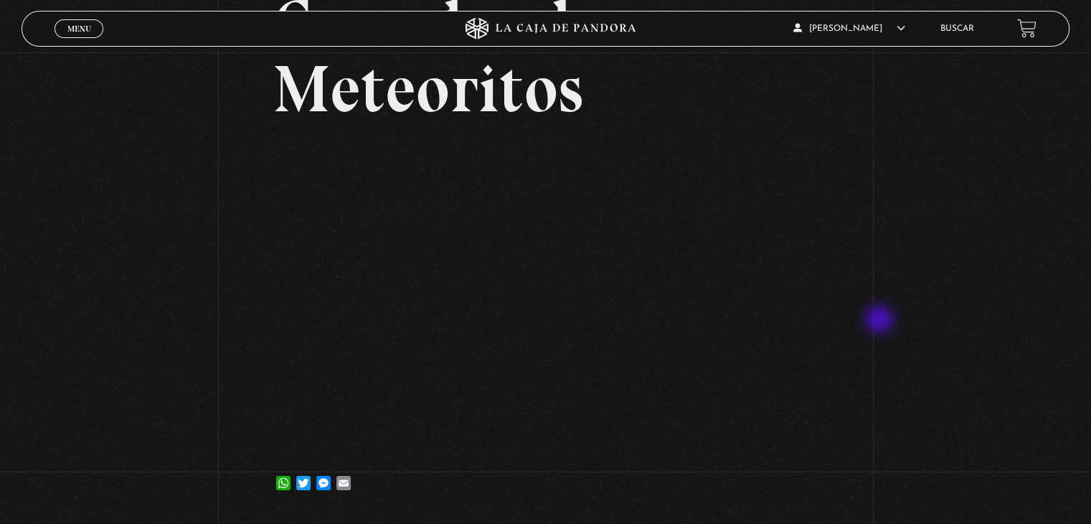
scroll to position [215, 0]
